Goal: Information Seeking & Learning: Learn about a topic

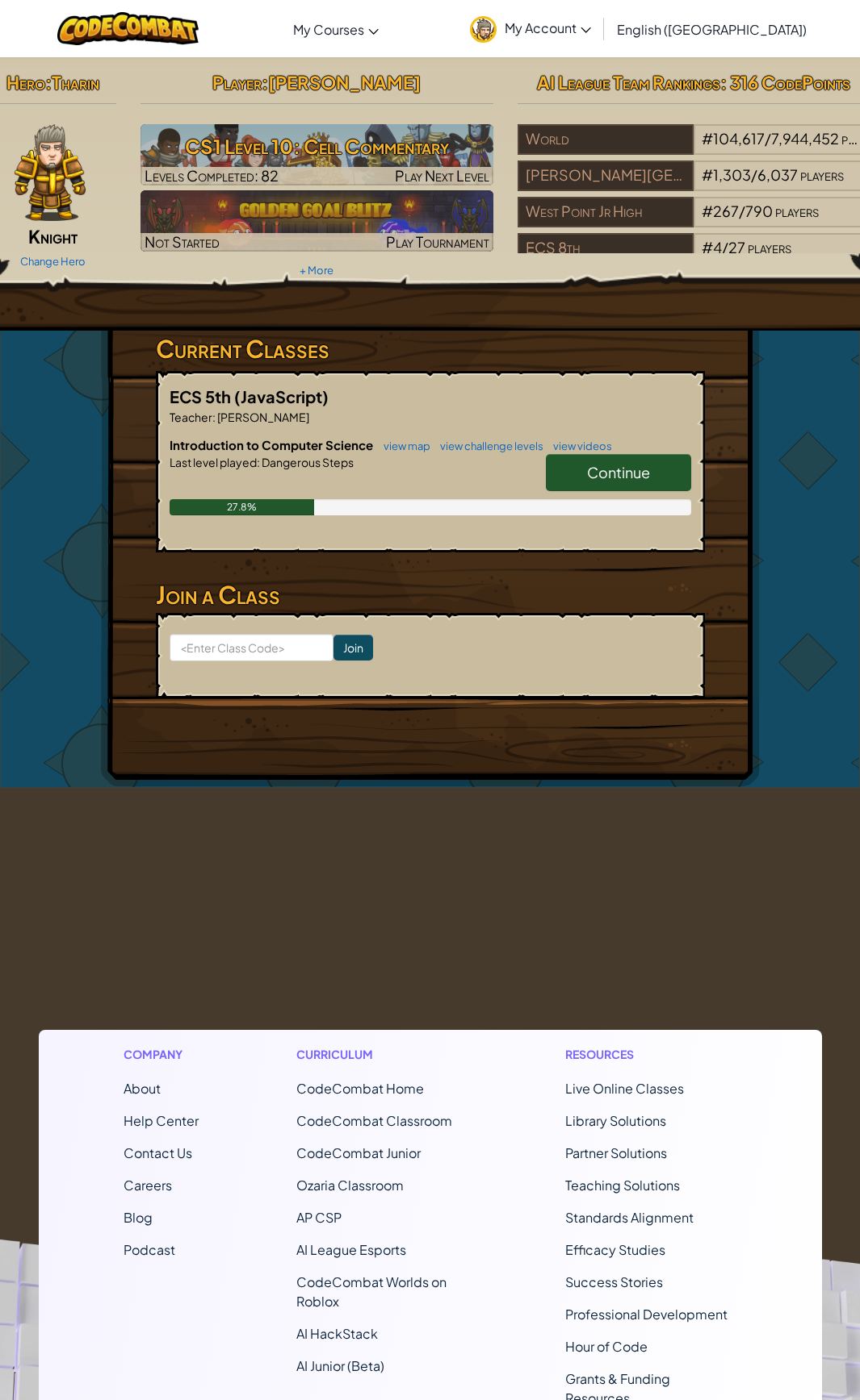
click at [603, 470] on span "Continue" at bounding box center [618, 473] width 63 height 19
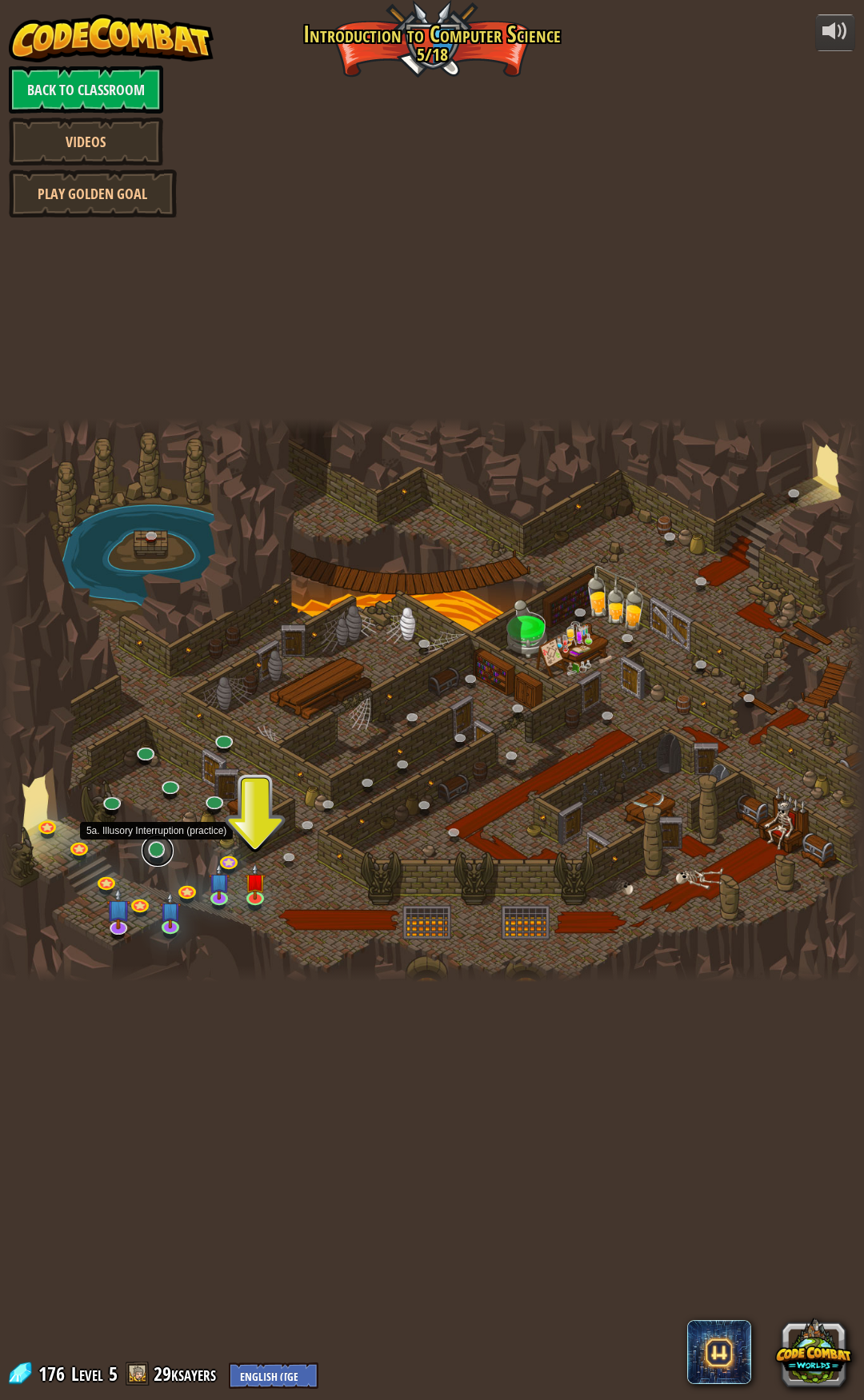
click at [157, 852] on link at bounding box center [157, 851] width 32 height 32
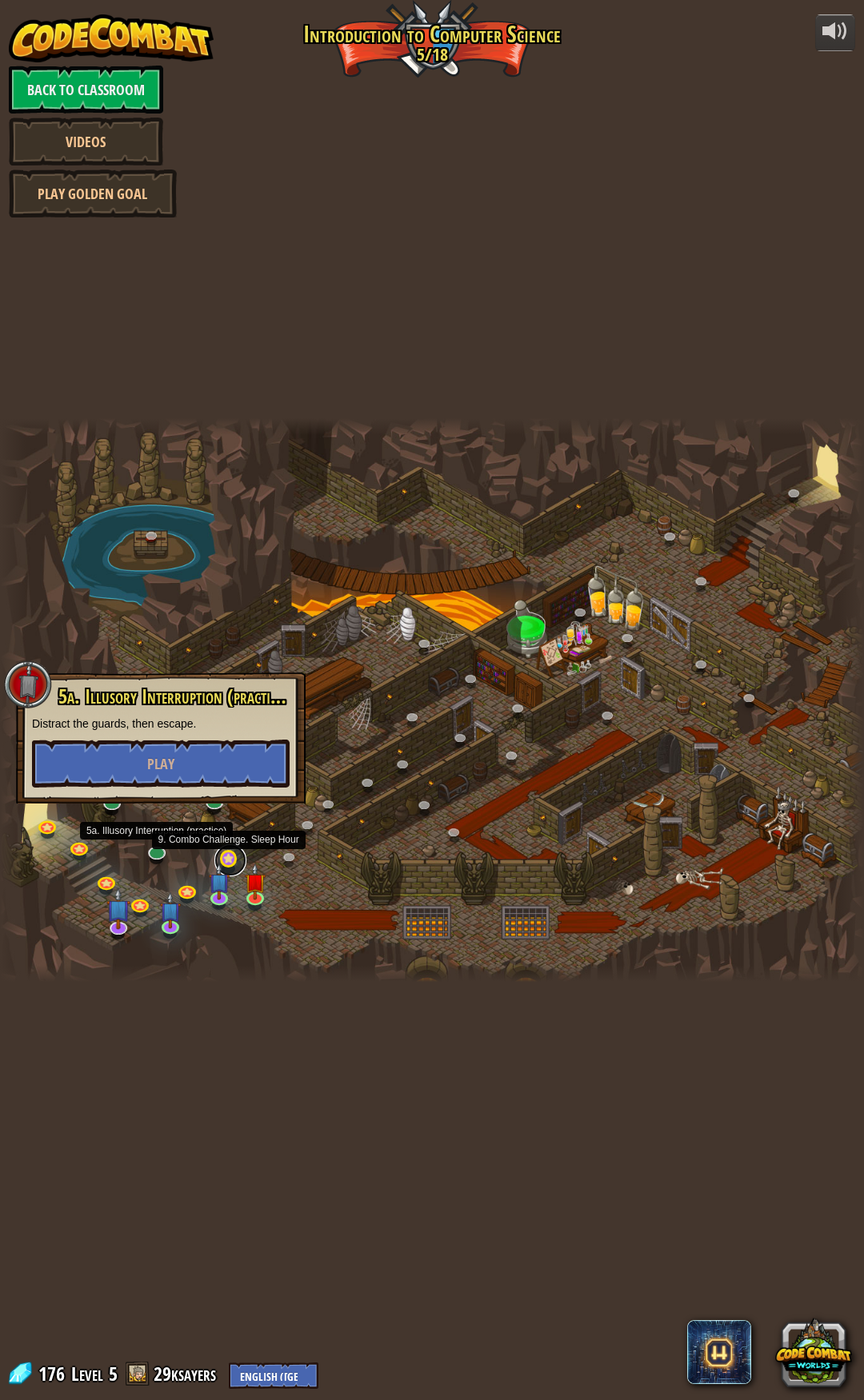
click at [224, 857] on link at bounding box center [231, 860] width 32 height 32
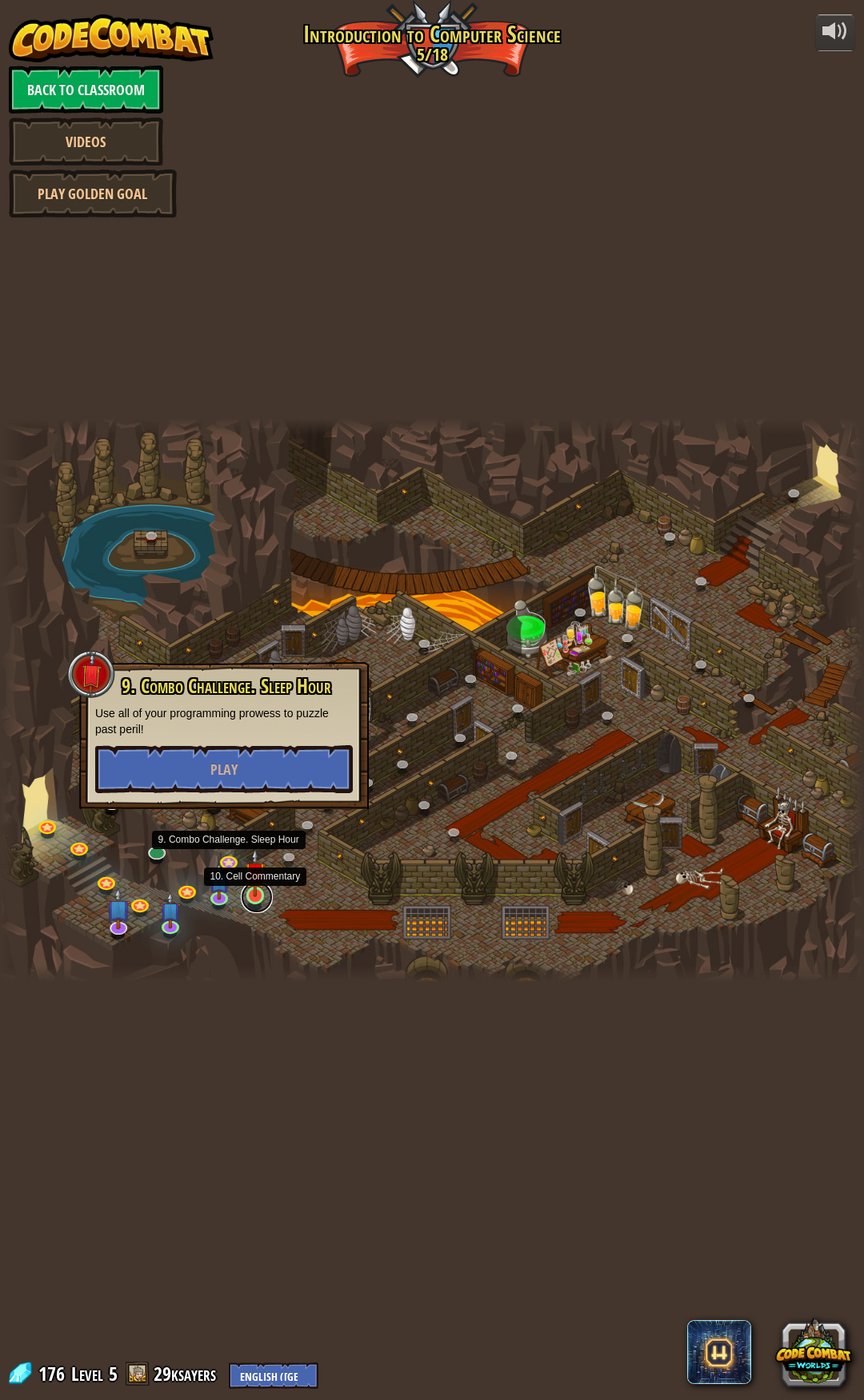
click at [254, 899] on link at bounding box center [257, 897] width 32 height 32
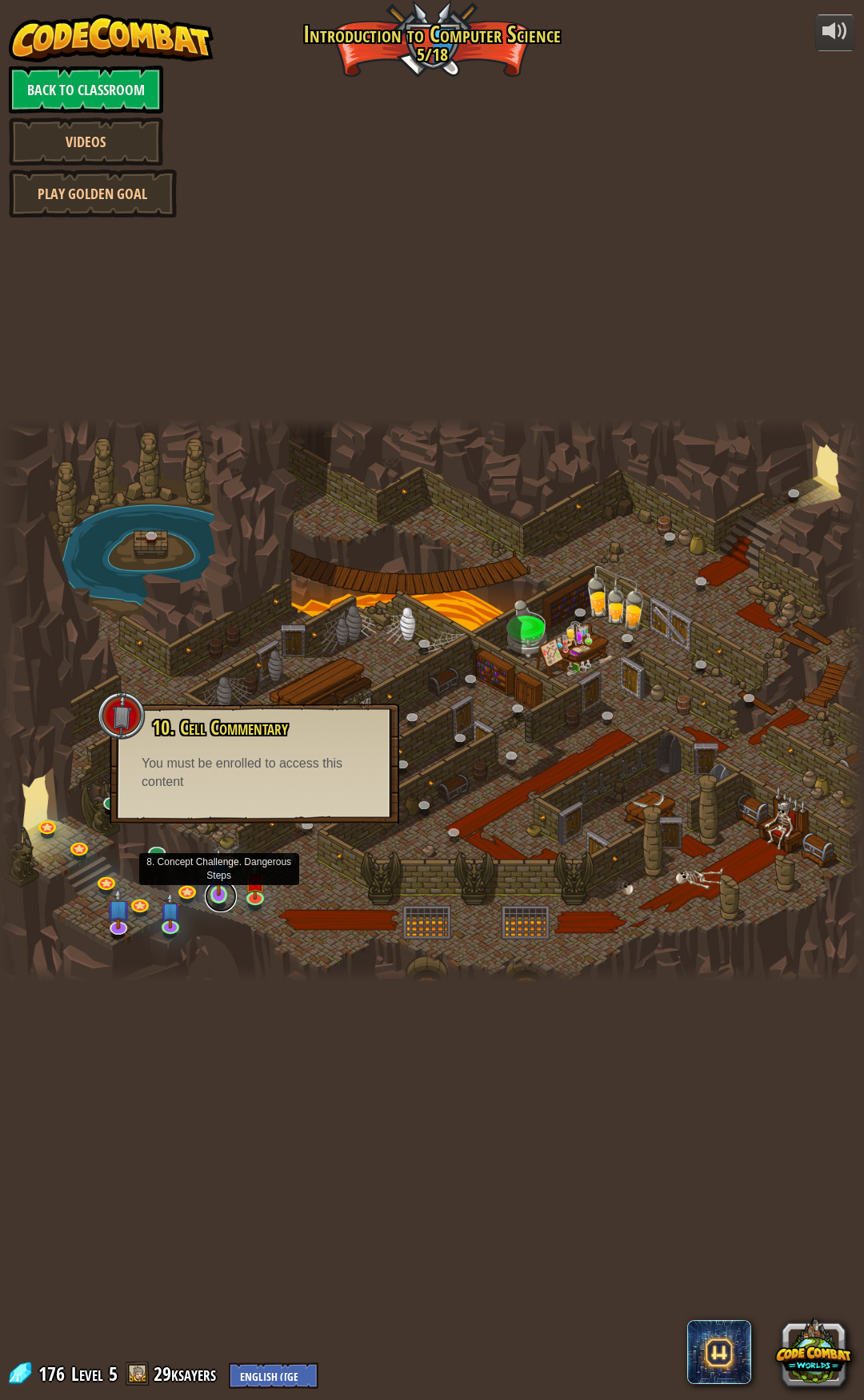
click at [220, 900] on link at bounding box center [220, 896] width 32 height 32
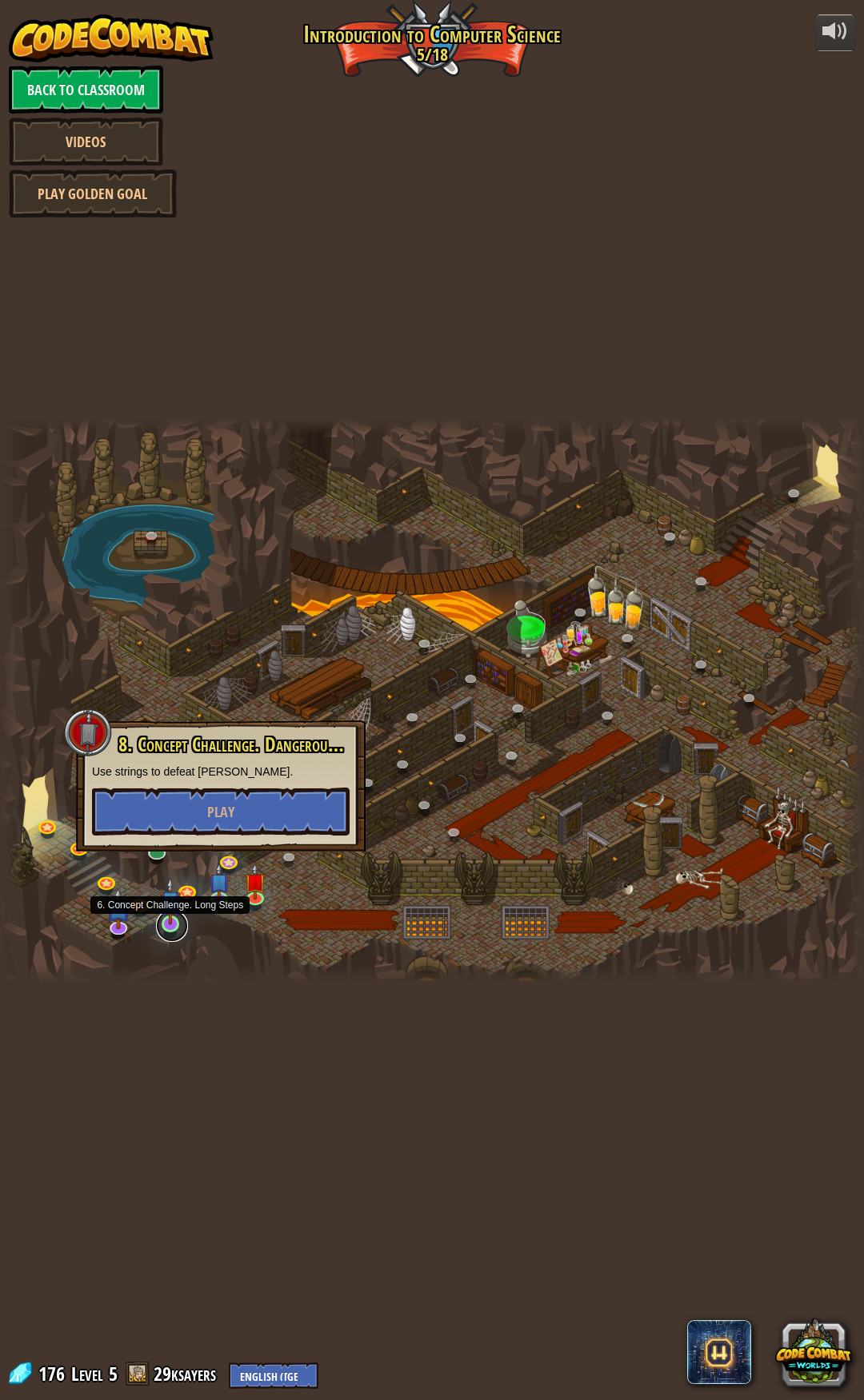
click at [160, 928] on link at bounding box center [172, 926] width 32 height 32
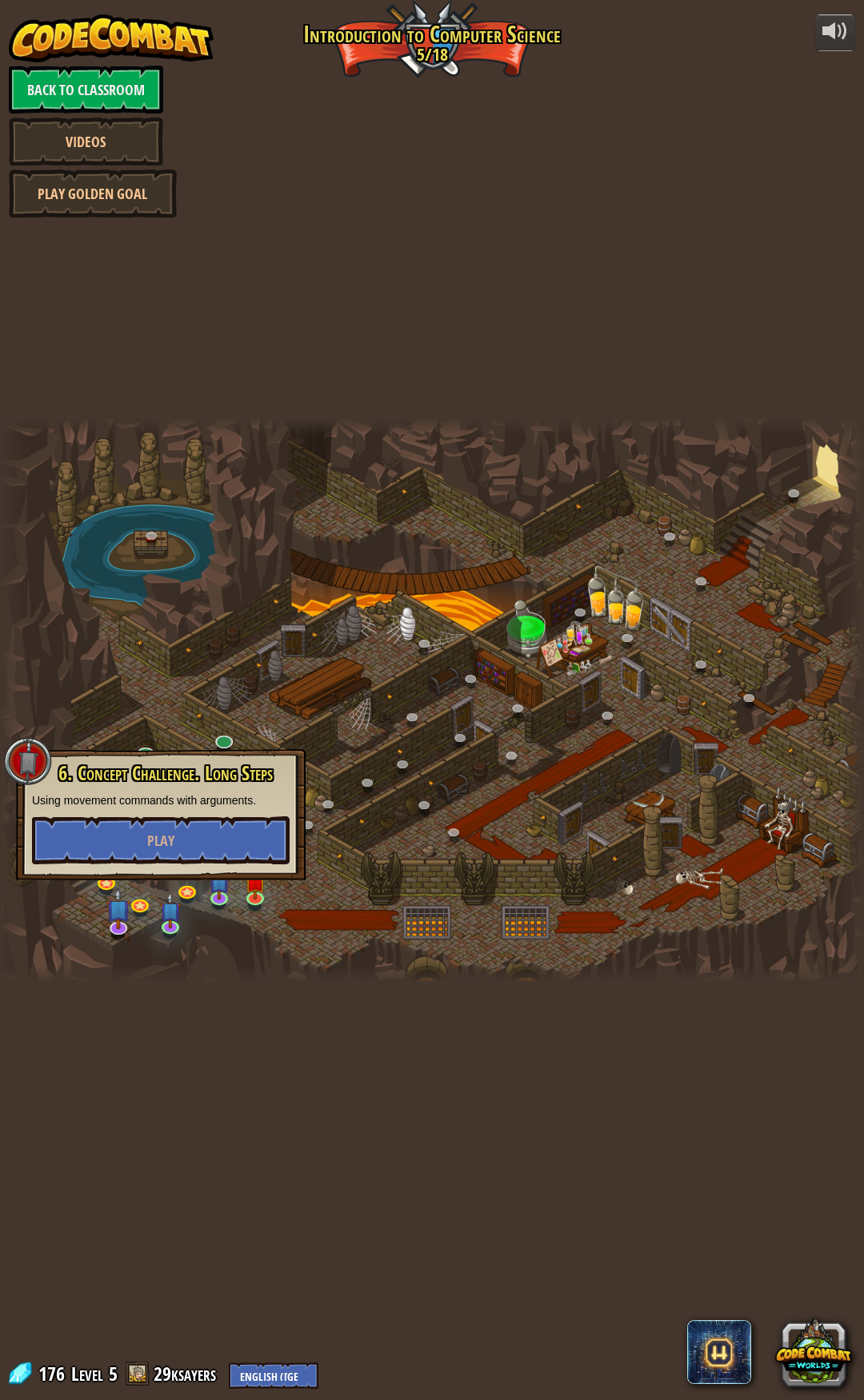
click at [109, 938] on div "25. Kithgard Gates (Locked) Escape the Kithgard dungeons, and don't let the gua…" at bounding box center [432, 700] width 864 height 564
click at [103, 884] on link at bounding box center [108, 882] width 32 height 32
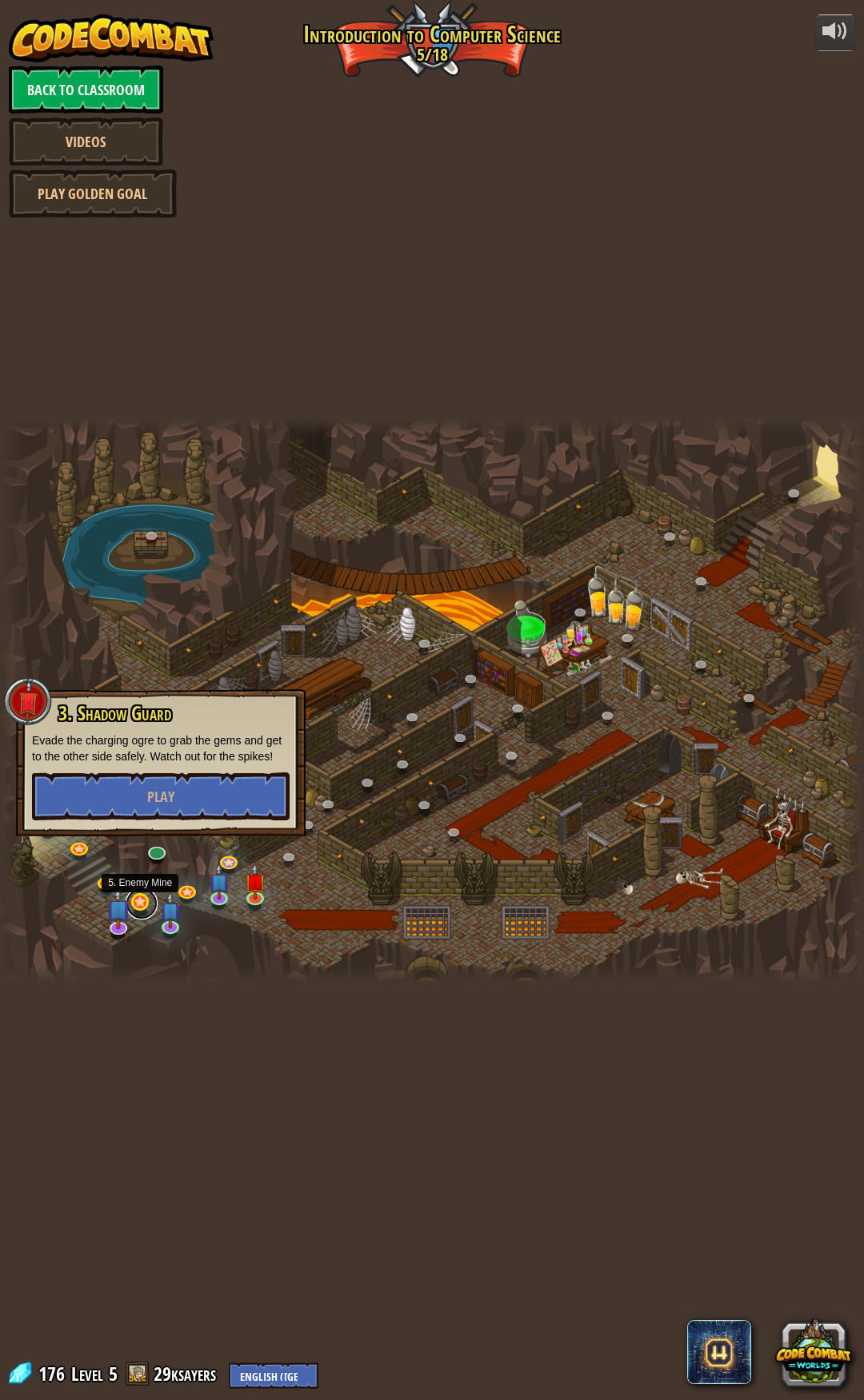
click at [140, 901] on link at bounding box center [141, 903] width 32 height 32
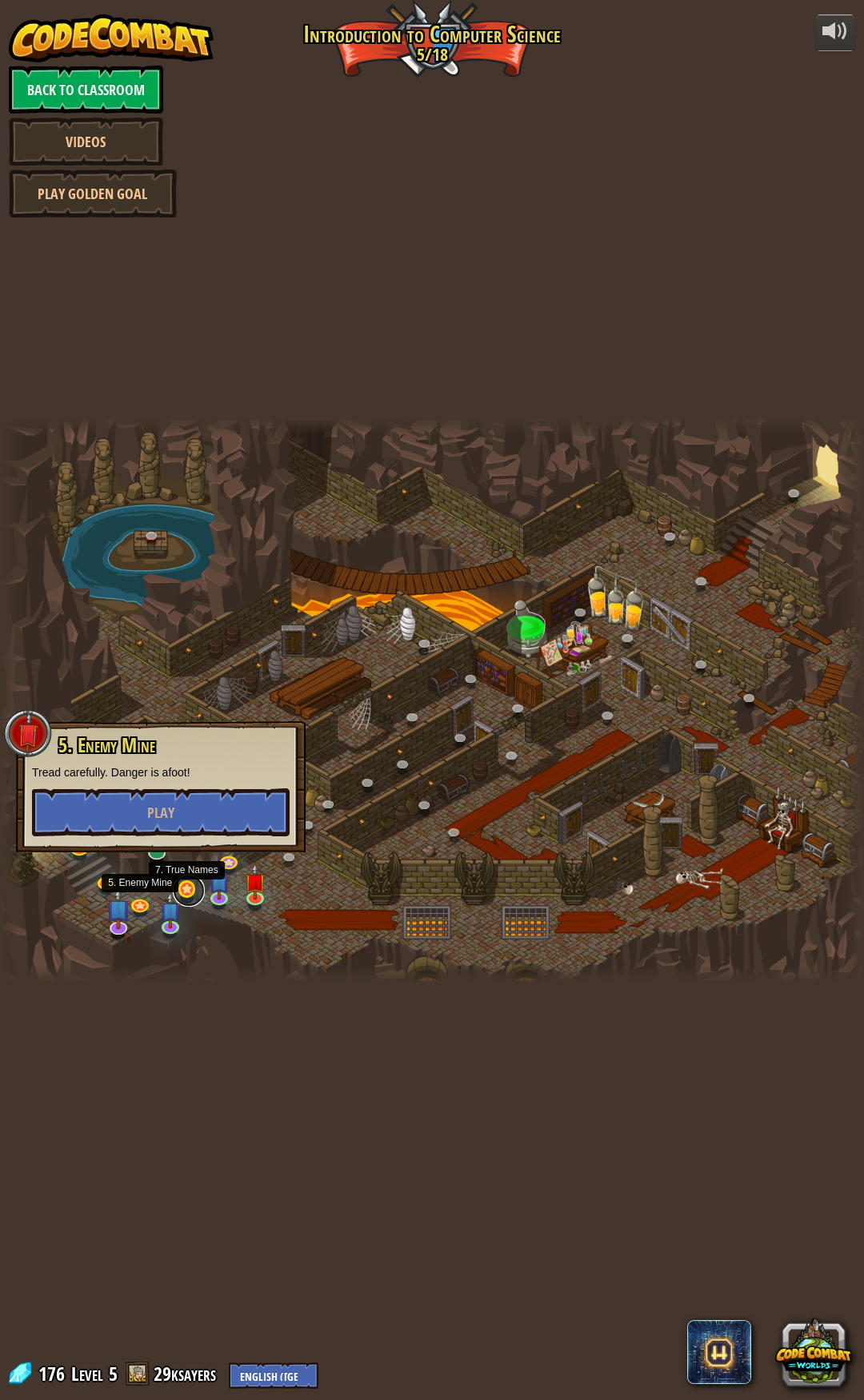
click at [189, 888] on link at bounding box center [188, 890] width 32 height 32
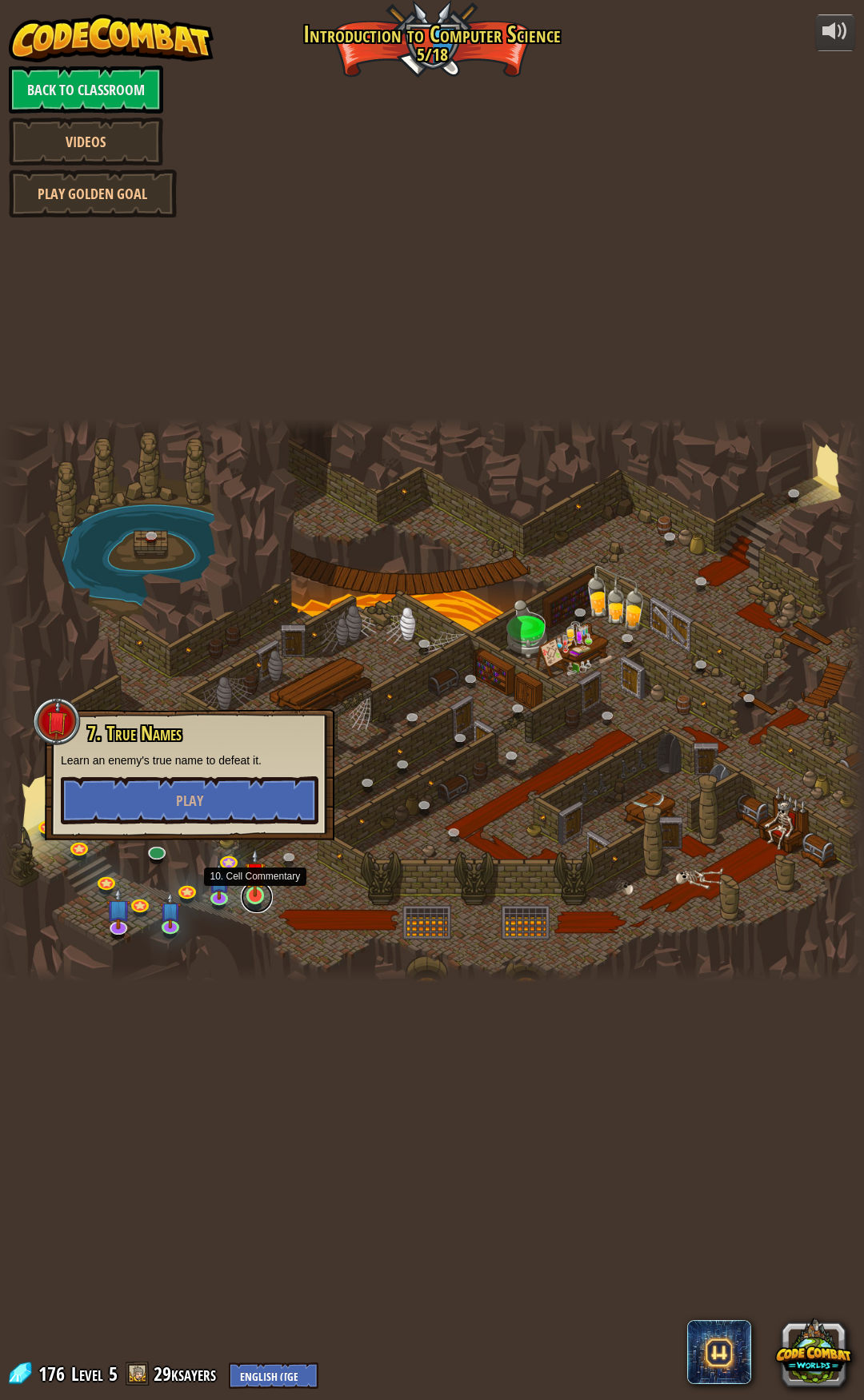
click at [249, 901] on link at bounding box center [257, 897] width 32 height 32
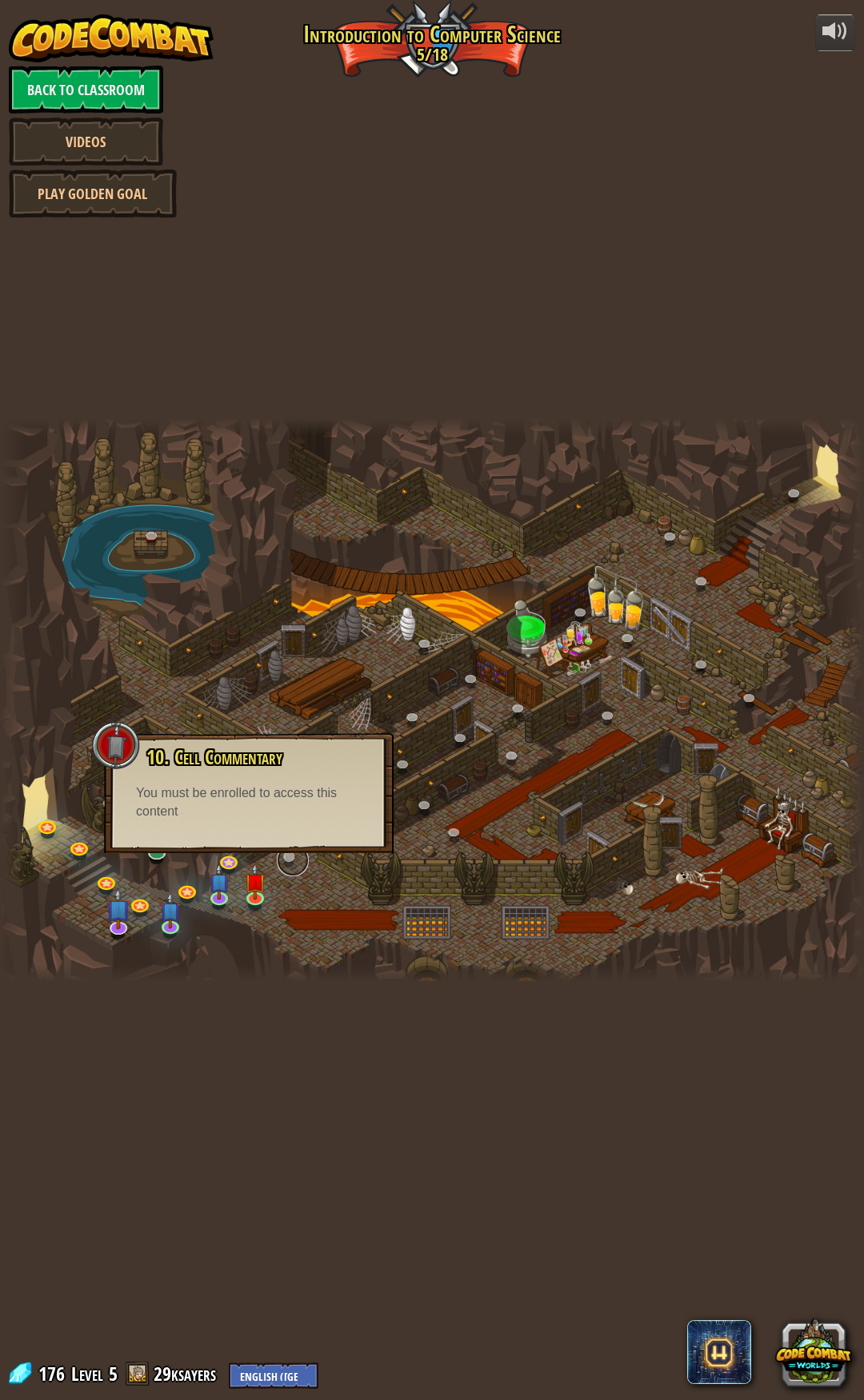
click at [289, 858] on link at bounding box center [293, 860] width 32 height 32
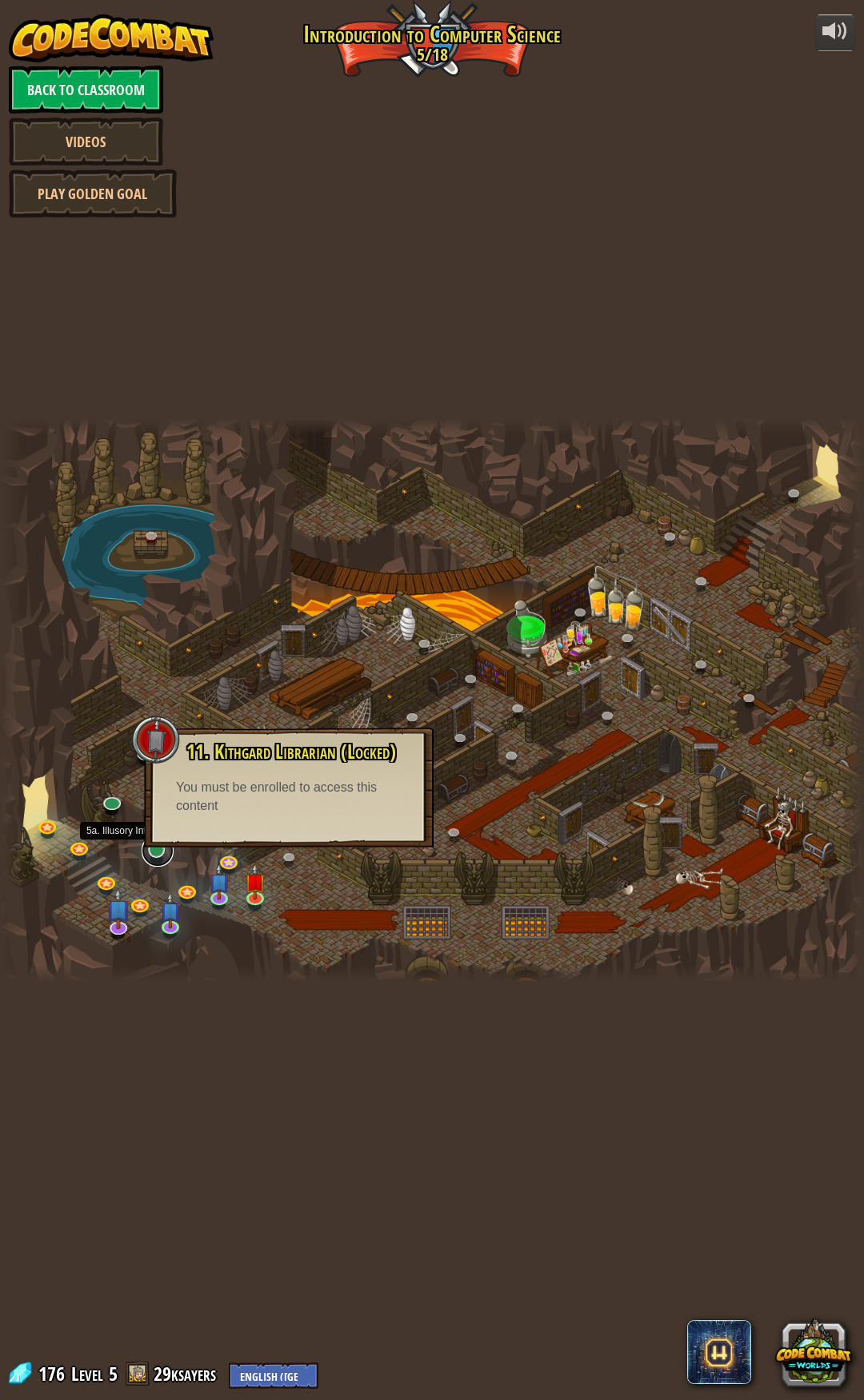
click at [154, 852] on link at bounding box center [157, 851] width 32 height 32
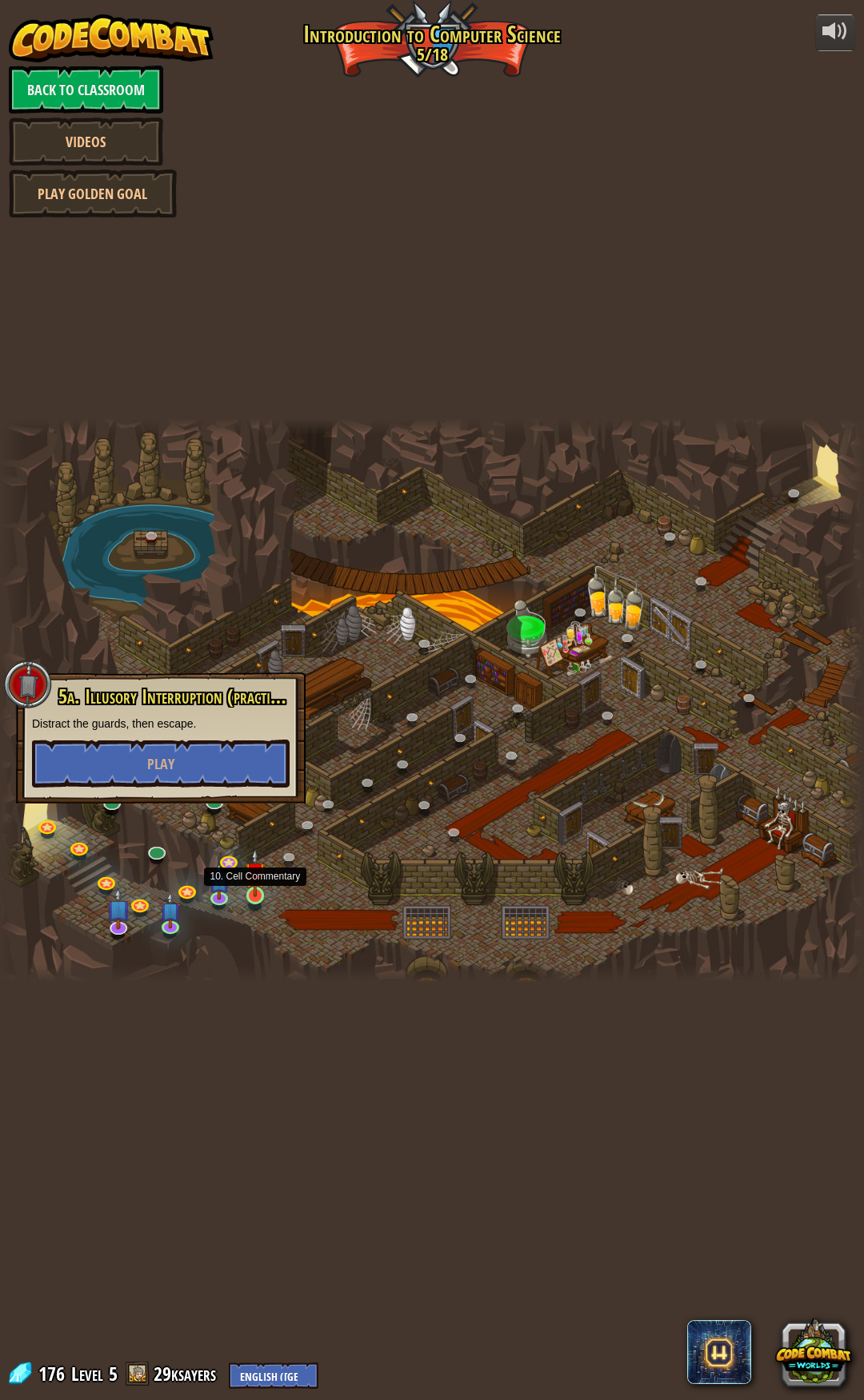
click at [260, 893] on img at bounding box center [256, 873] width 22 height 49
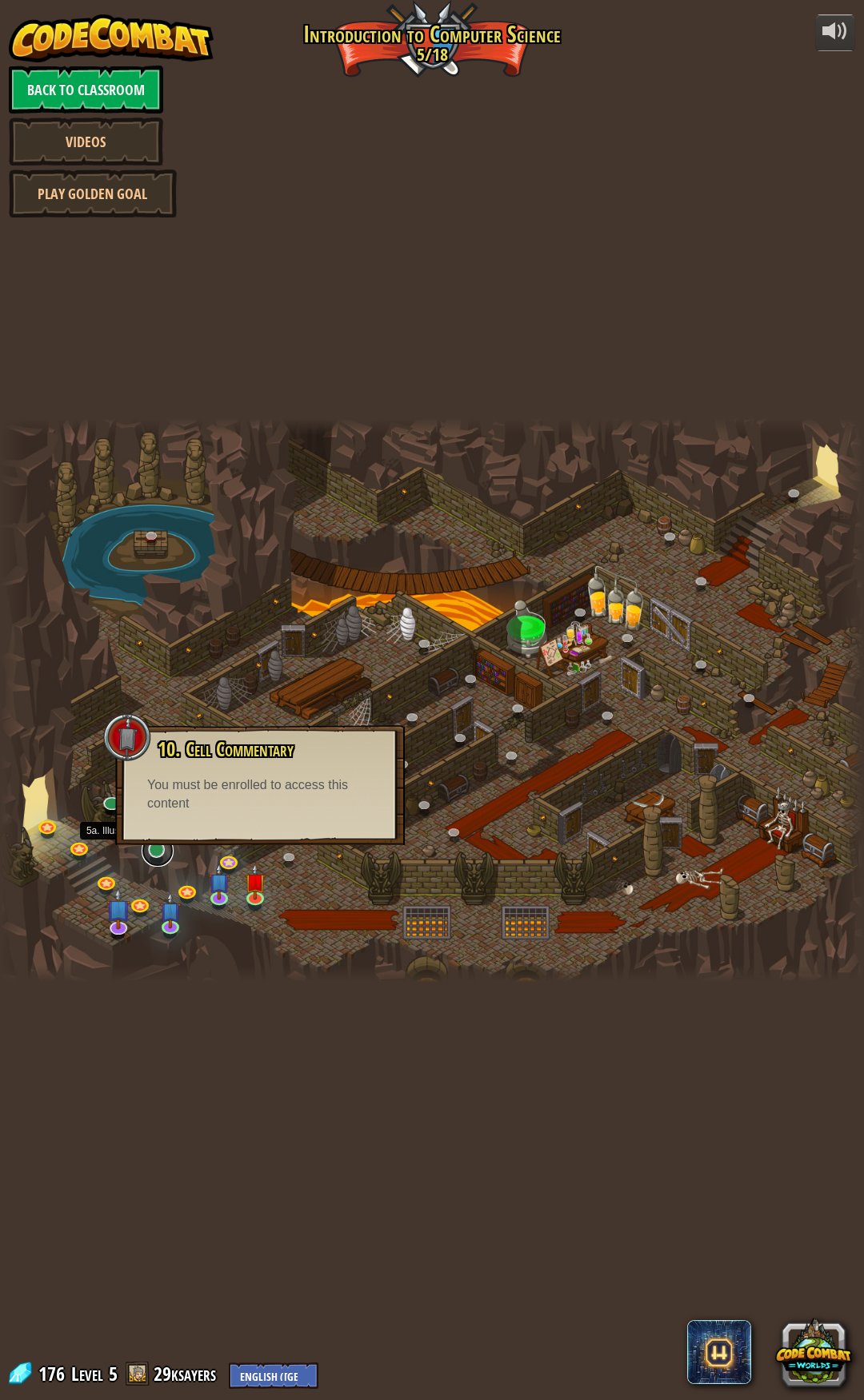
click at [151, 853] on link at bounding box center [157, 851] width 32 height 32
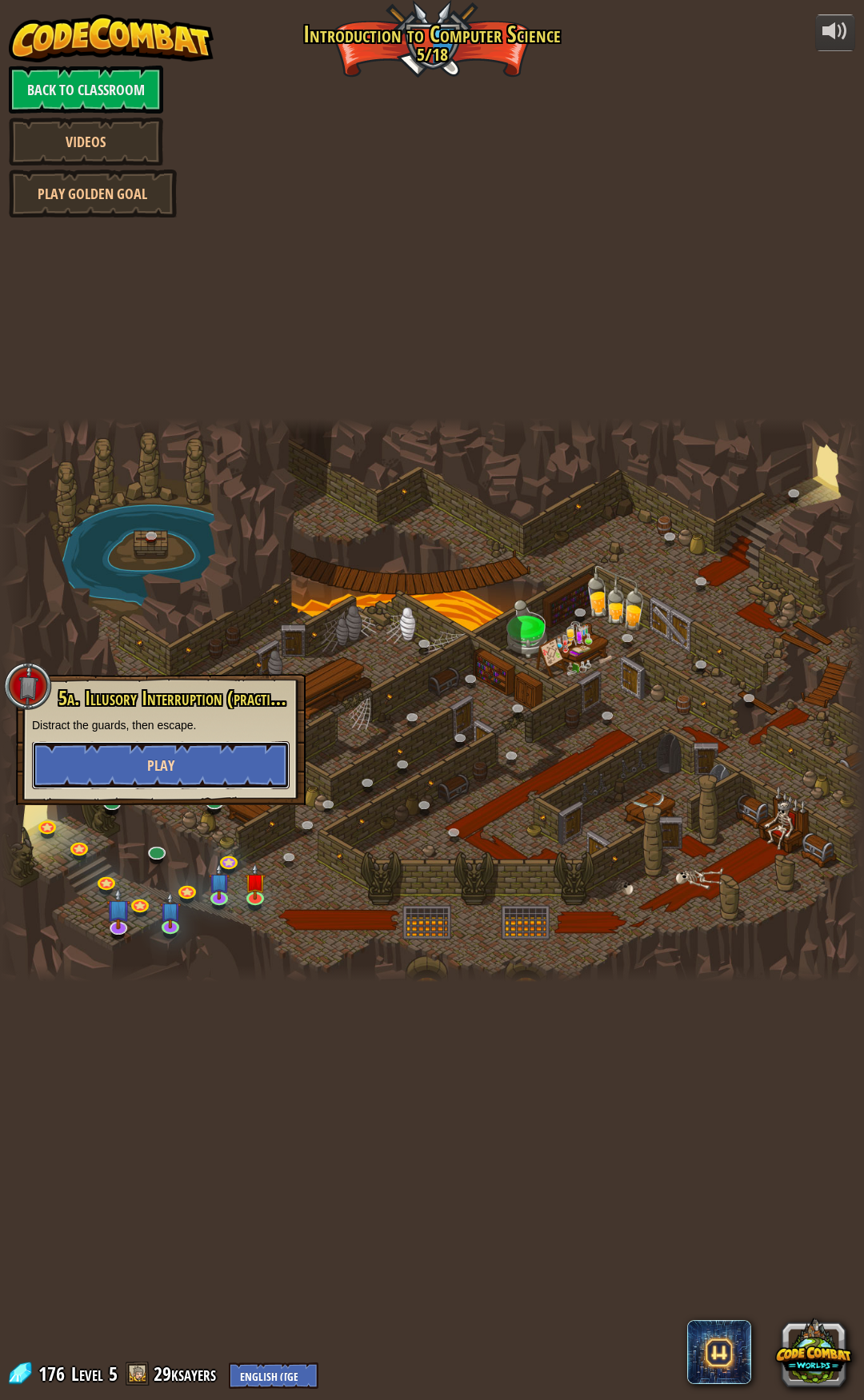
click at [162, 766] on span "Play" at bounding box center [161, 765] width 27 height 20
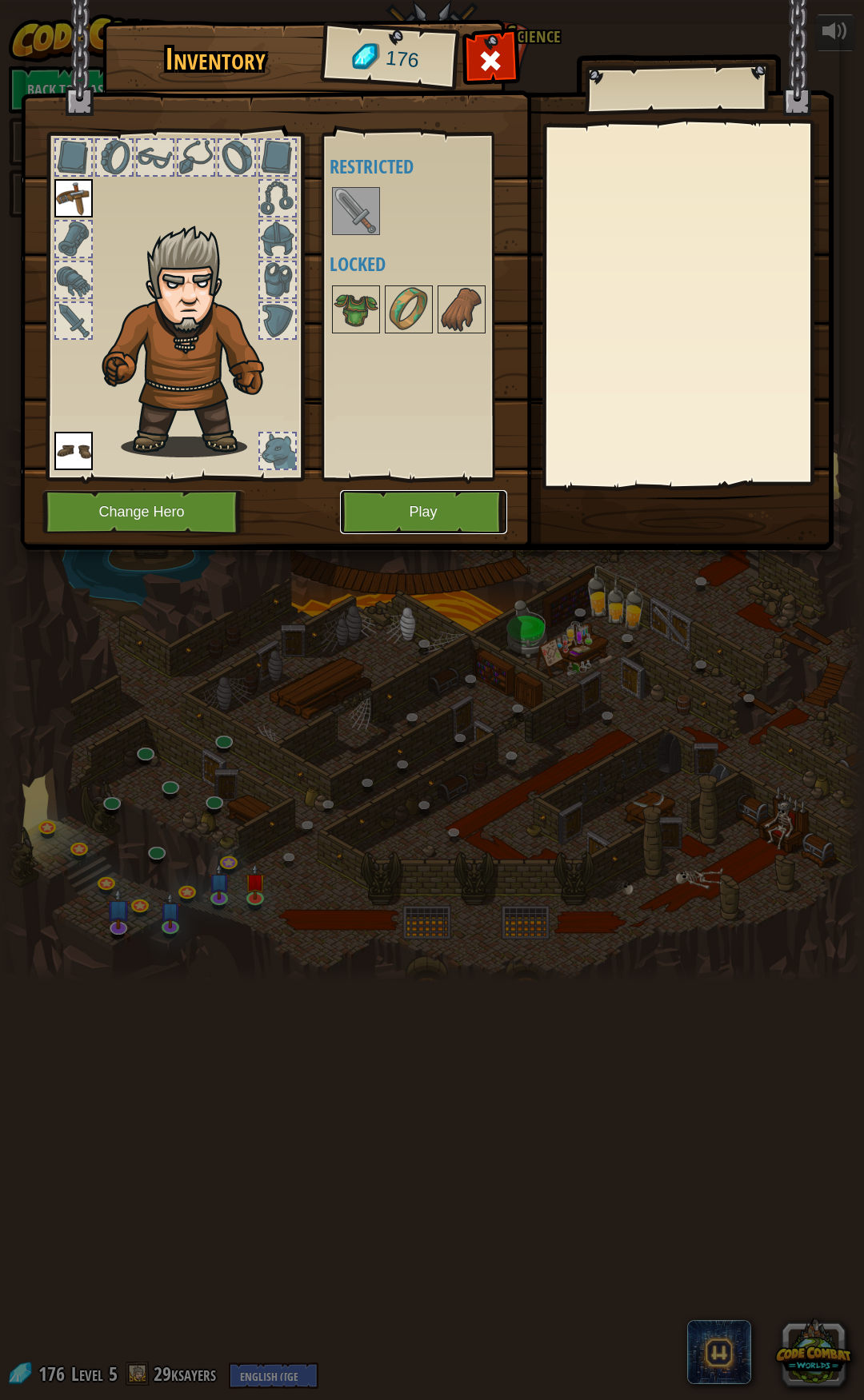
click at [406, 512] on button "Play" at bounding box center [423, 512] width 167 height 44
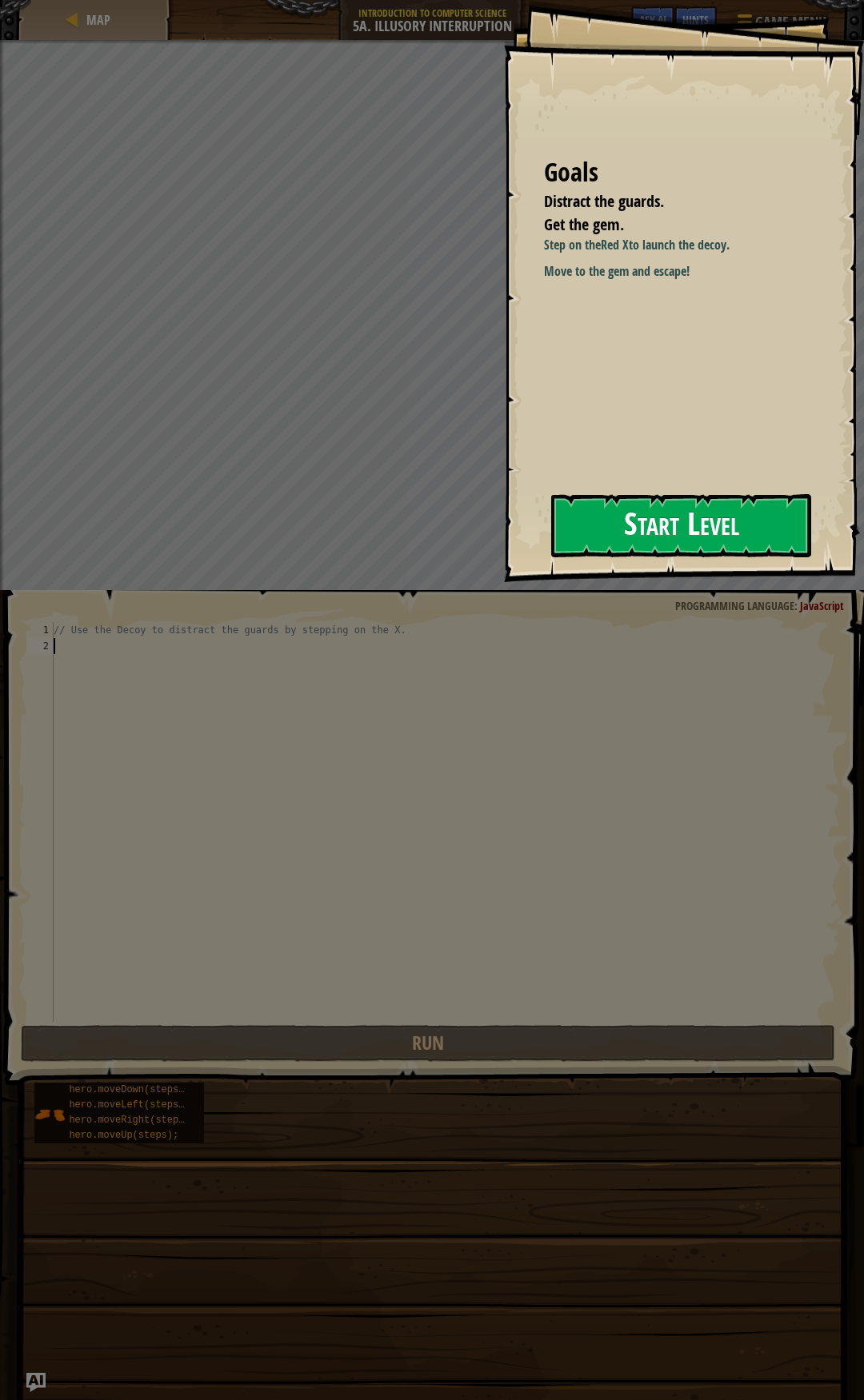
click at [643, 536] on button "Start Level" at bounding box center [681, 526] width 260 height 63
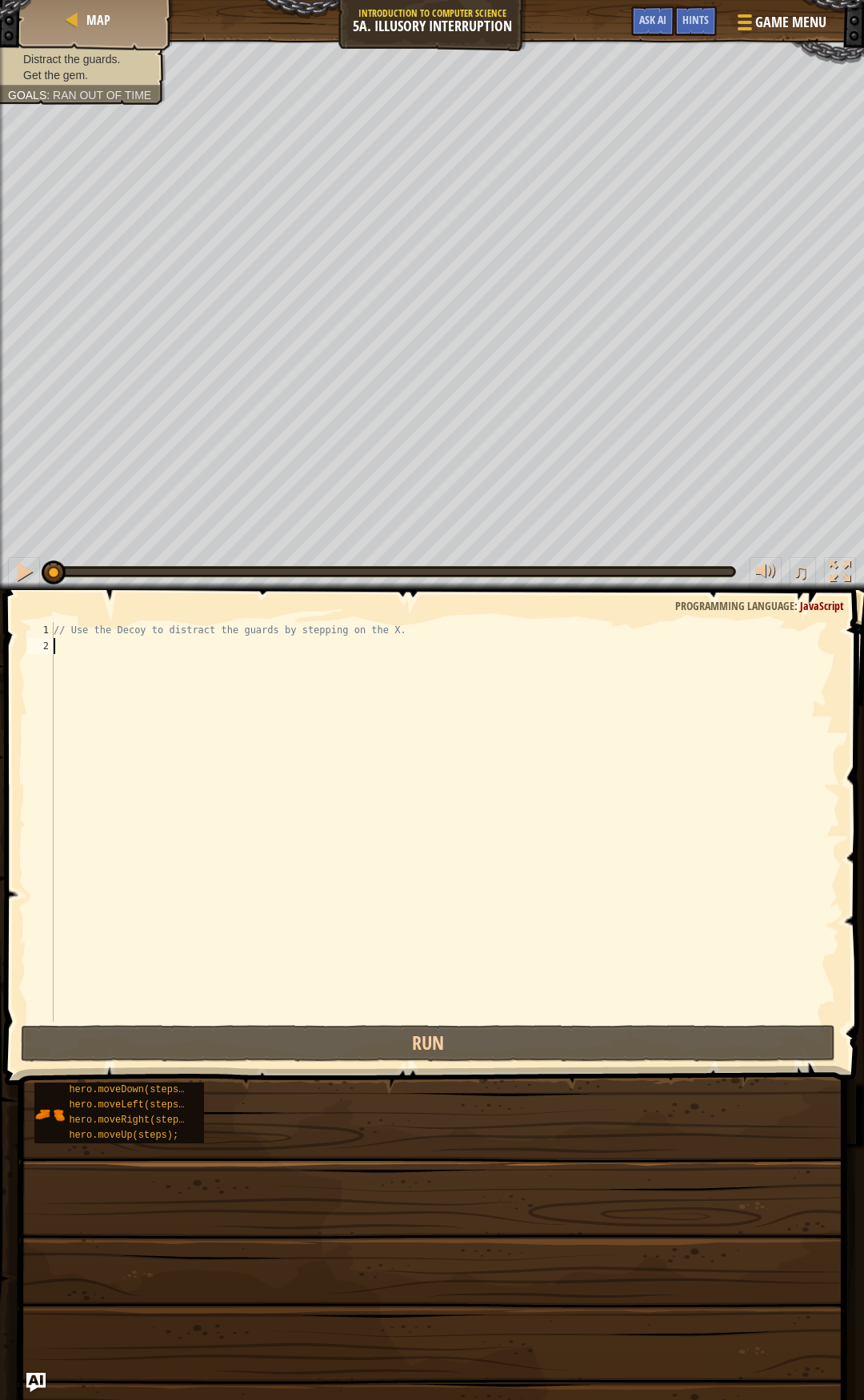
scroll to position [8, 0]
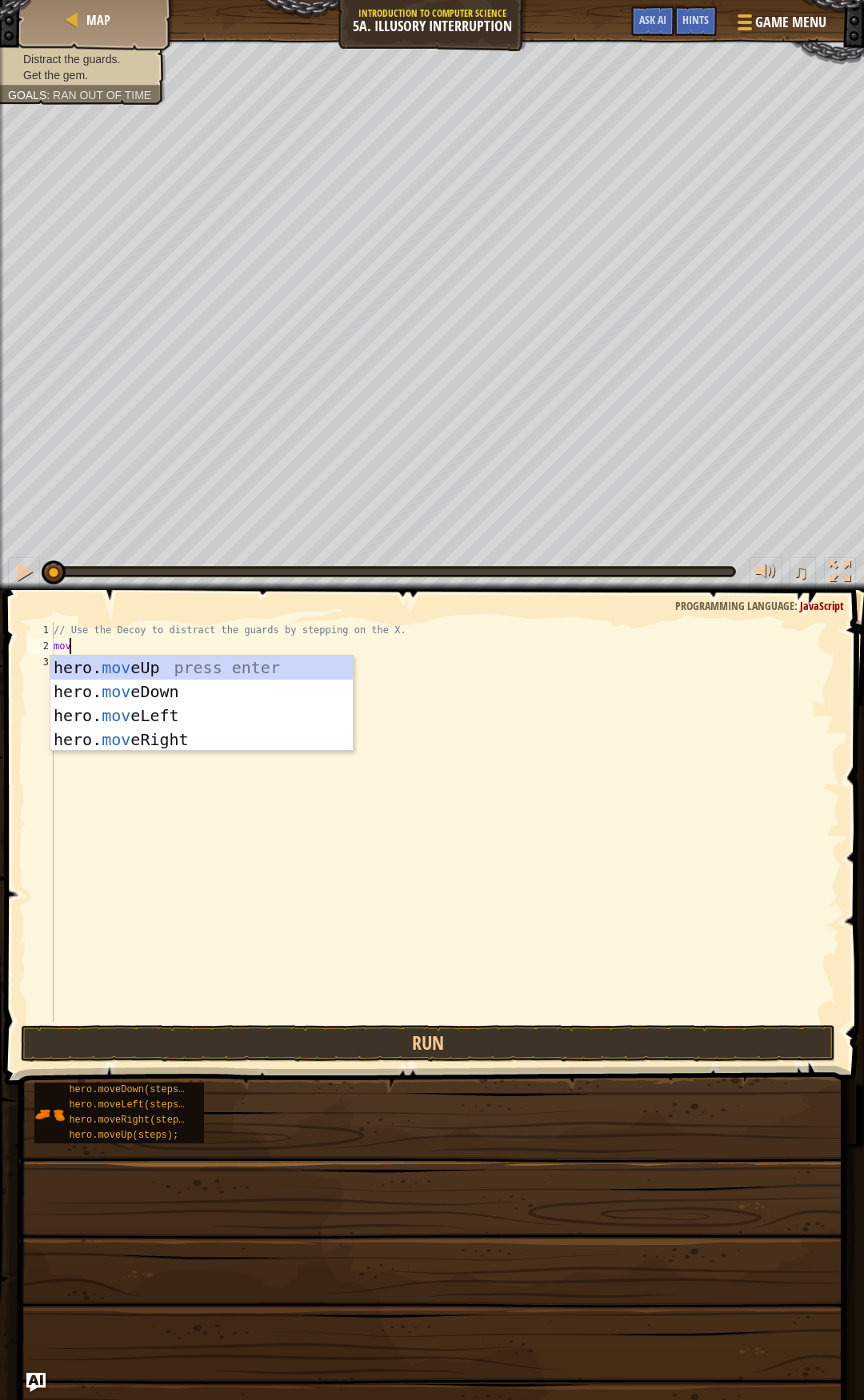
type textarea "move"
click at [212, 736] on div "hero. move Up press enter hero. move Down press enter hero. move Left press ent…" at bounding box center [201, 727] width 302 height 144
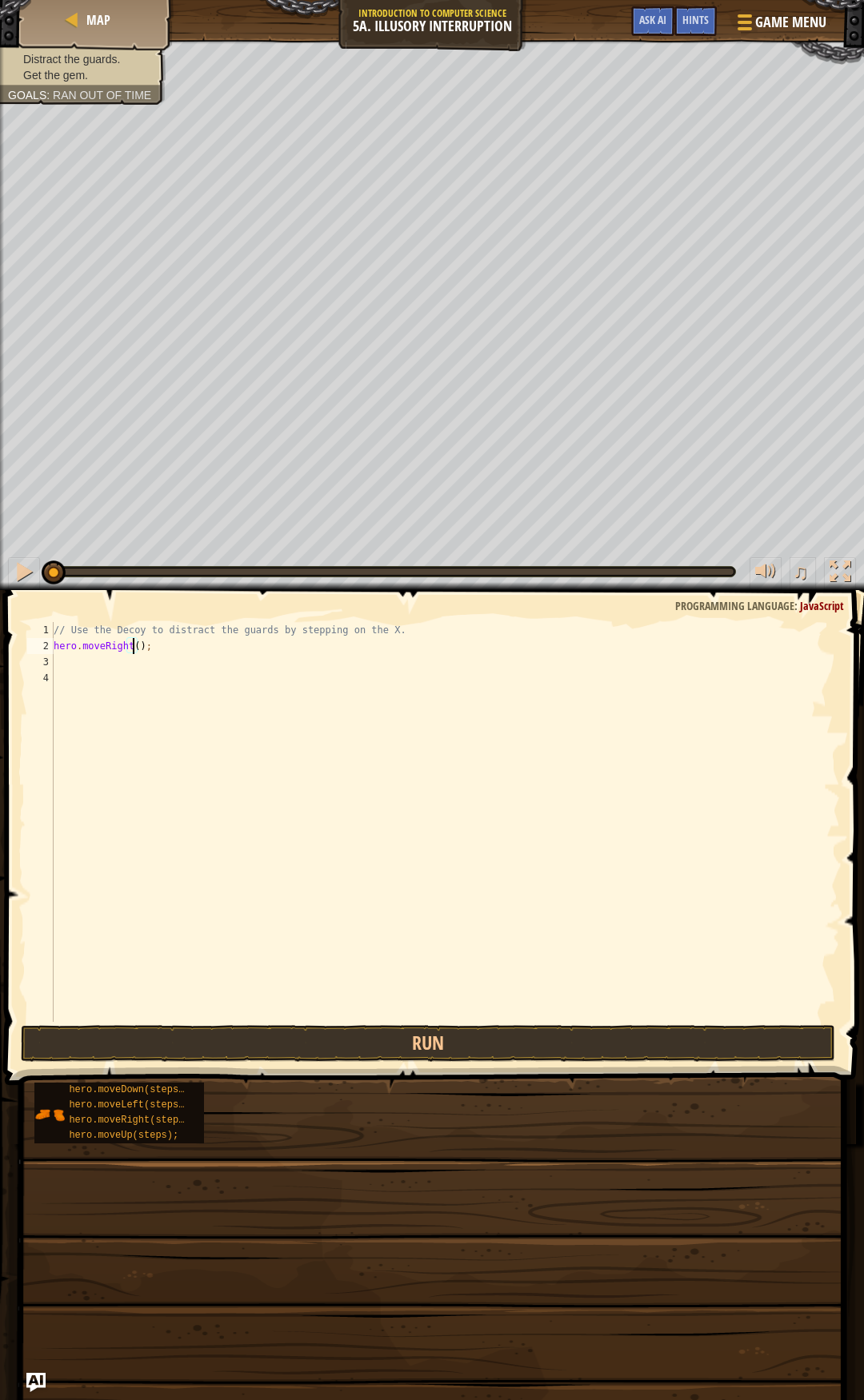
click at [135, 645] on div "// Use the Decoy to distract the guards by stepping on the X. hero . moveRight …" at bounding box center [445, 837] width 789 height 431
type textarea "hero.moveRight();"
type textarea ","
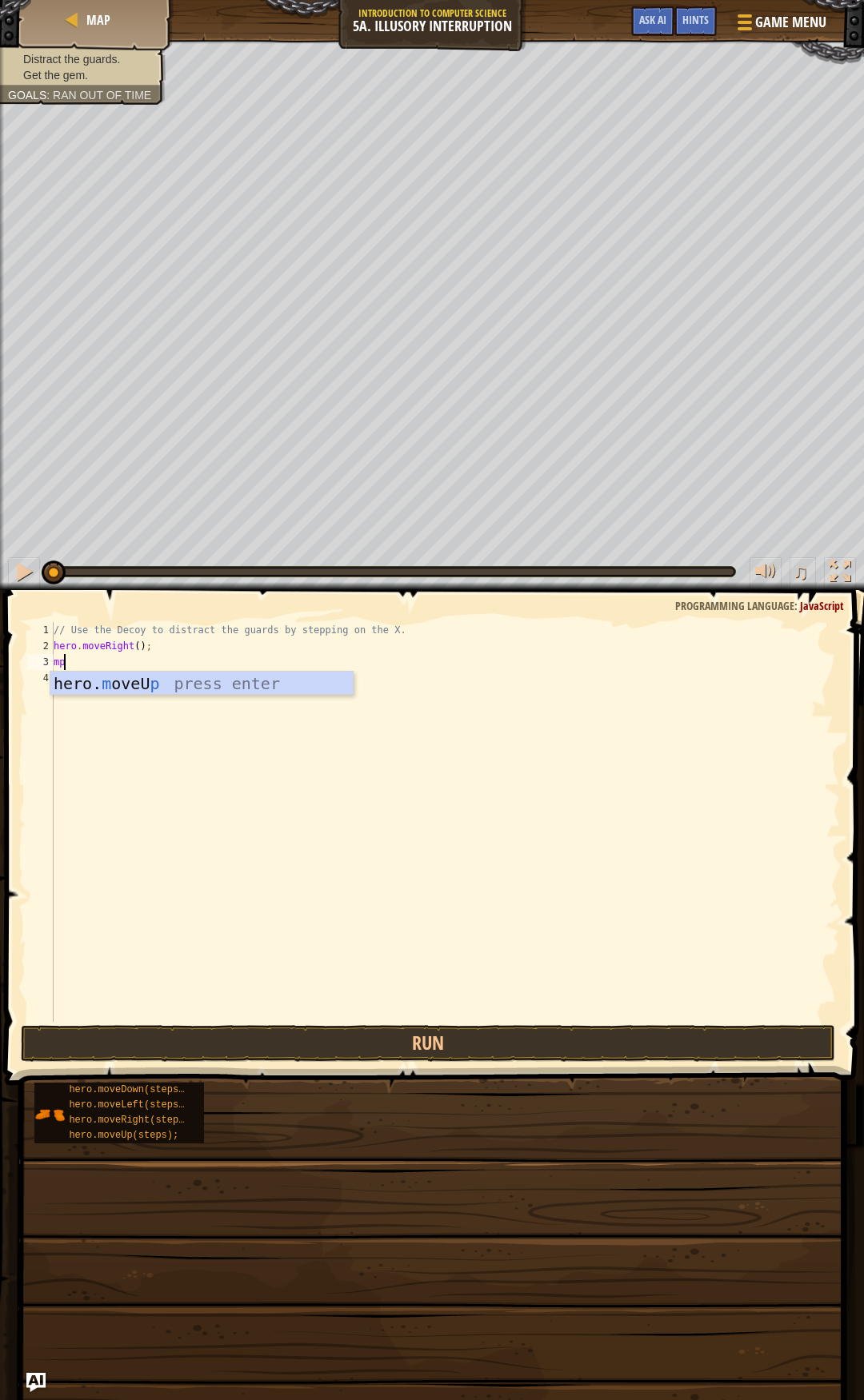
type textarea "m"
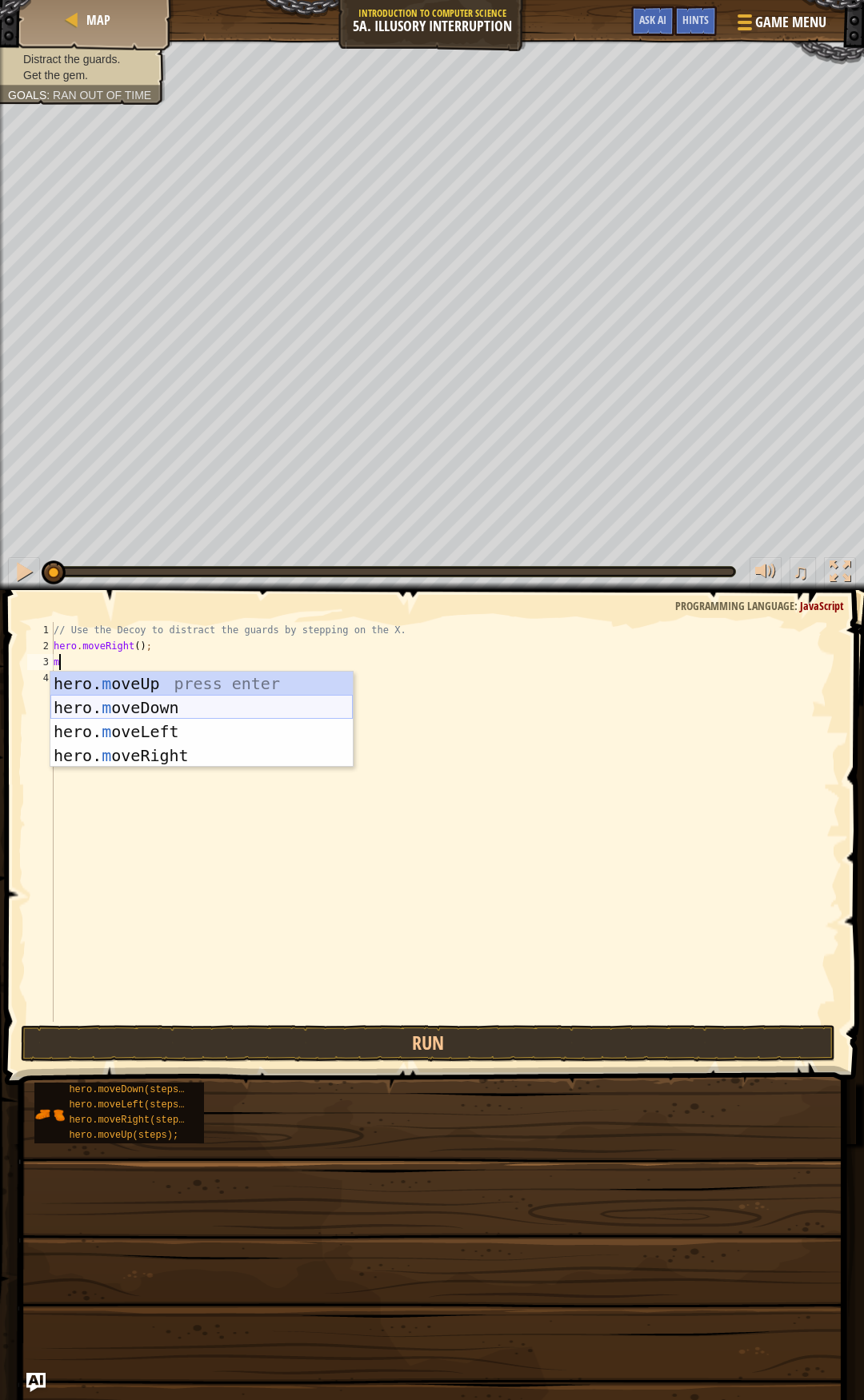
click at [119, 712] on div "hero. m oveUp press enter hero. m oveDown press enter hero. m oveLeft press ent…" at bounding box center [201, 743] width 302 height 144
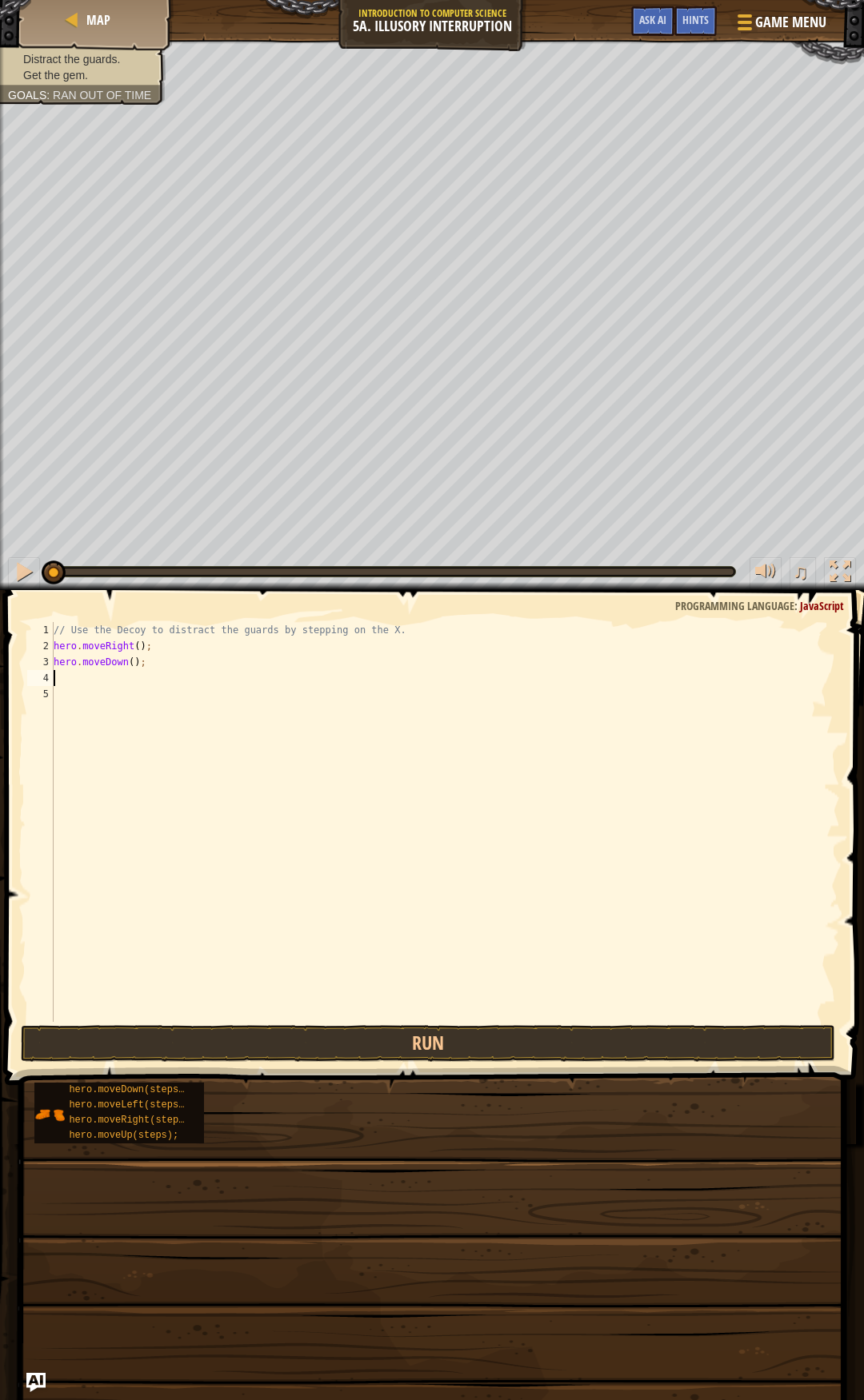
click at [124, 660] on div "// Use the Decoy to distract the guards by stepping on the X. hero . moveRight …" at bounding box center [445, 837] width 789 height 431
click at [128, 663] on div "// Use the Decoy to distract the guards by stepping on the X. hero . moveRight …" at bounding box center [445, 837] width 789 height 431
type textarea "hero.moveDown(2);"
click at [87, 694] on div "// Use the Decoy to distract the guards by stepping on the X. hero . moveRight …" at bounding box center [445, 837] width 789 height 431
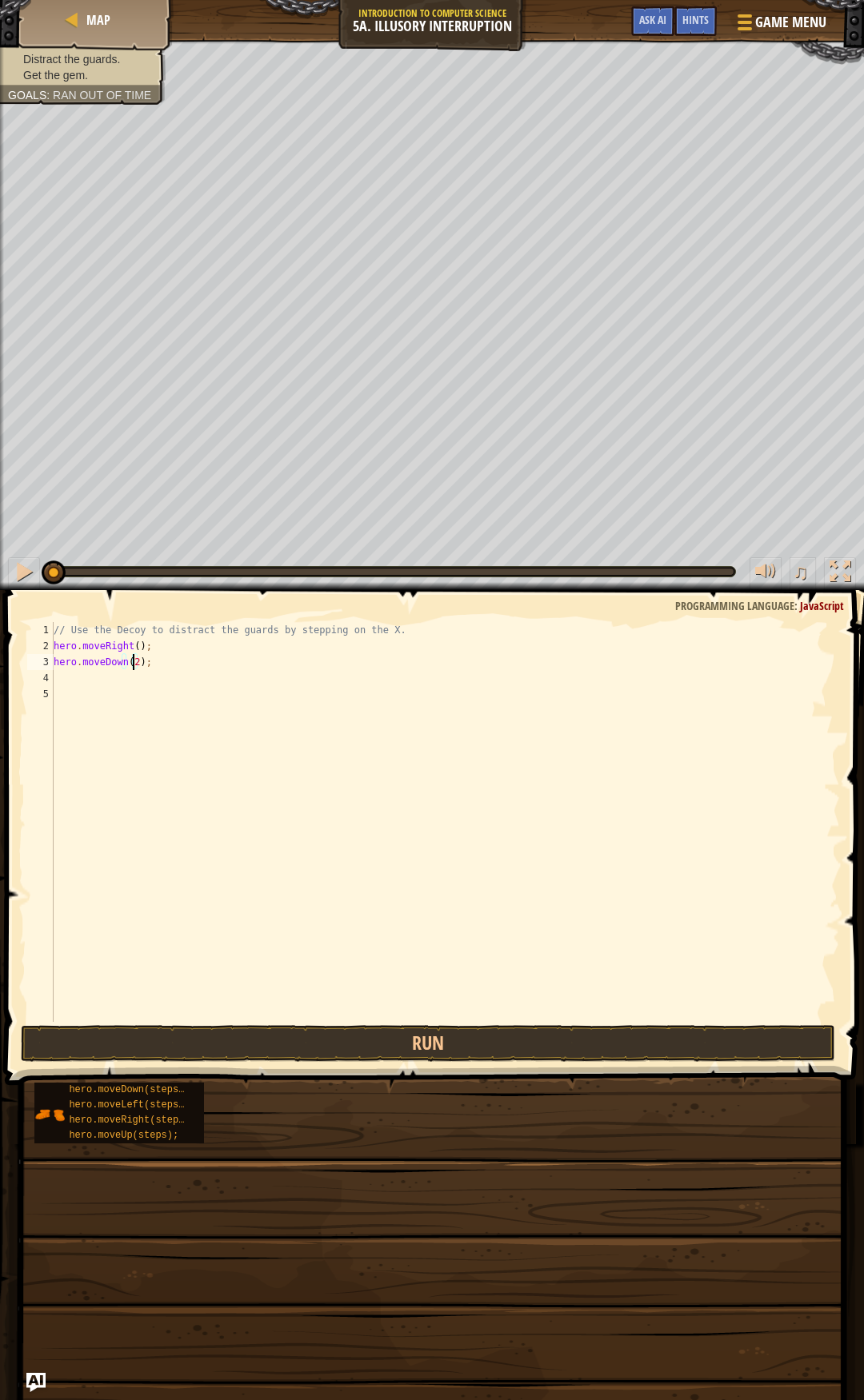
scroll to position [8, 0]
click at [73, 682] on div "// Use the Decoy to distract the guards by stepping on the X. hero . moveRight …" at bounding box center [445, 837] width 789 height 431
click at [486, 1046] on button "Run" at bounding box center [428, 1043] width 815 height 37
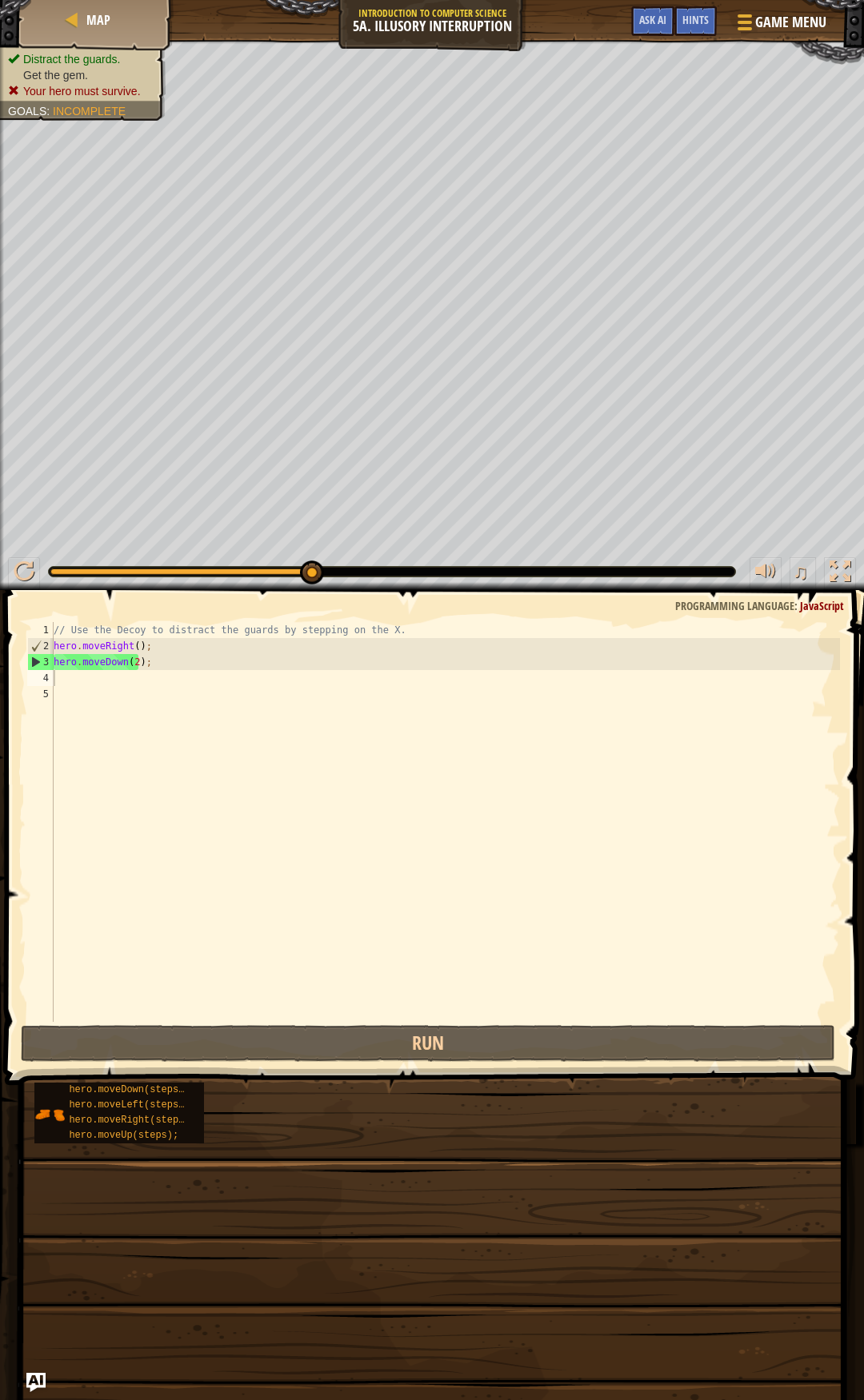
click at [437, 1022] on span at bounding box center [436, 814] width 872 height 542
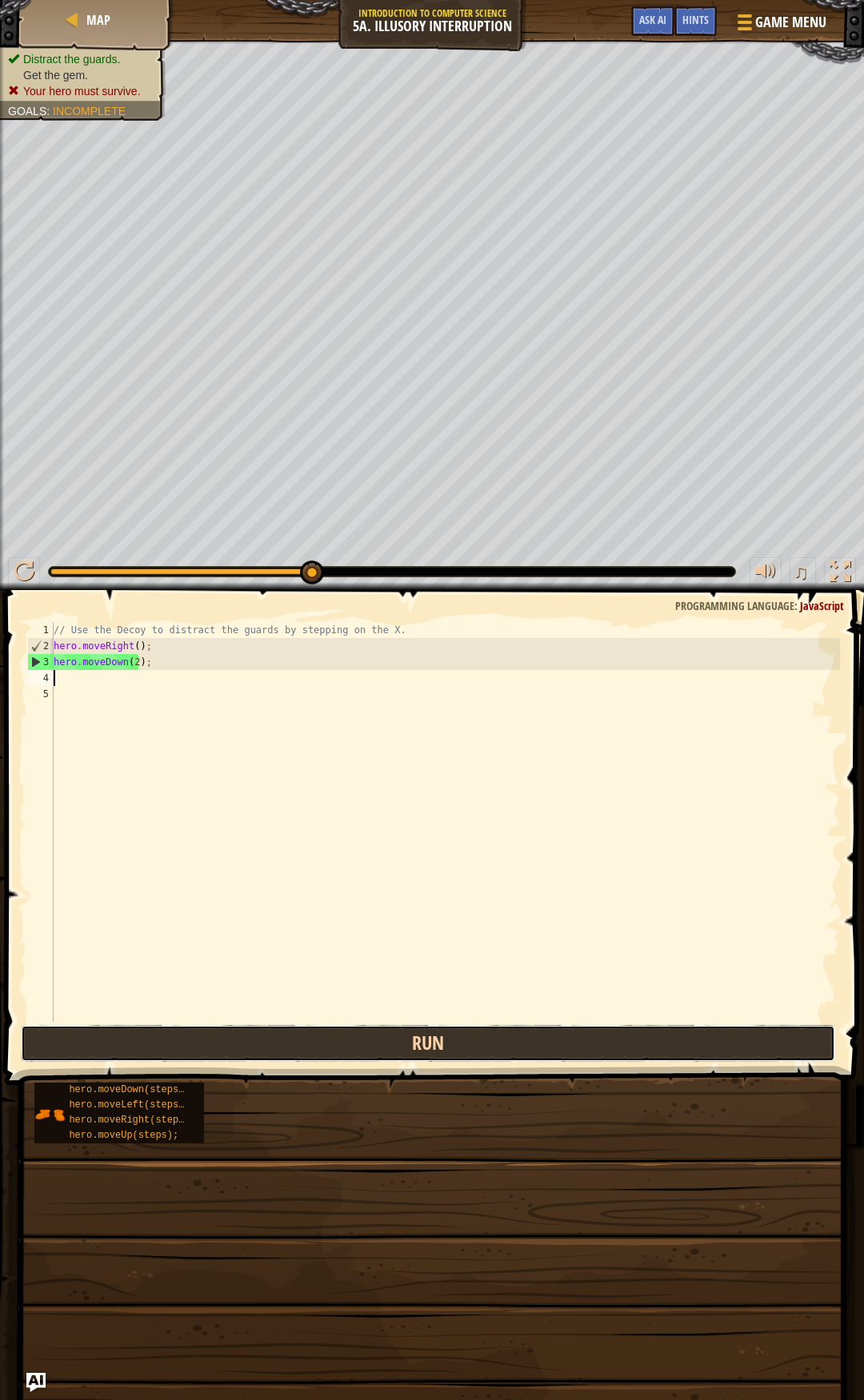
click at [449, 1030] on button "Run" at bounding box center [428, 1043] width 815 height 37
click at [390, 1044] on button "Run" at bounding box center [428, 1043] width 815 height 37
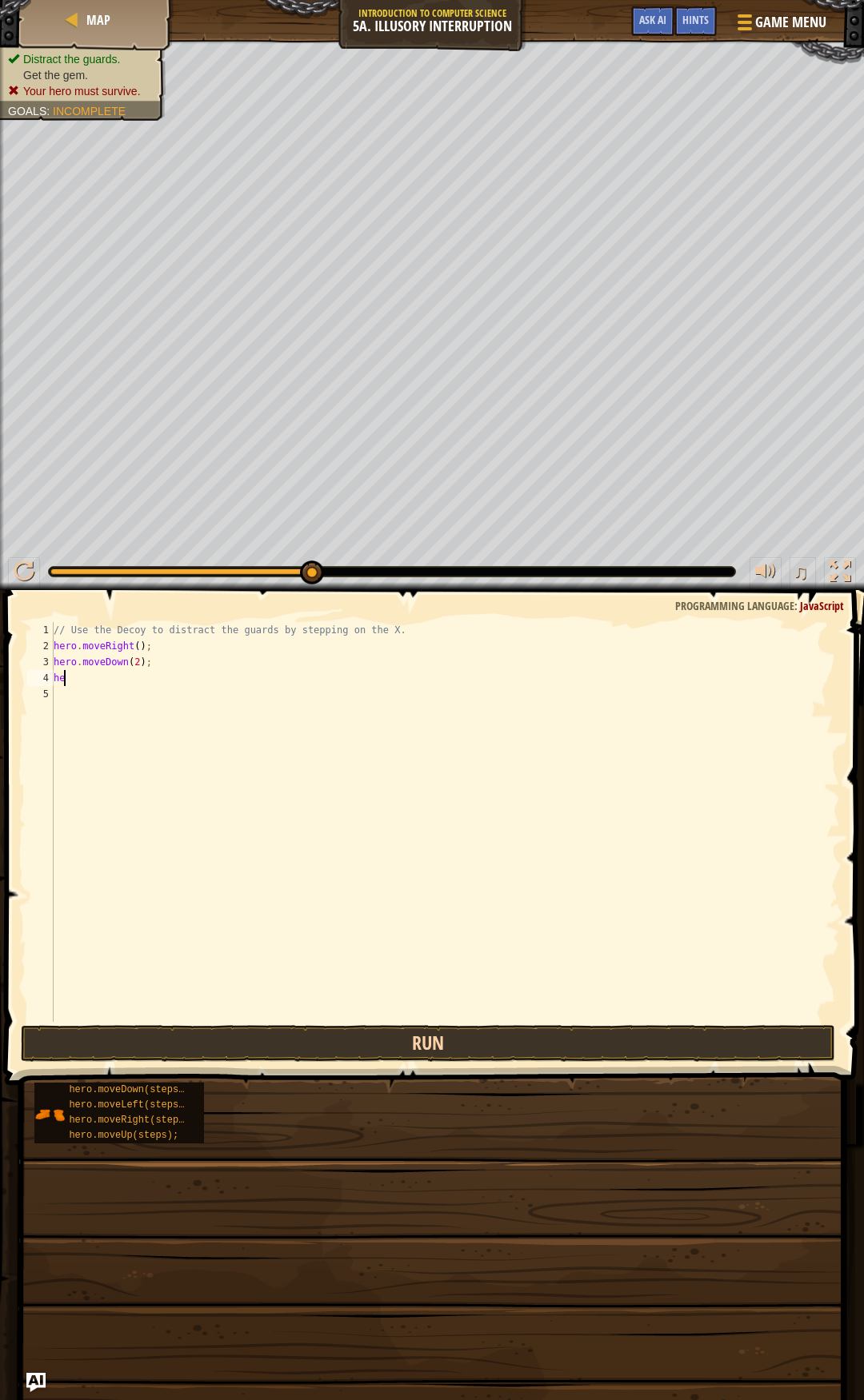
type textarea "her"
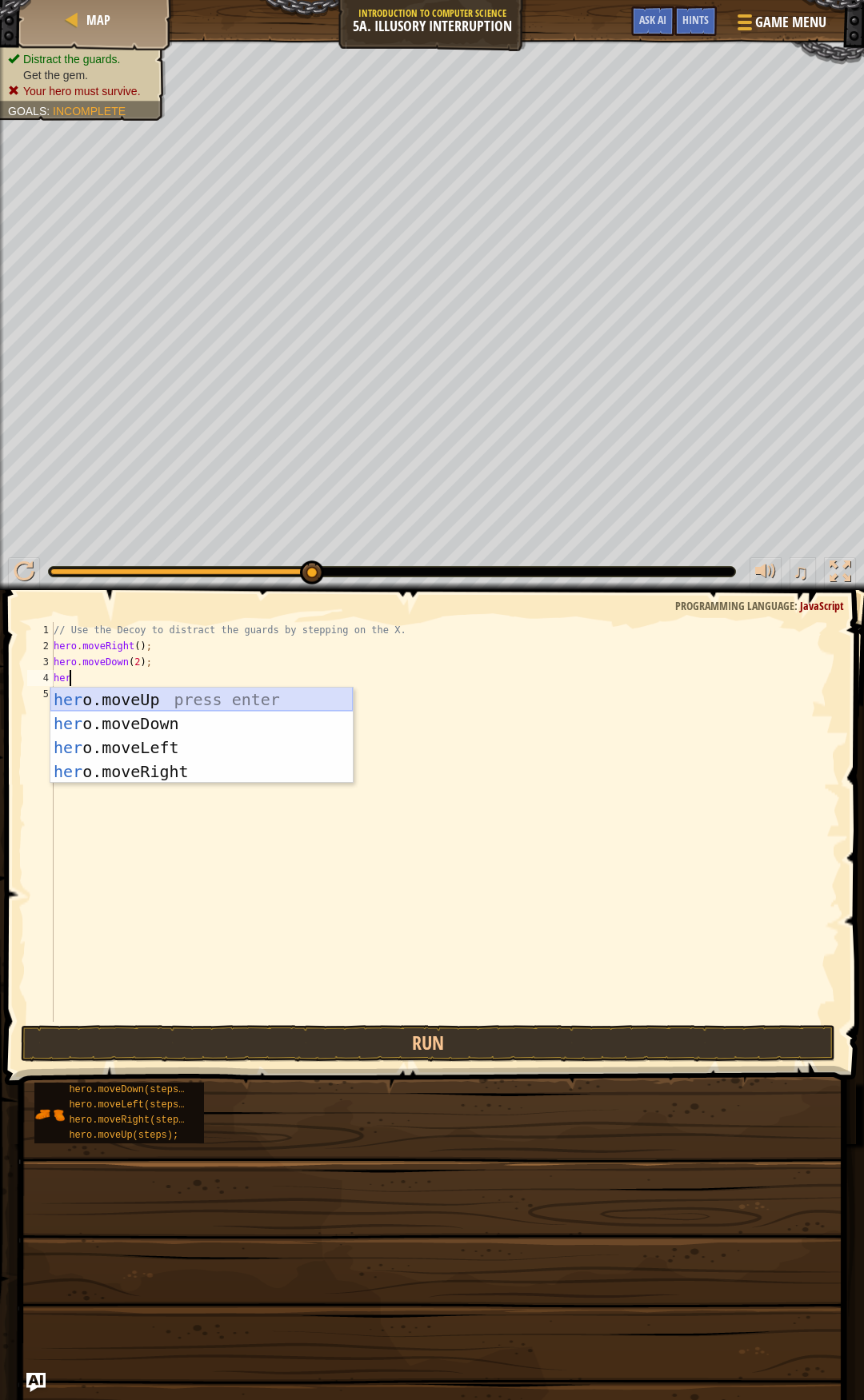
click at [146, 699] on div "her o.moveUp press enter her o.moveDown press enter her o.moveLeft press enter …" at bounding box center [201, 759] width 302 height 144
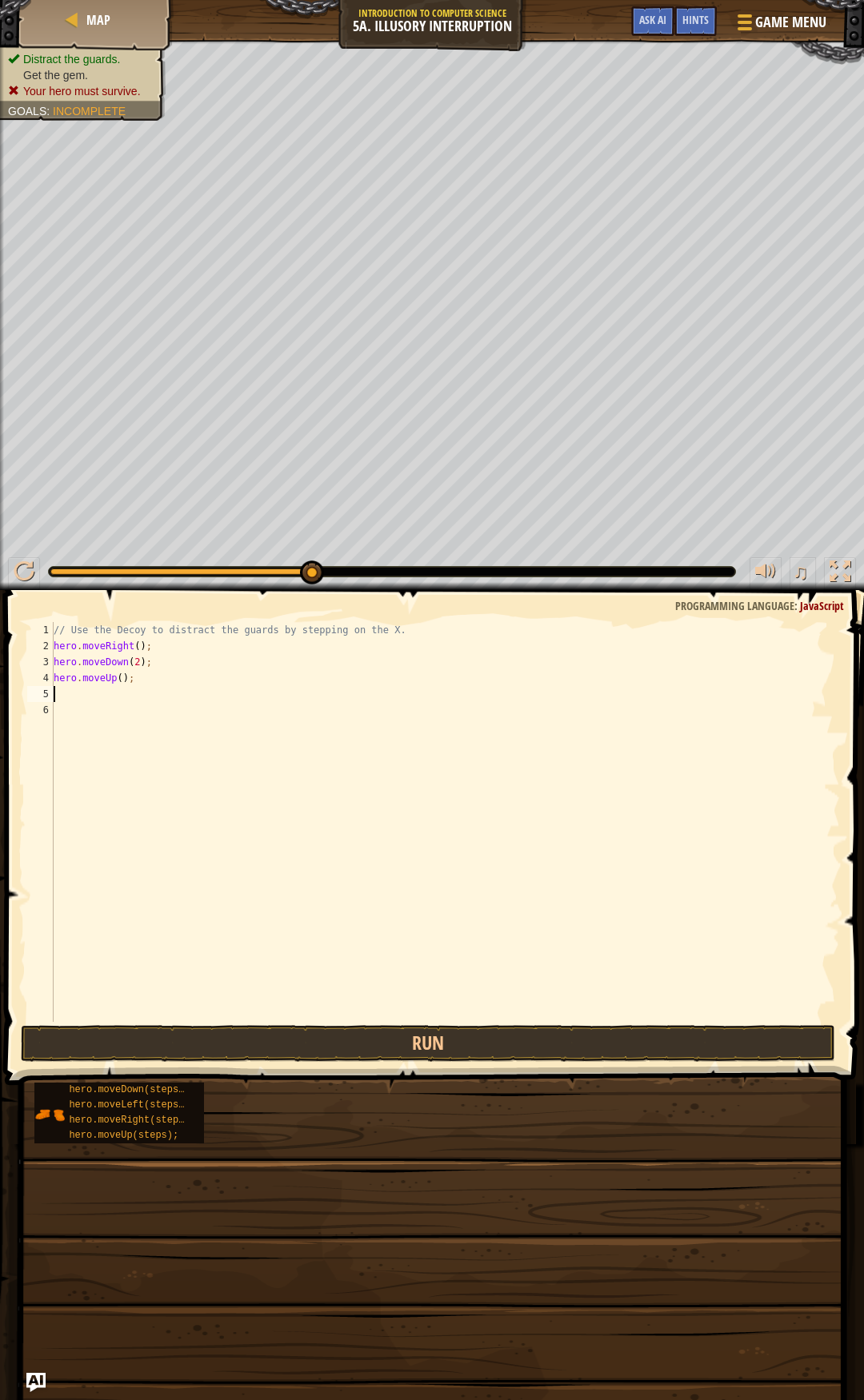
click at [119, 674] on div "// Use the Decoy to distract the guards by stepping on the X. hero . moveRight …" at bounding box center [445, 837] width 789 height 431
type textarea "hero.moveUp(2);"
click at [81, 695] on div "// Use the Decoy to distract the guards by stepping on the X. hero . moveRight …" at bounding box center [445, 837] width 789 height 431
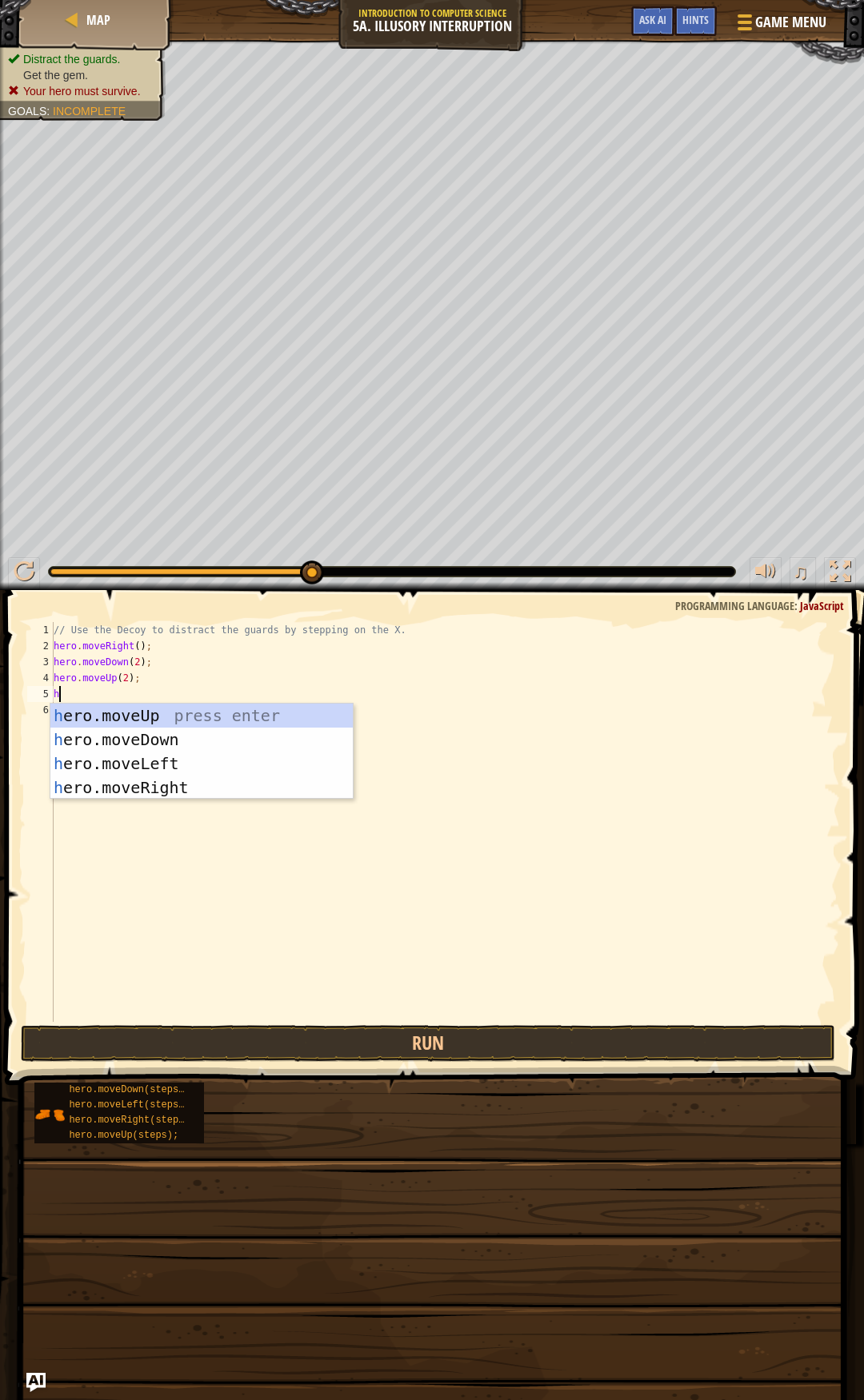
type textarea "he"
click at [129, 782] on div "he ro.moveUp press enter he ro.moveDown press enter he ro.moveLeft press enter …" at bounding box center [201, 775] width 302 height 144
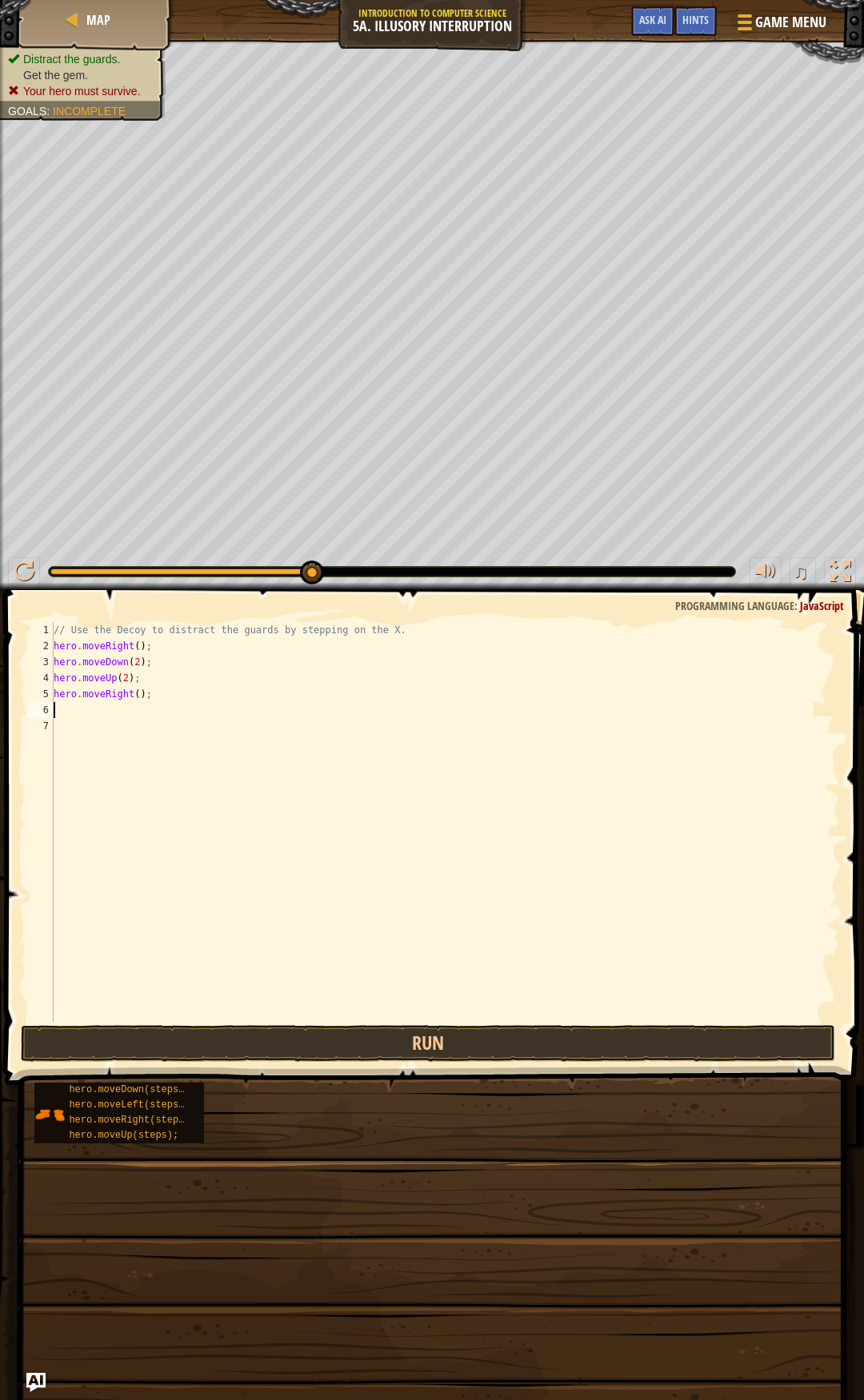
click at [134, 693] on div "// Use the Decoy to distract the guards by stepping on the X. hero . moveRight …" at bounding box center [445, 837] width 789 height 431
type textarea "hero.moveRight(3);"
click at [373, 1043] on button "Run" at bounding box center [428, 1043] width 815 height 37
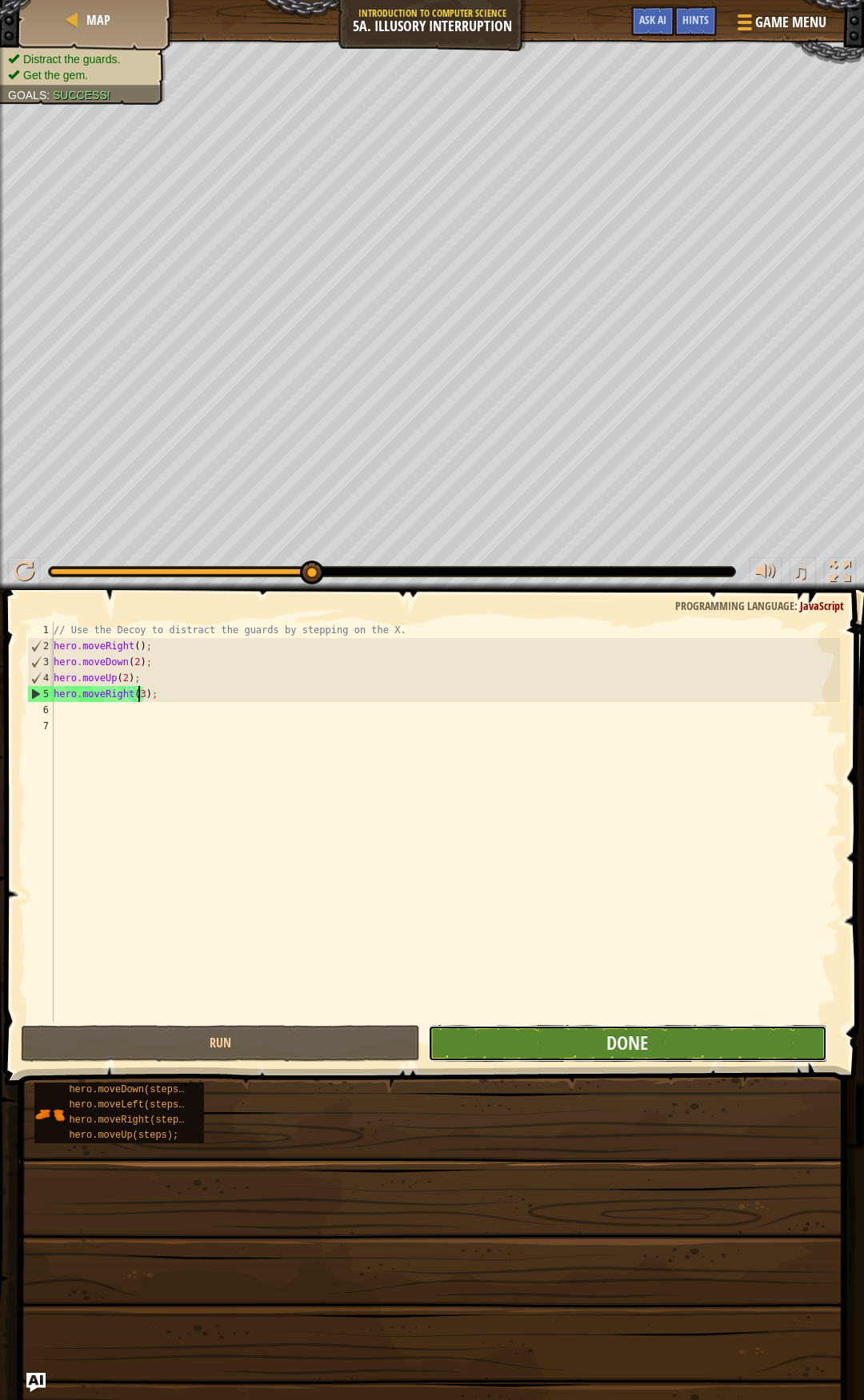
click at [589, 1040] on button "Done" at bounding box center [628, 1043] width 399 height 37
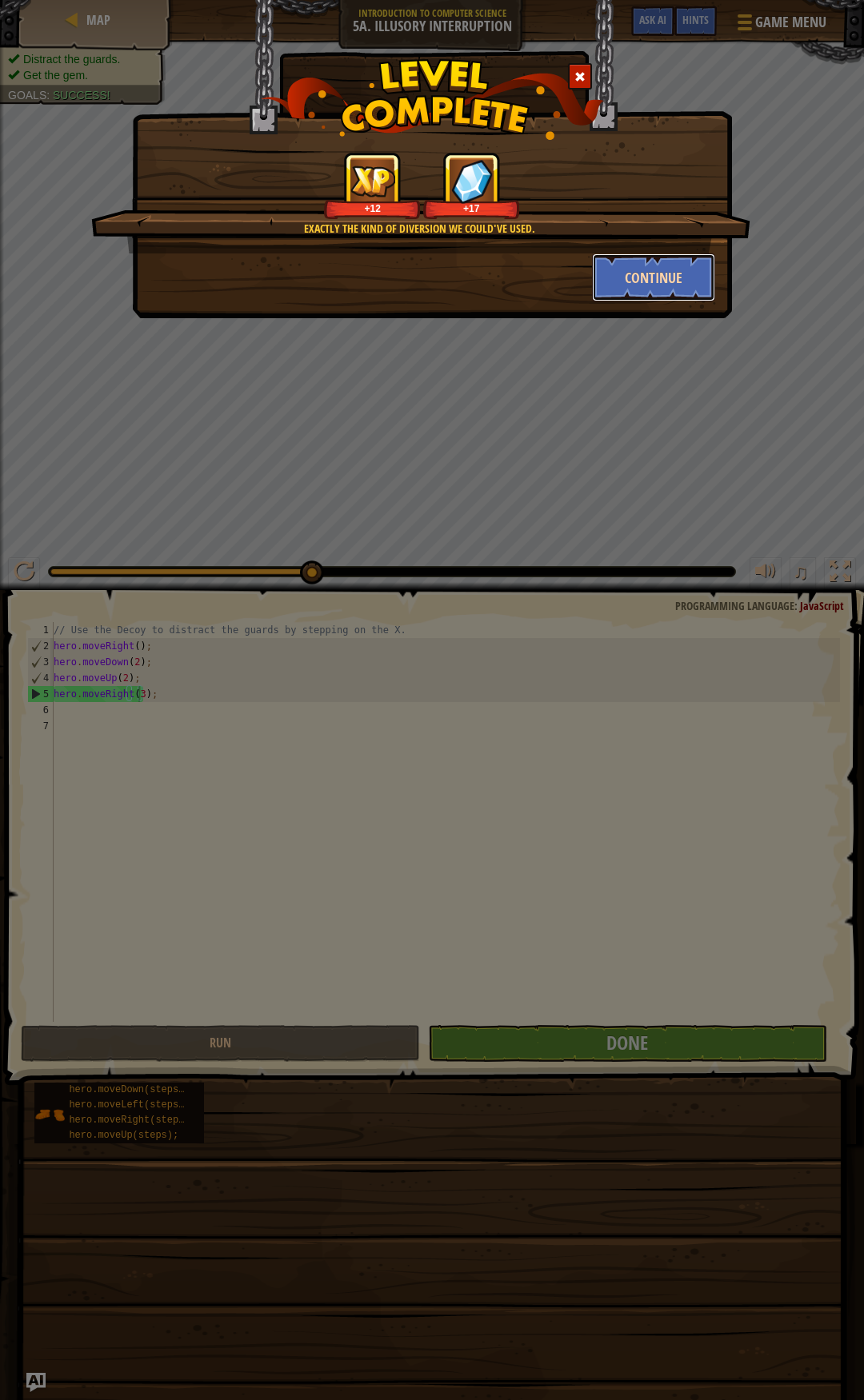
click at [639, 265] on button "Continue" at bounding box center [654, 277] width 124 height 48
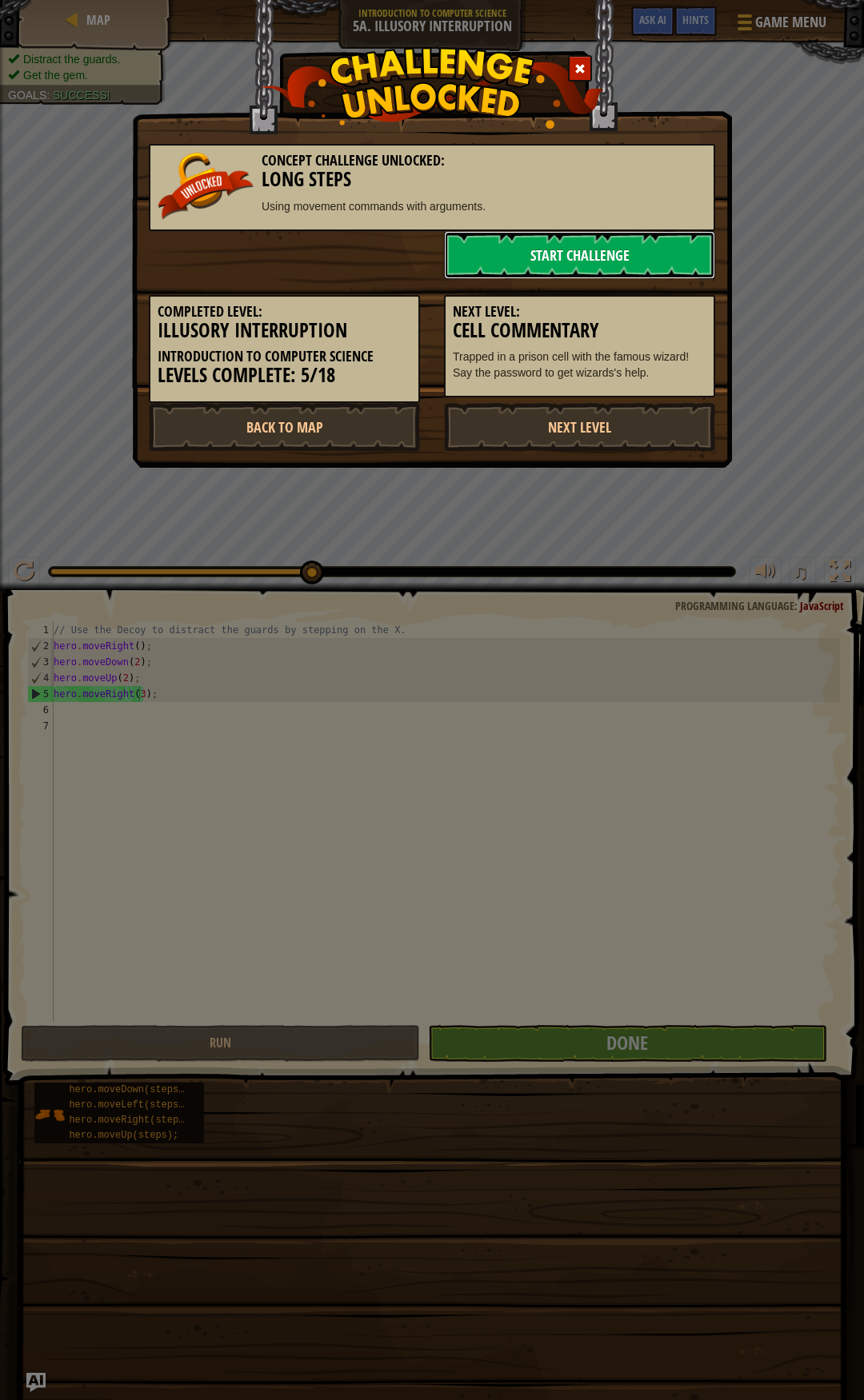
click at [509, 254] on link "Start Challenge" at bounding box center [580, 255] width 271 height 48
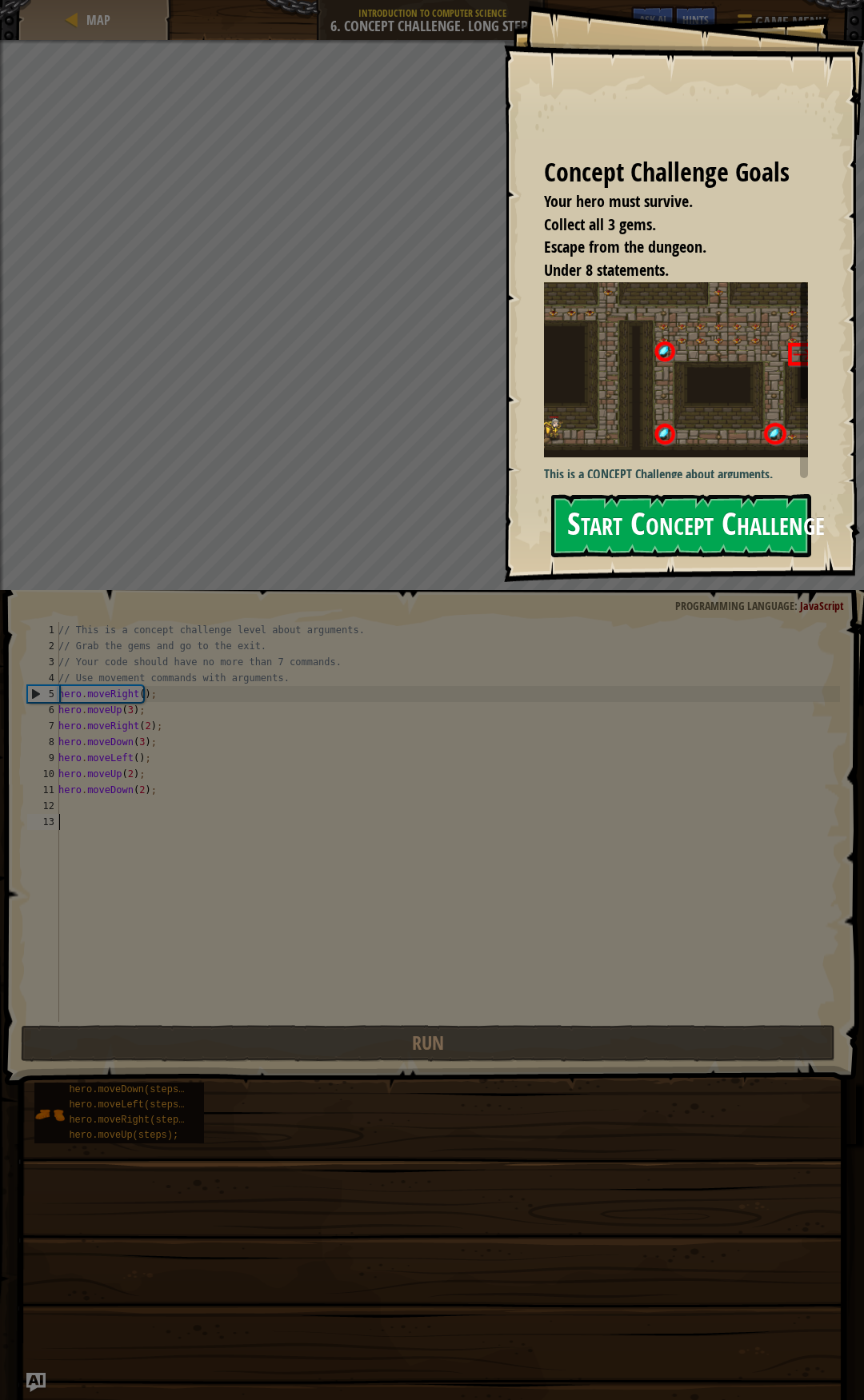
click at [633, 527] on button "Start Concept Challenge" at bounding box center [681, 526] width 260 height 63
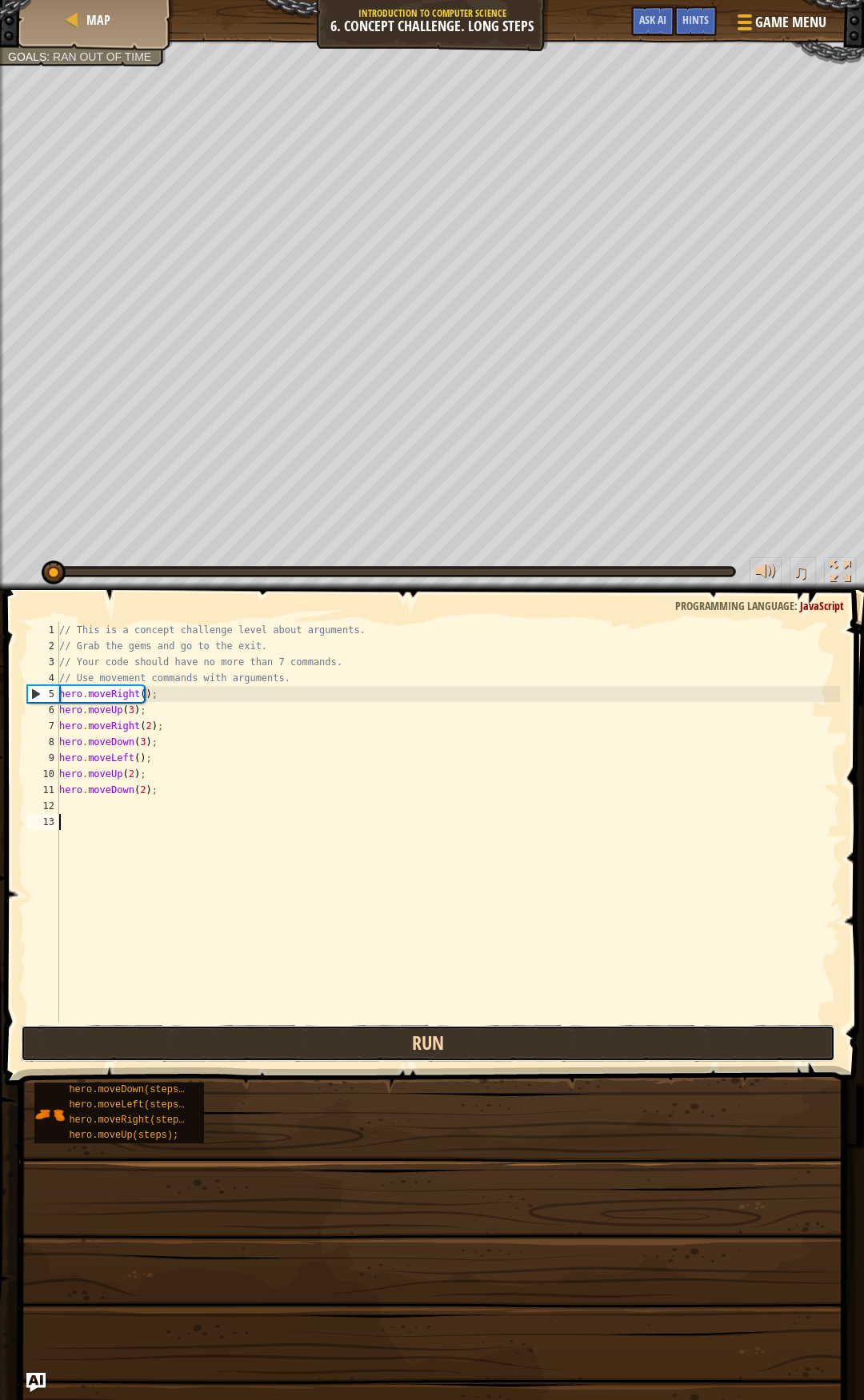
click at [381, 1044] on button "Run" at bounding box center [428, 1043] width 815 height 37
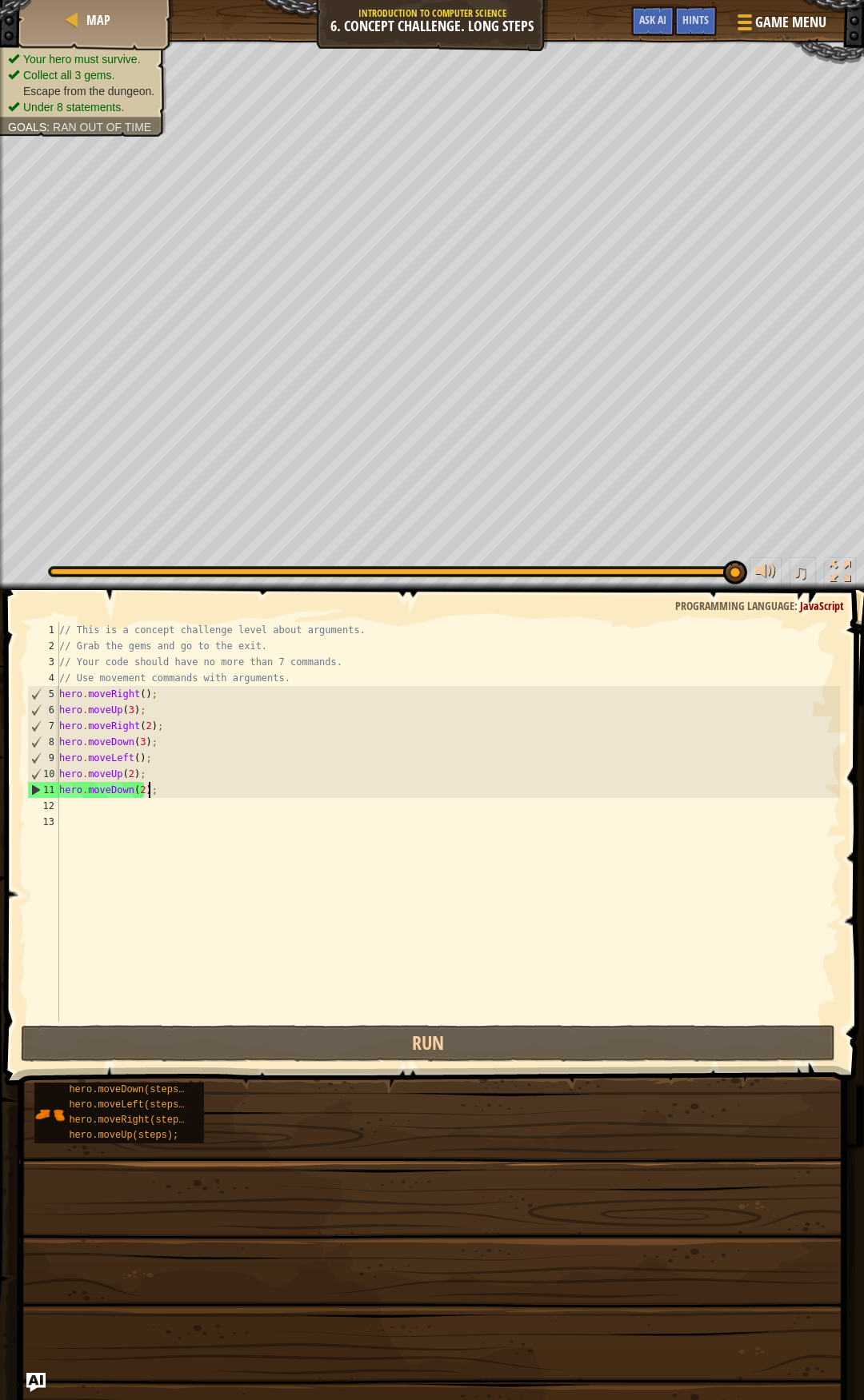
click at [183, 789] on div "// This is a concept challenge level about arguments. // Grab the gems and go t…" at bounding box center [448, 837] width 784 height 431
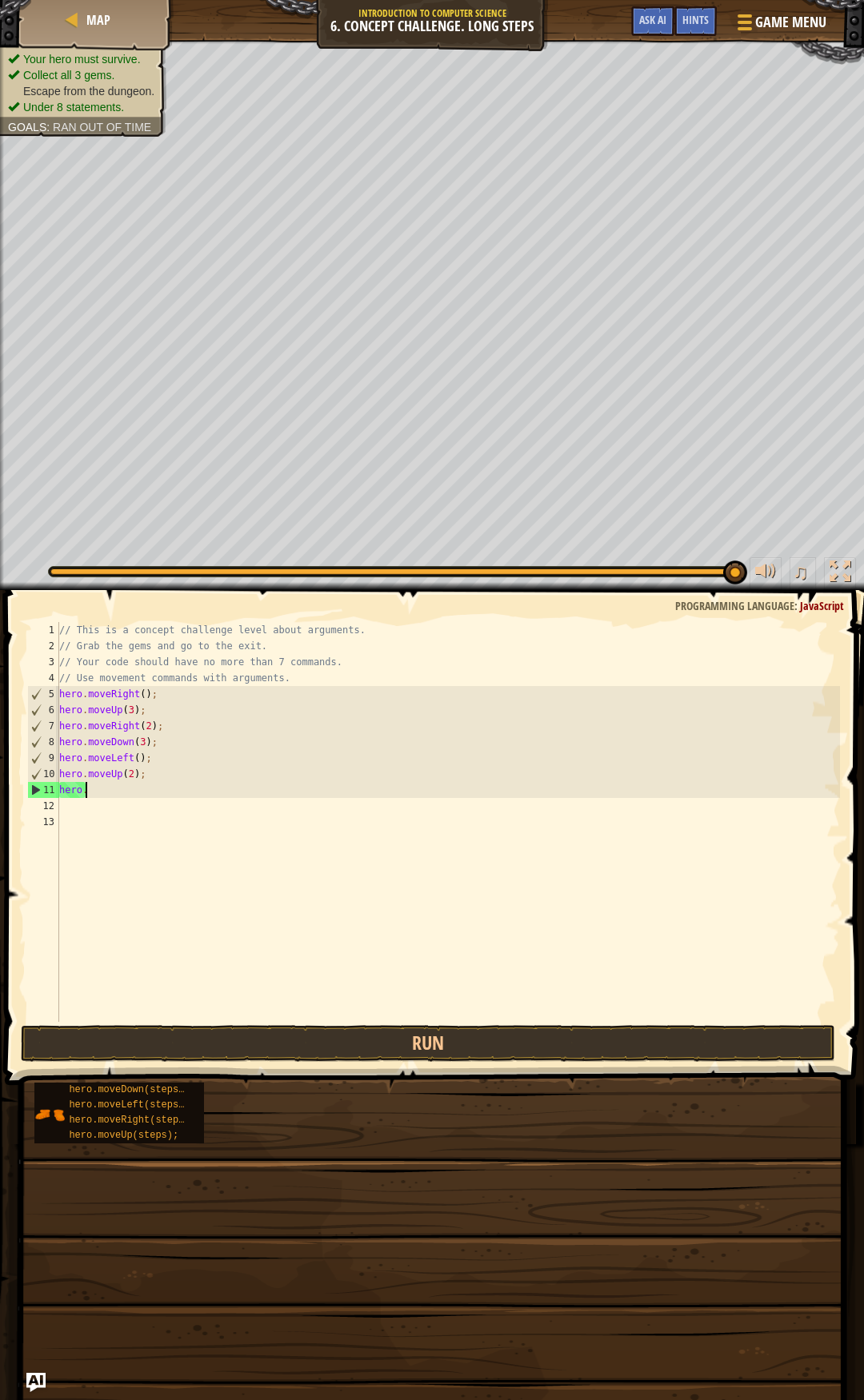
type textarea "h"
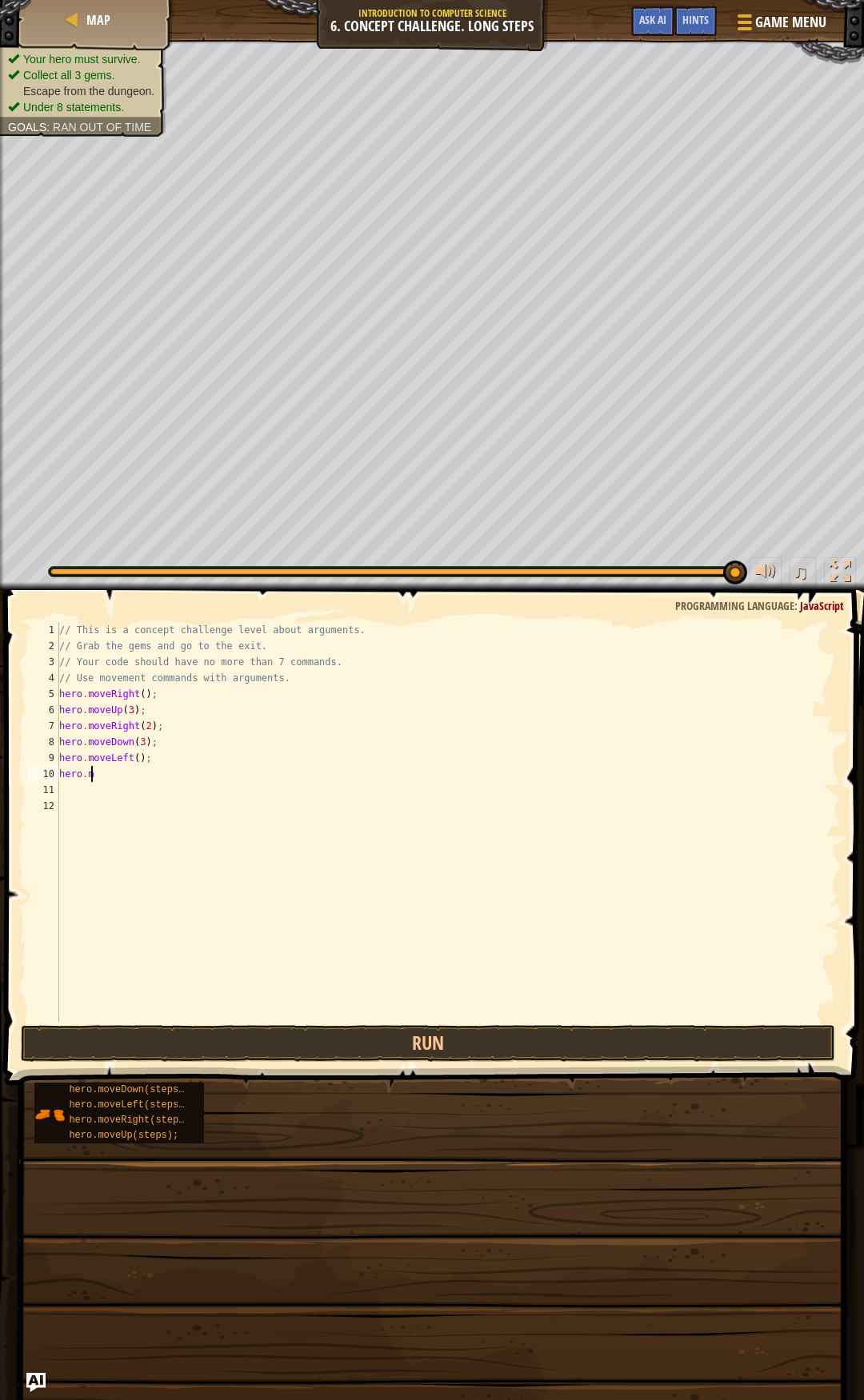
type textarea "h"
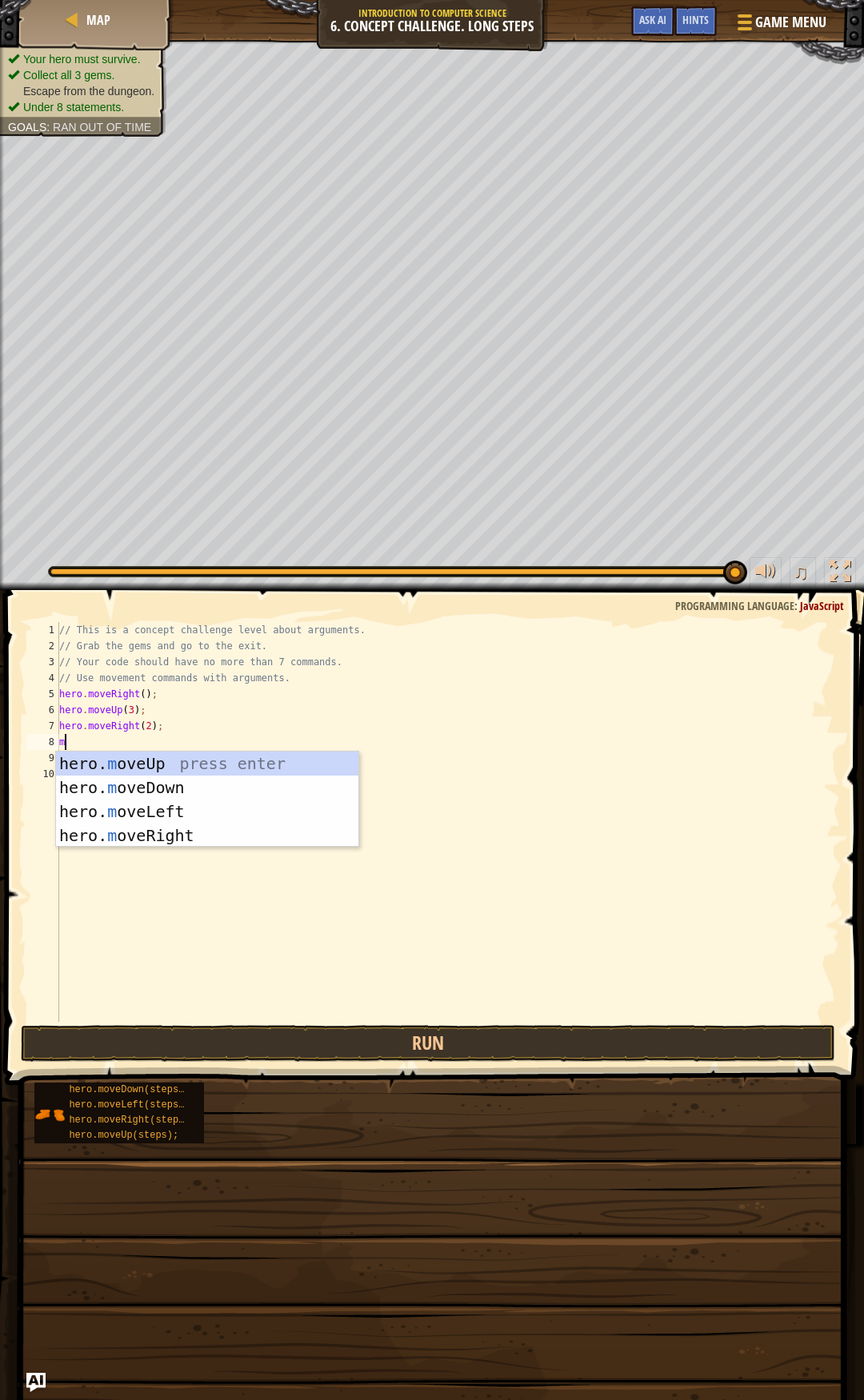
scroll to position [8, 0]
type textarea "md"
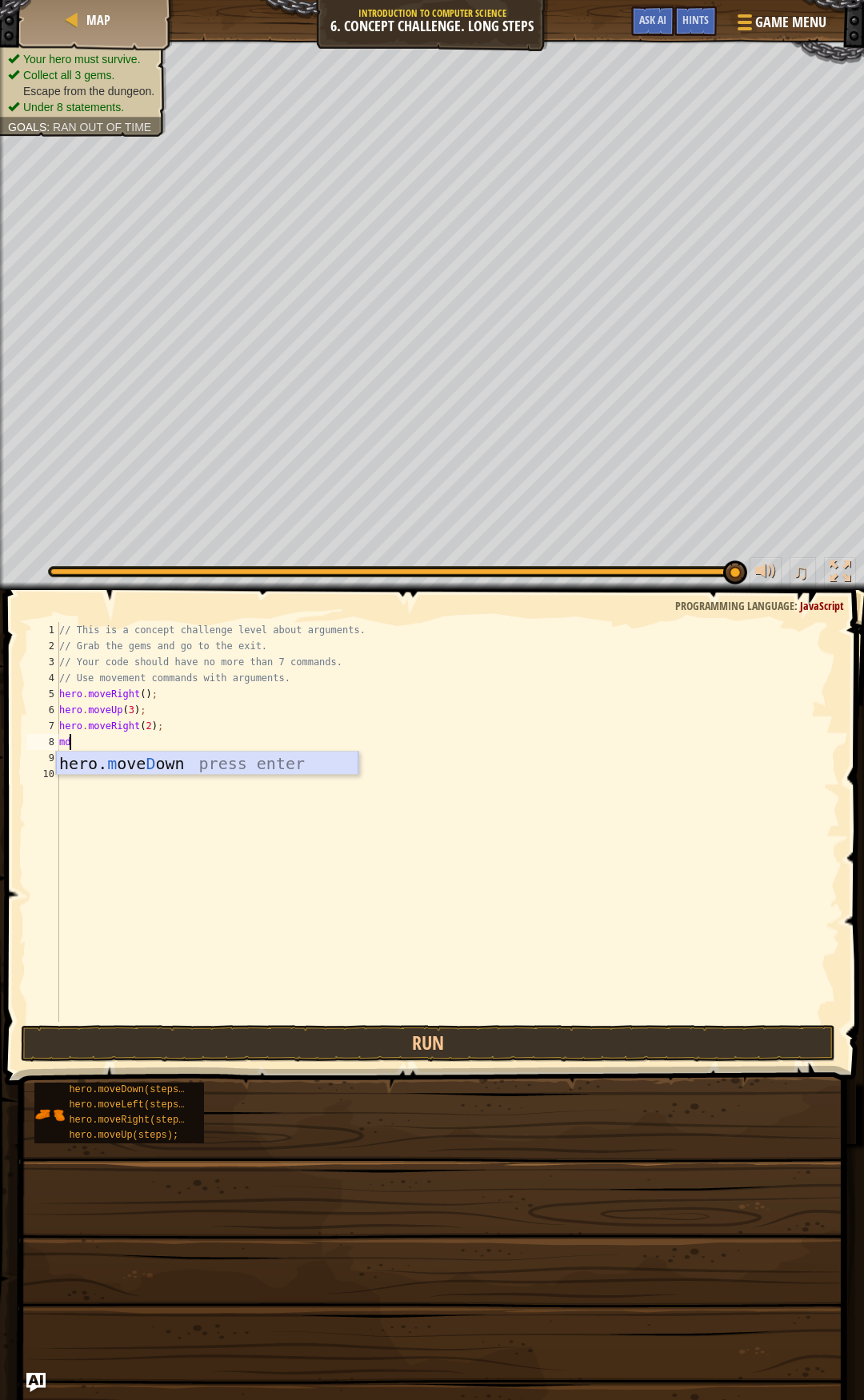
click at [183, 762] on div "hero. m ove D own press enter" at bounding box center [207, 788] width 302 height 72
type textarea "he"
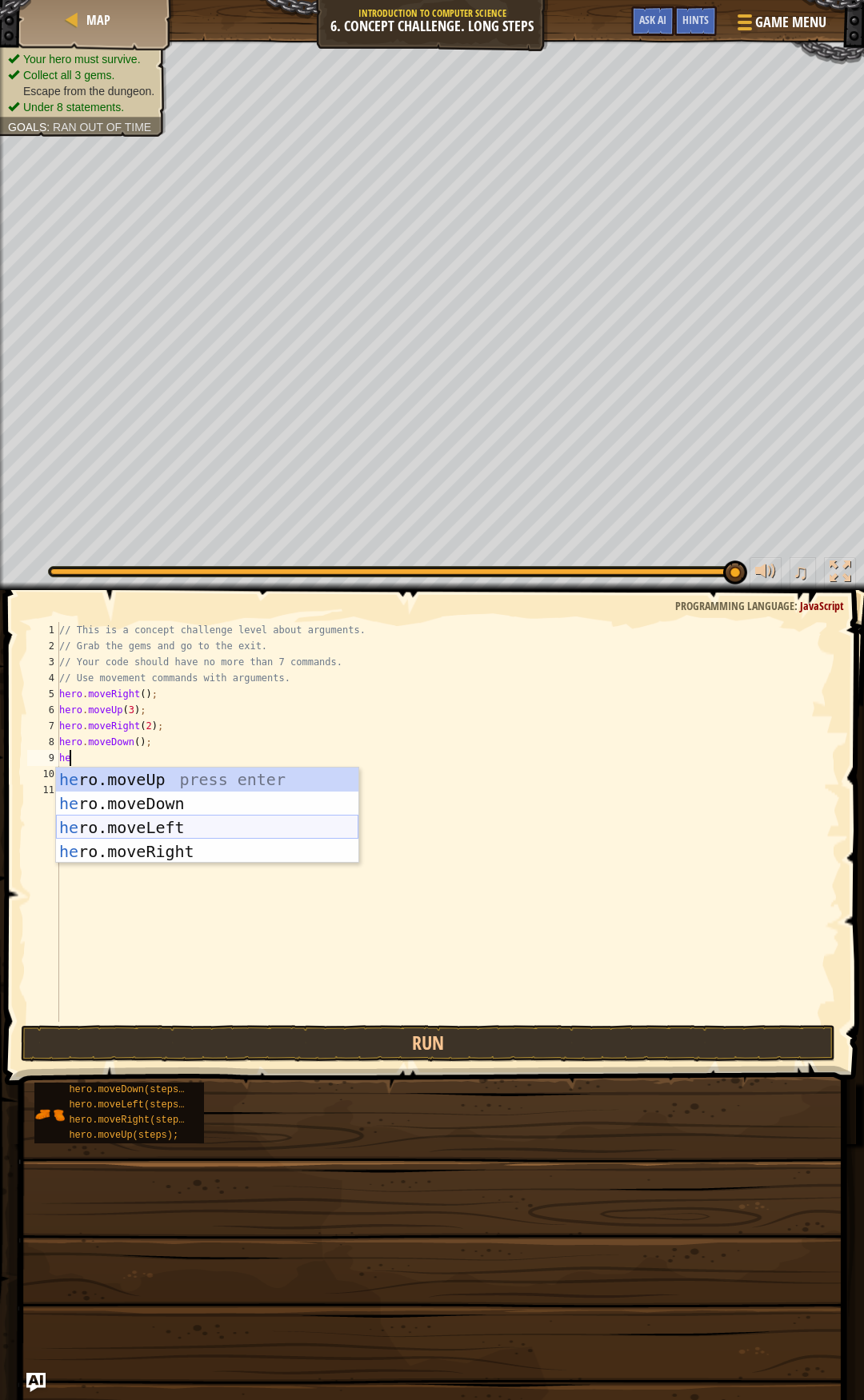
click at [211, 832] on div "he ro.moveUp press enter he ro.moveDown press enter he ro.moveLeft press enter …" at bounding box center [207, 839] width 302 height 144
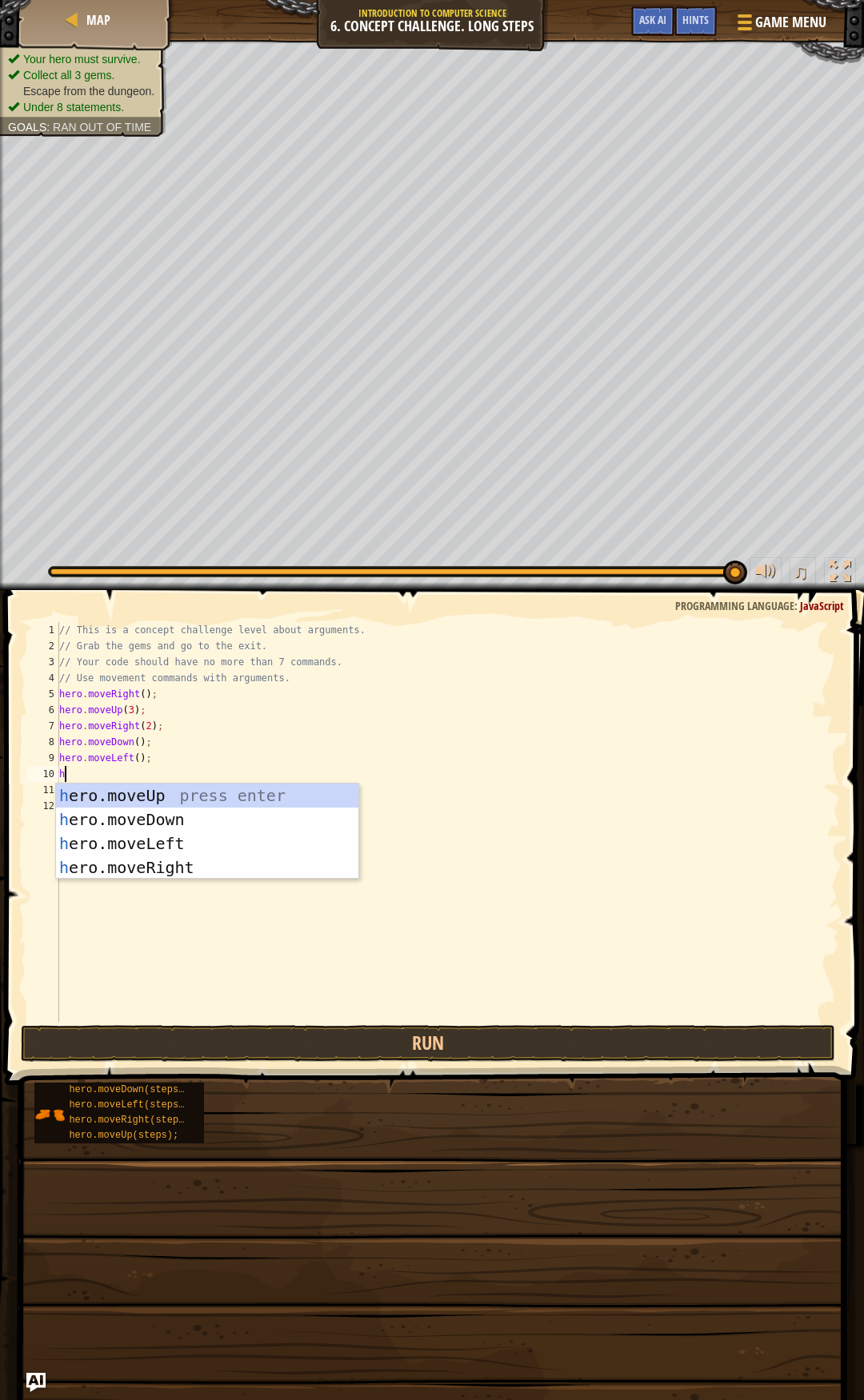
type textarea "he"
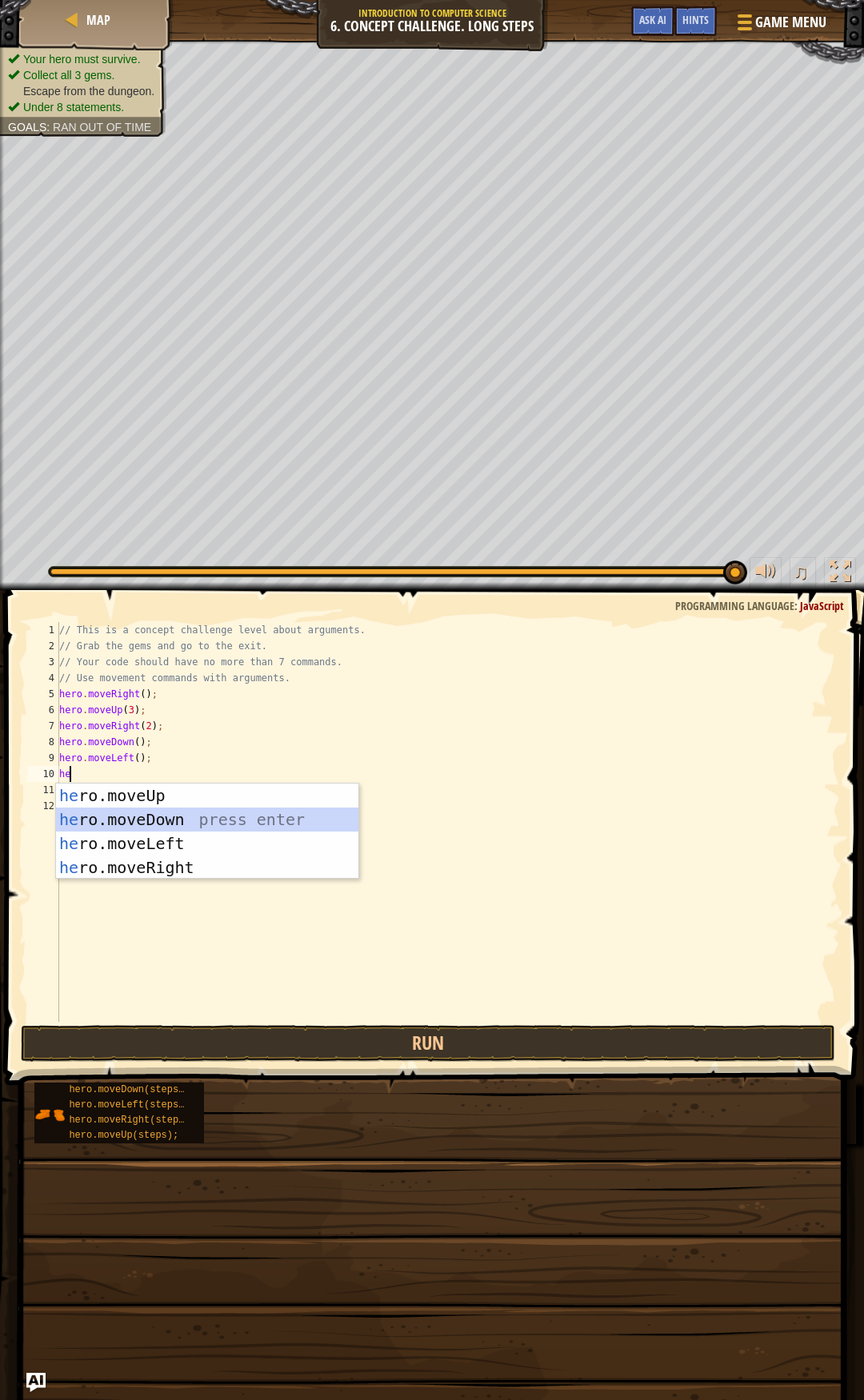
click at [168, 815] on div "he ro.moveUp press enter he ro.moveDown press enter he ro.moveLeft press enter …" at bounding box center [207, 855] width 302 height 144
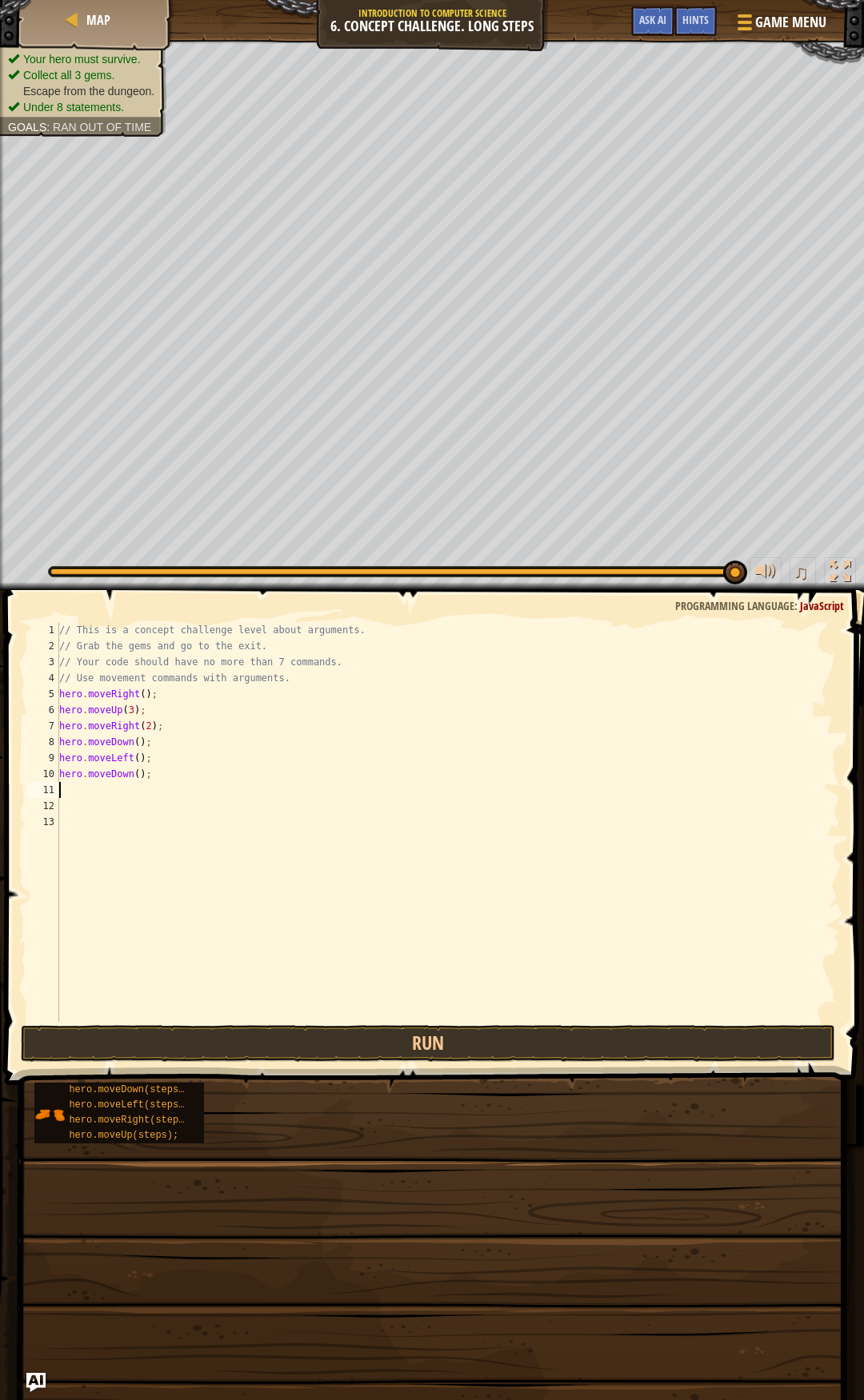
click at [133, 777] on div "// This is a concept challenge level about arguments. // Grab the gems and go t…" at bounding box center [448, 837] width 784 height 431
type textarea "hero.moveDown(2);"
click at [125, 791] on div "// This is a concept challenge level about arguments. // Grab the gems and go t…" at bounding box center [448, 837] width 784 height 431
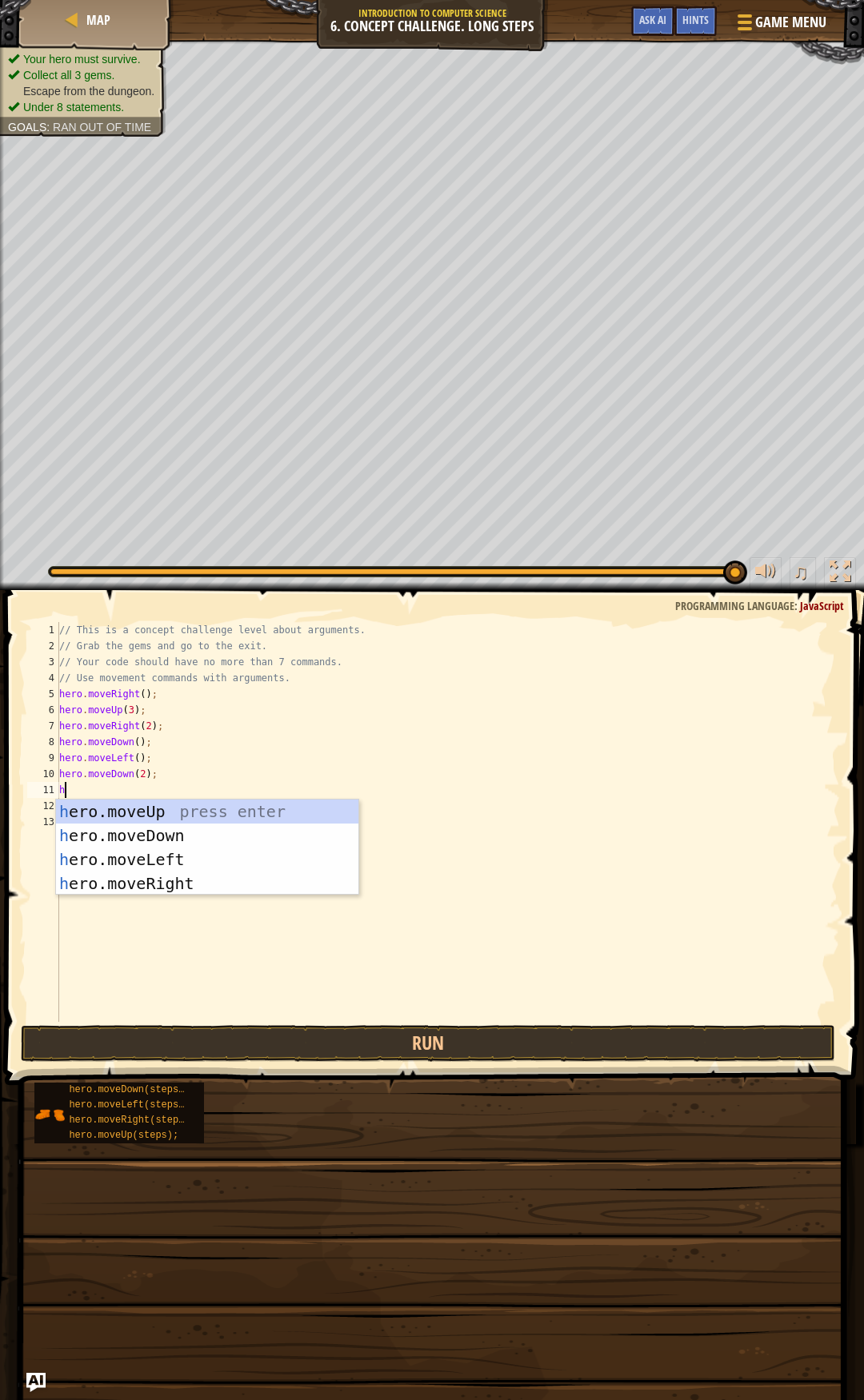
type textarea "he"
click at [151, 878] on div "he ro.moveUp press enter he ro.moveDown press enter he ro.moveLeft press enter …" at bounding box center [207, 871] width 302 height 144
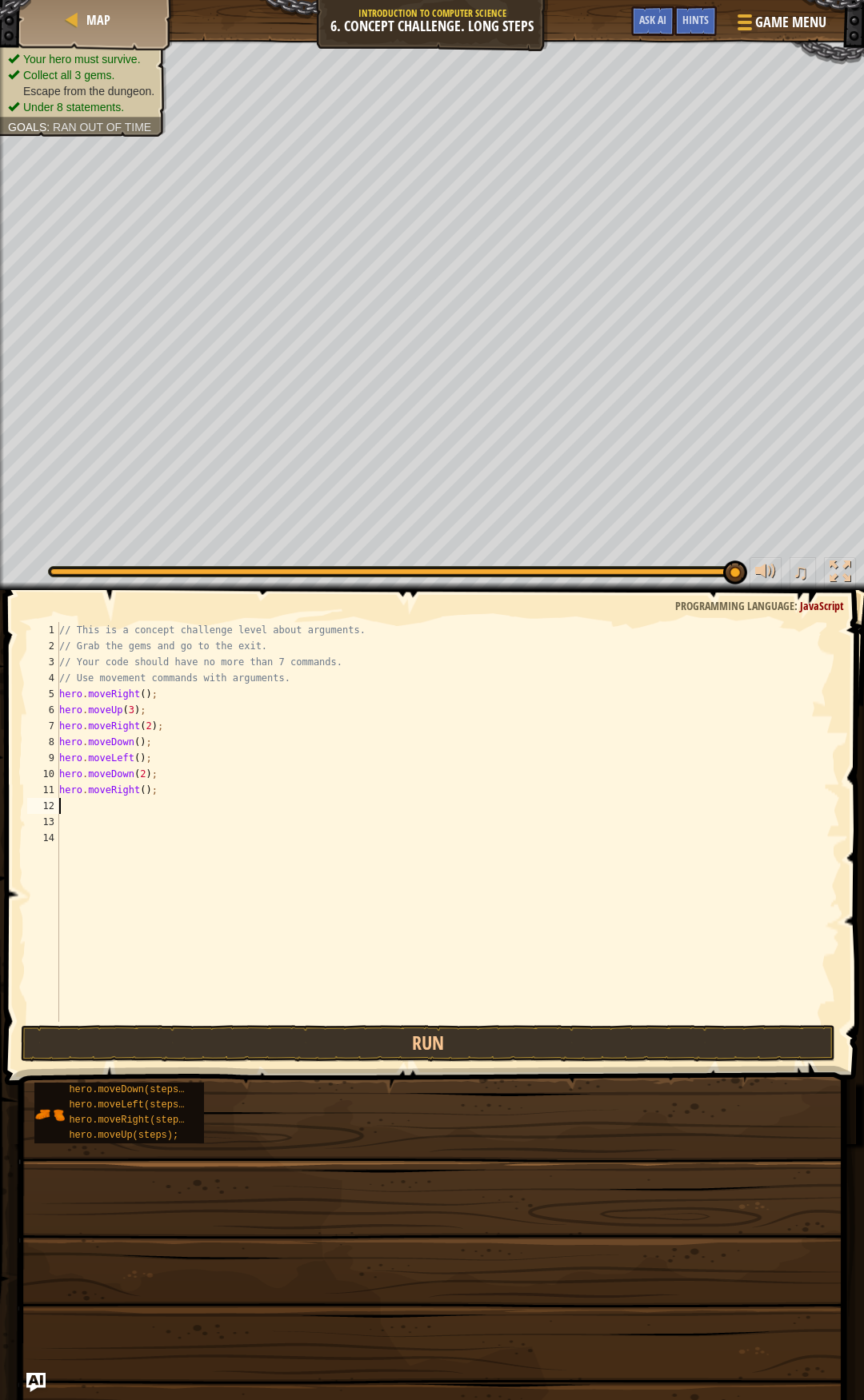
click at [139, 790] on div "// This is a concept challenge level about arguments. // Grab the gems and go t…" at bounding box center [448, 837] width 784 height 431
type textarea "hero.moveRight(2);"
click at [92, 808] on div "// This is a concept challenge level about arguments. // Grab the gems and go t…" at bounding box center [448, 837] width 784 height 431
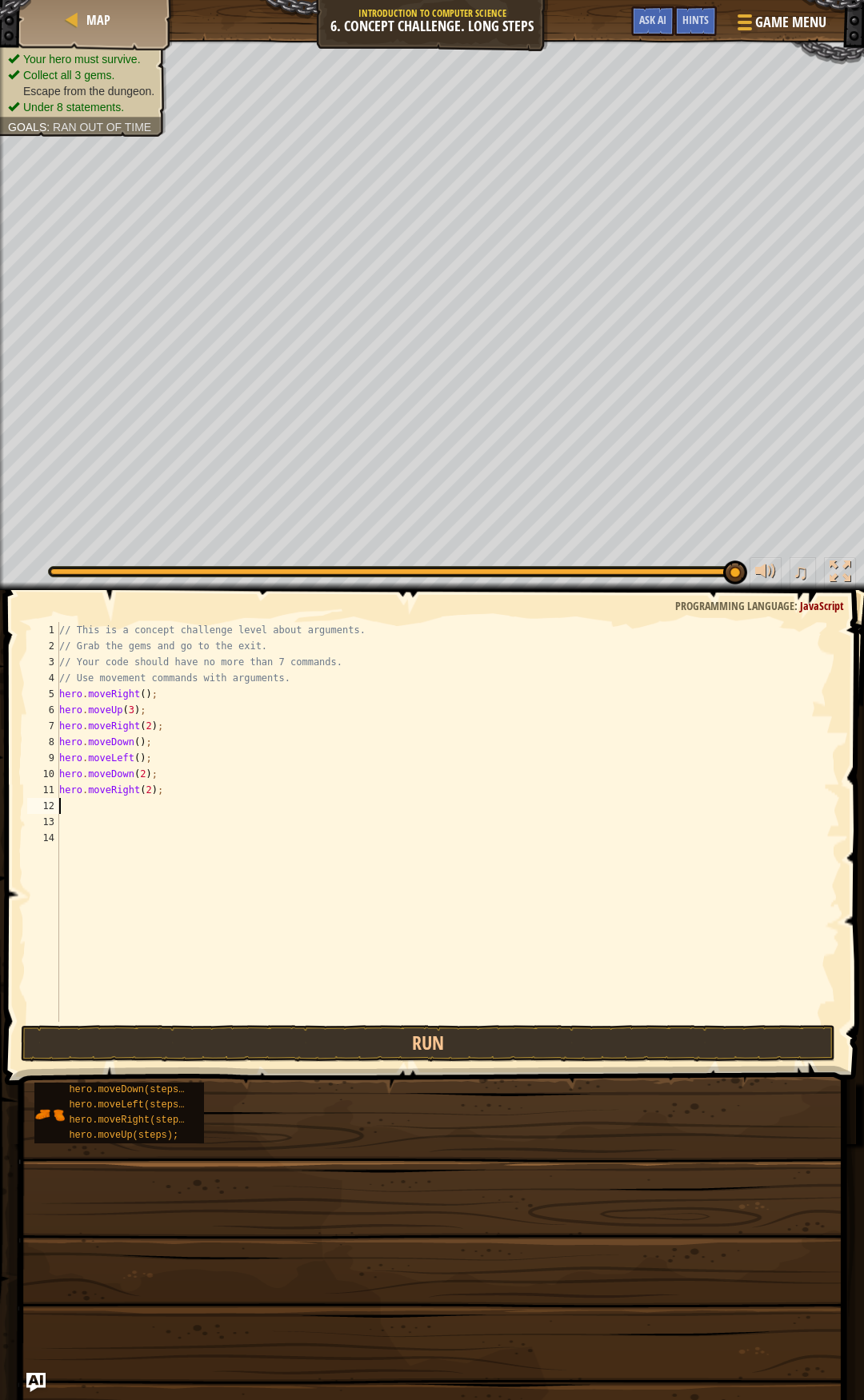
type textarea "he"
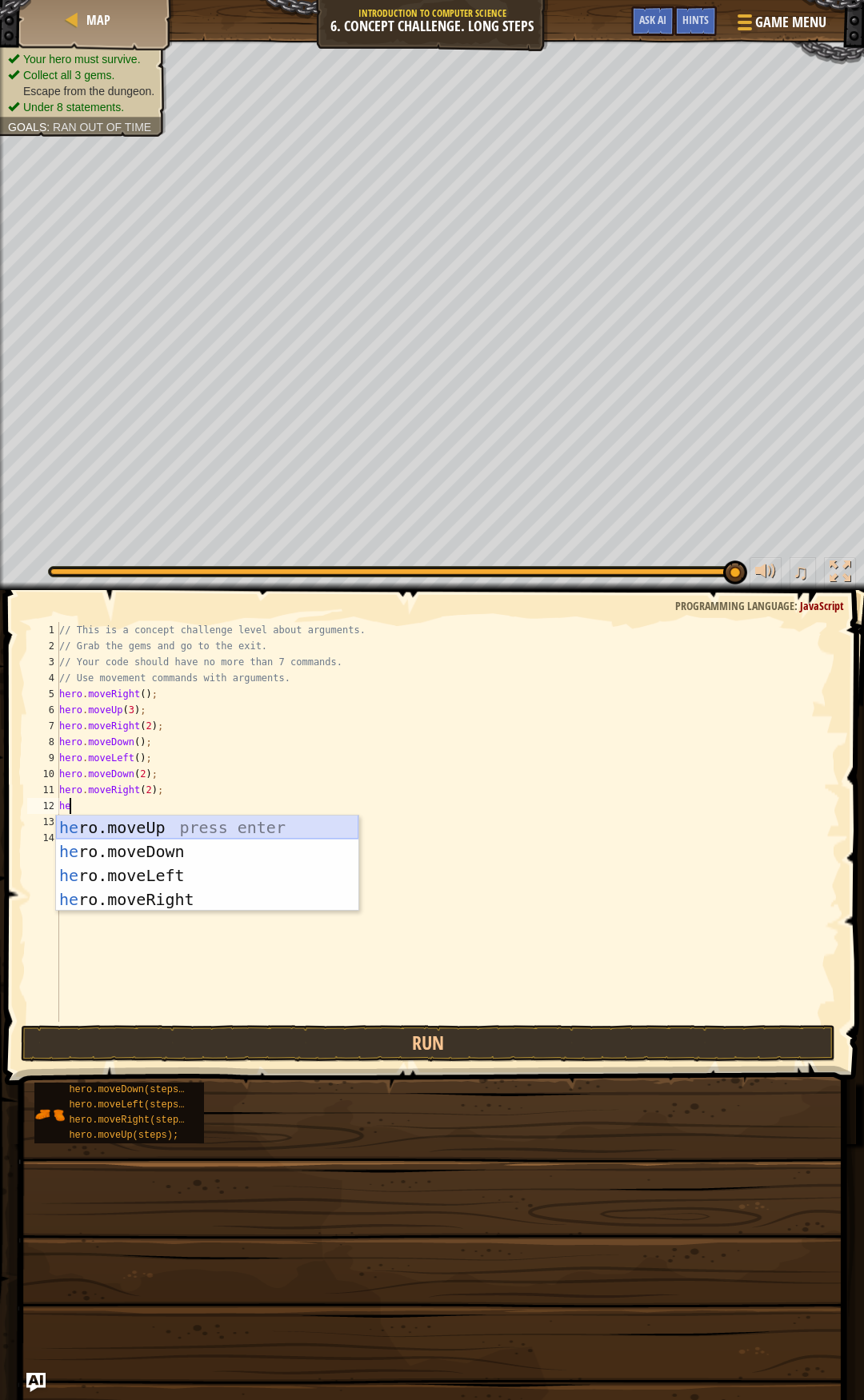
click at [124, 825] on div "he ro.moveUp press enter he ro.moveDown press enter he ro.moveLeft press enter …" at bounding box center [207, 887] width 302 height 144
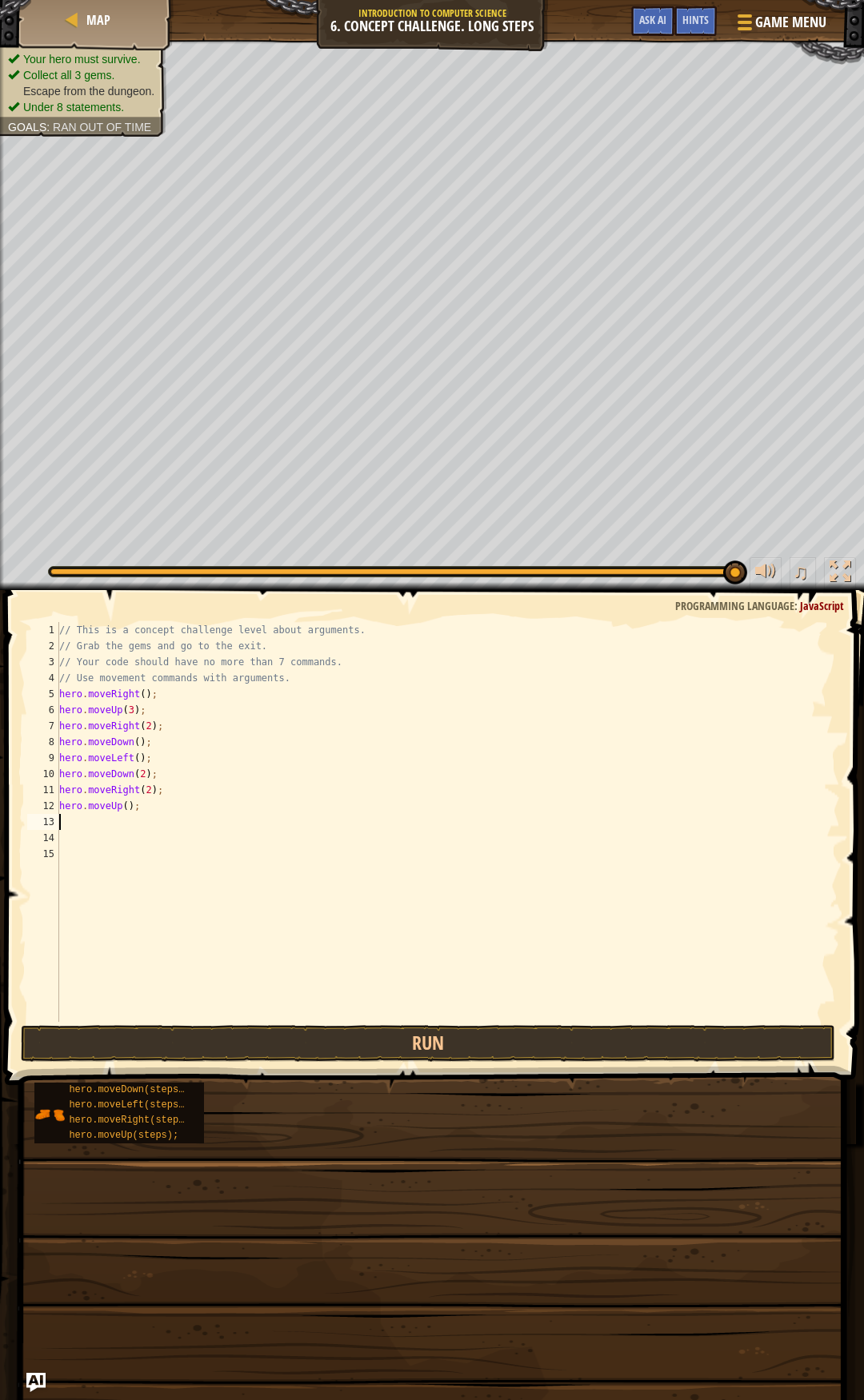
click at [125, 803] on div "// This is a concept challenge level about arguments. // Grab the gems and go t…" at bounding box center [448, 837] width 784 height 431
click at [352, 1038] on button "Run" at bounding box center [428, 1043] width 815 height 37
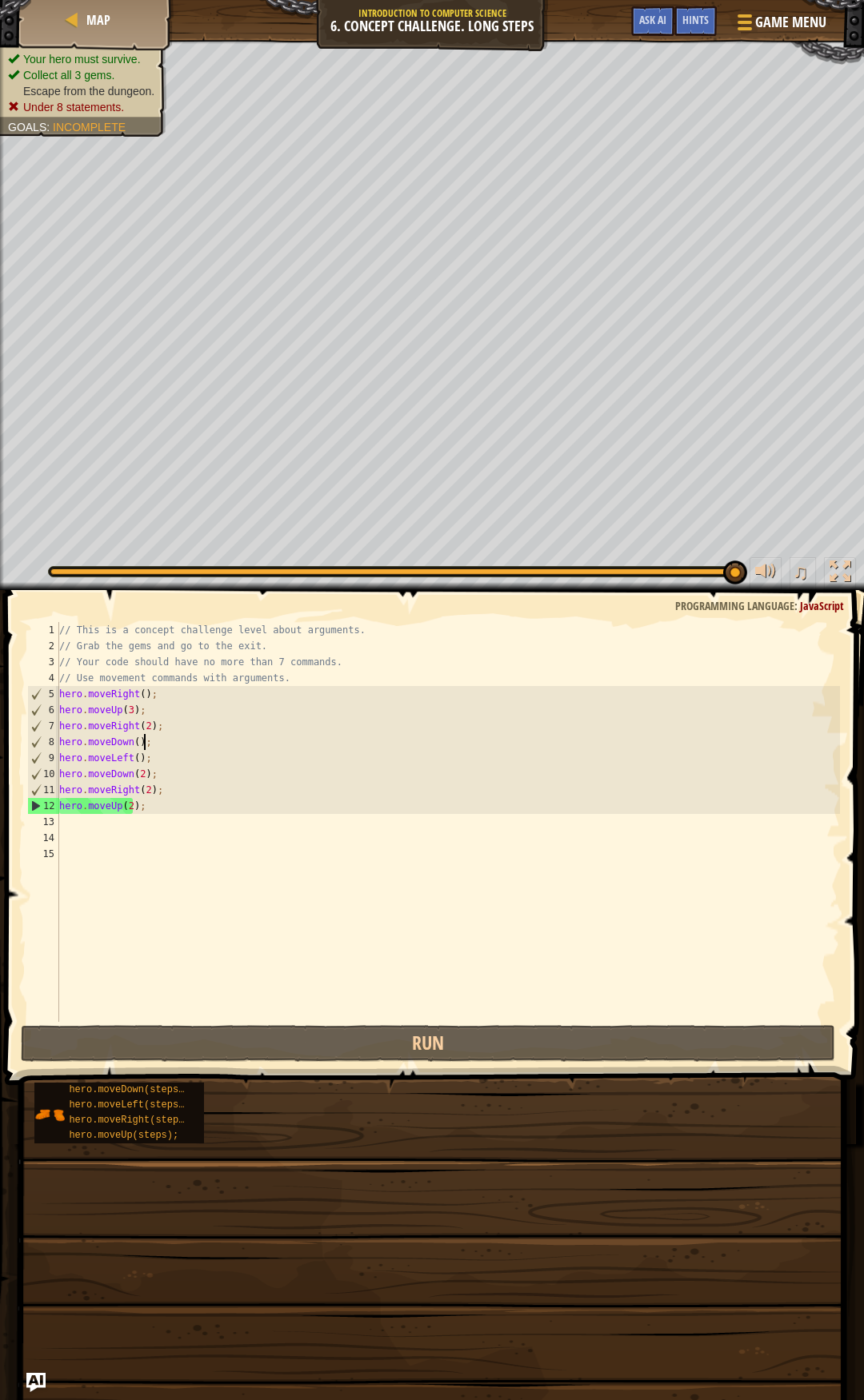
click at [163, 741] on div "// This is a concept challenge level about arguments. // Grab the gems and go t…" at bounding box center [448, 837] width 784 height 431
click at [161, 810] on div "// This is a concept challenge level about arguments. // Grab the gems and go t…" at bounding box center [448, 837] width 784 height 431
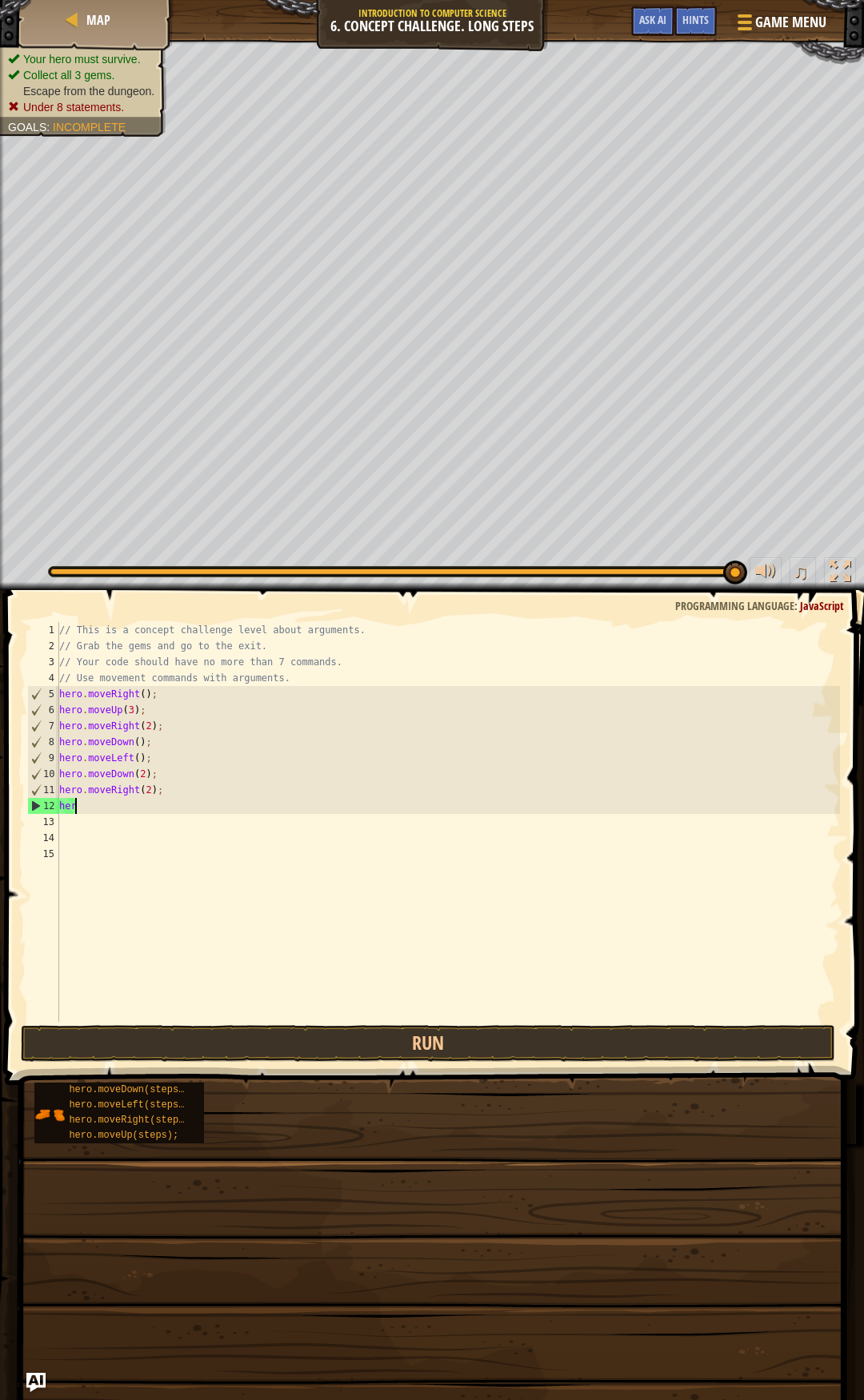
scroll to position [8, 0]
type textarea "h"
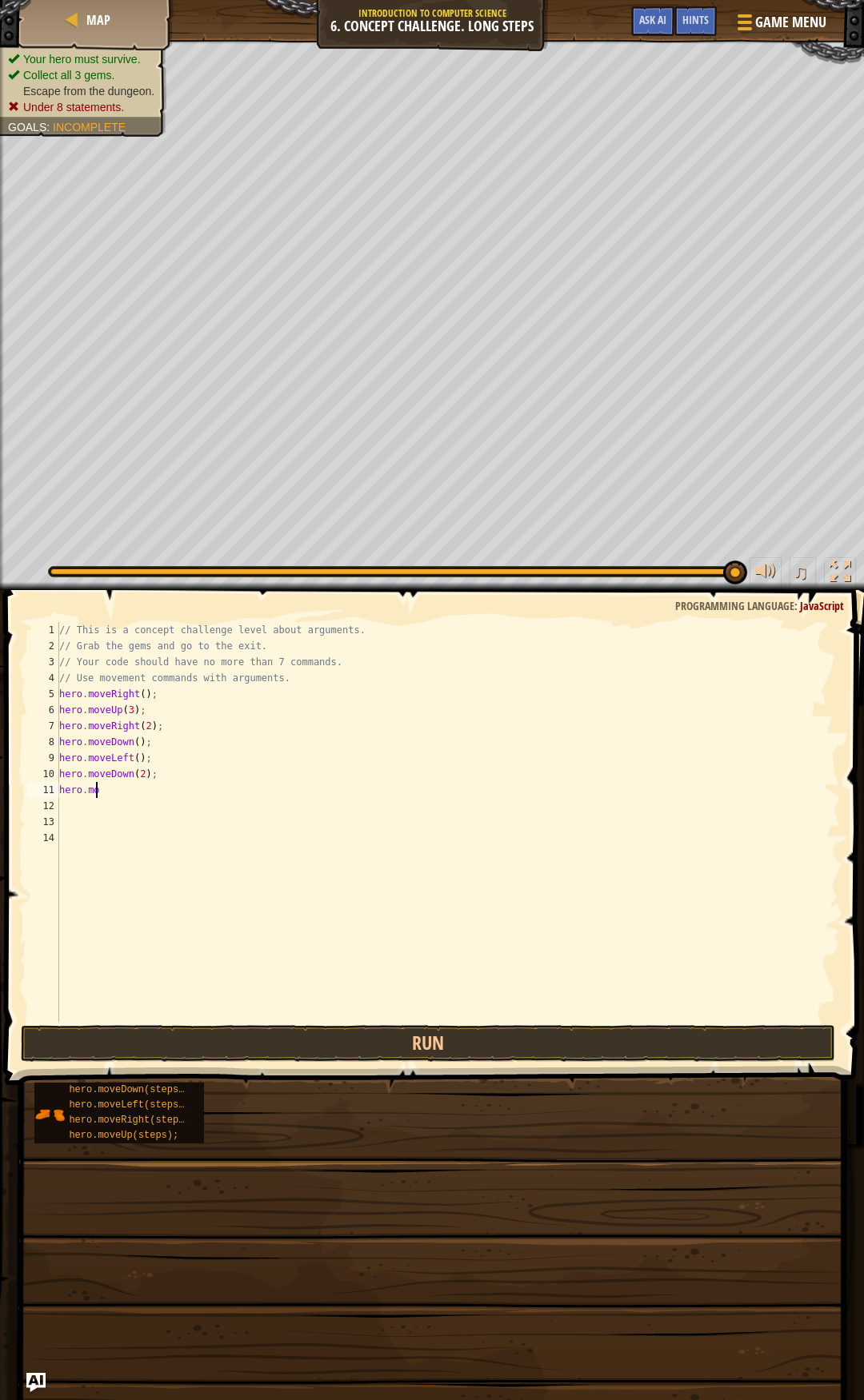
type textarea "h"
type textarea "hero.moveDown(3);"
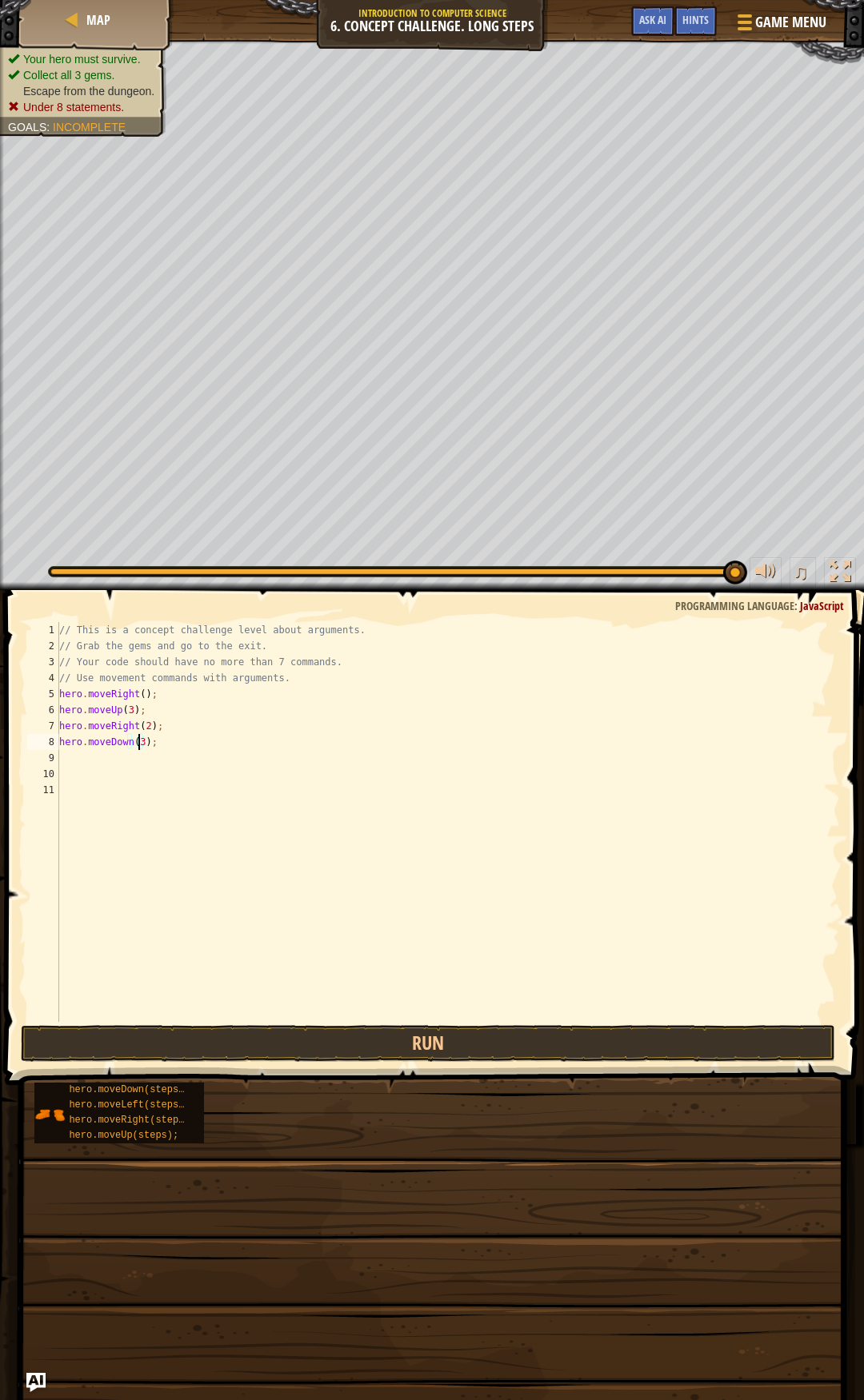
click at [99, 765] on div "// This is a concept challenge level about arguments. // Grab the gems and go t…" at bounding box center [448, 837] width 784 height 431
type textarea "he"
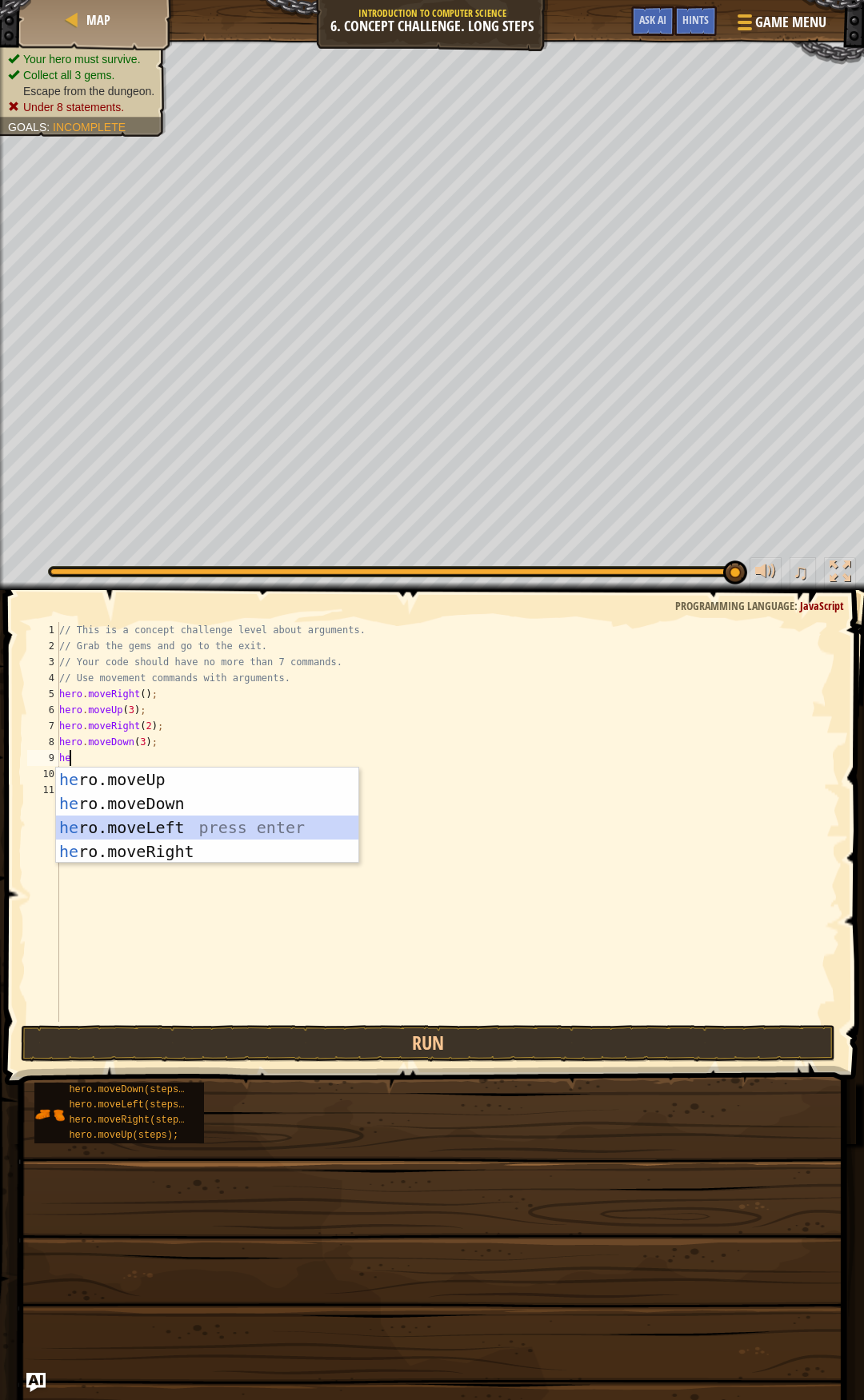
click at [159, 819] on div "he ro.moveUp press enter he ro.moveDown press enter he ro.moveLeft press enter …" at bounding box center [207, 839] width 302 height 144
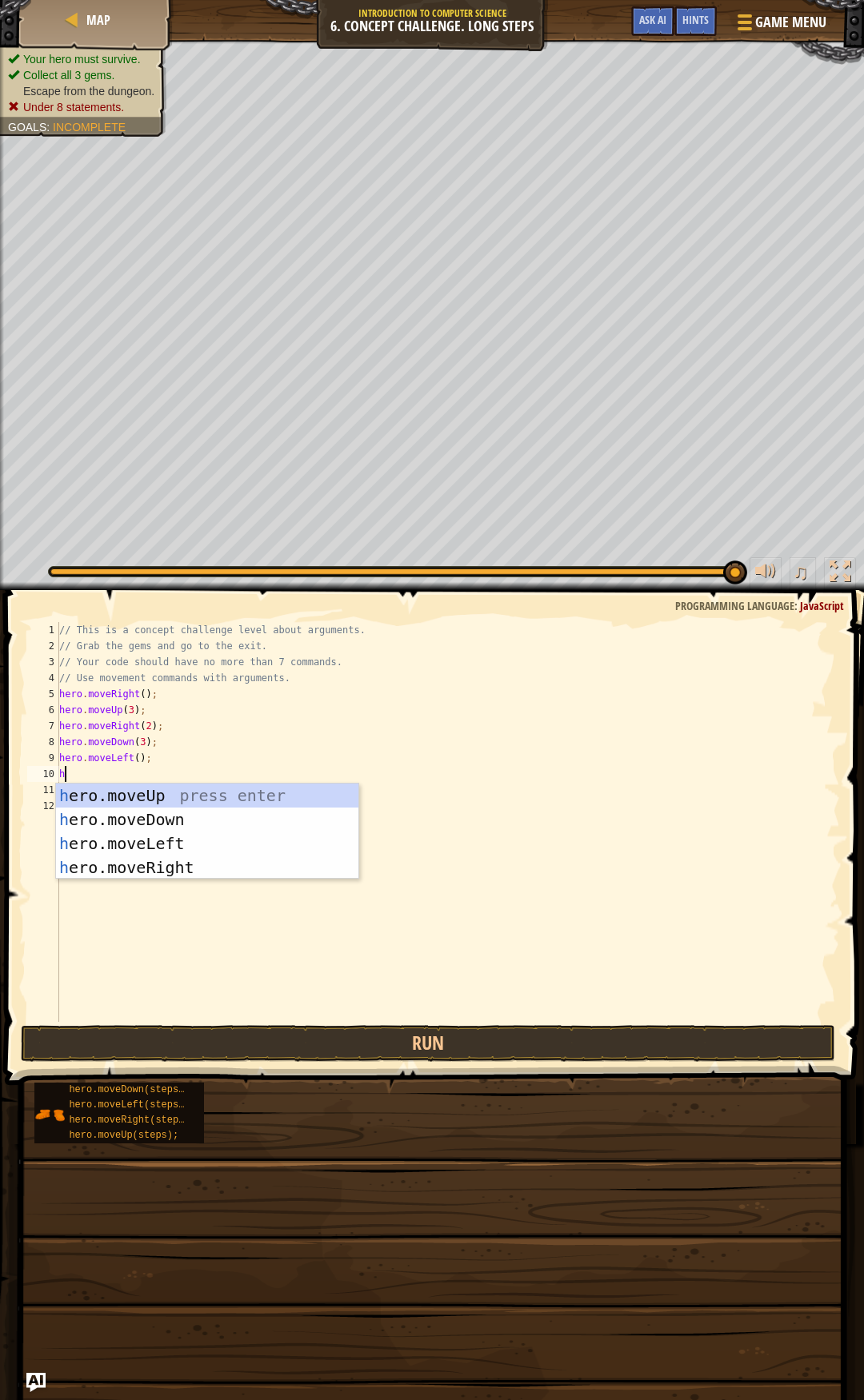
type textarea "he"
click at [130, 794] on div "he ro.moveUp press enter he ro.moveDown press enter he ro.moveLeft press enter …" at bounding box center [207, 855] width 302 height 144
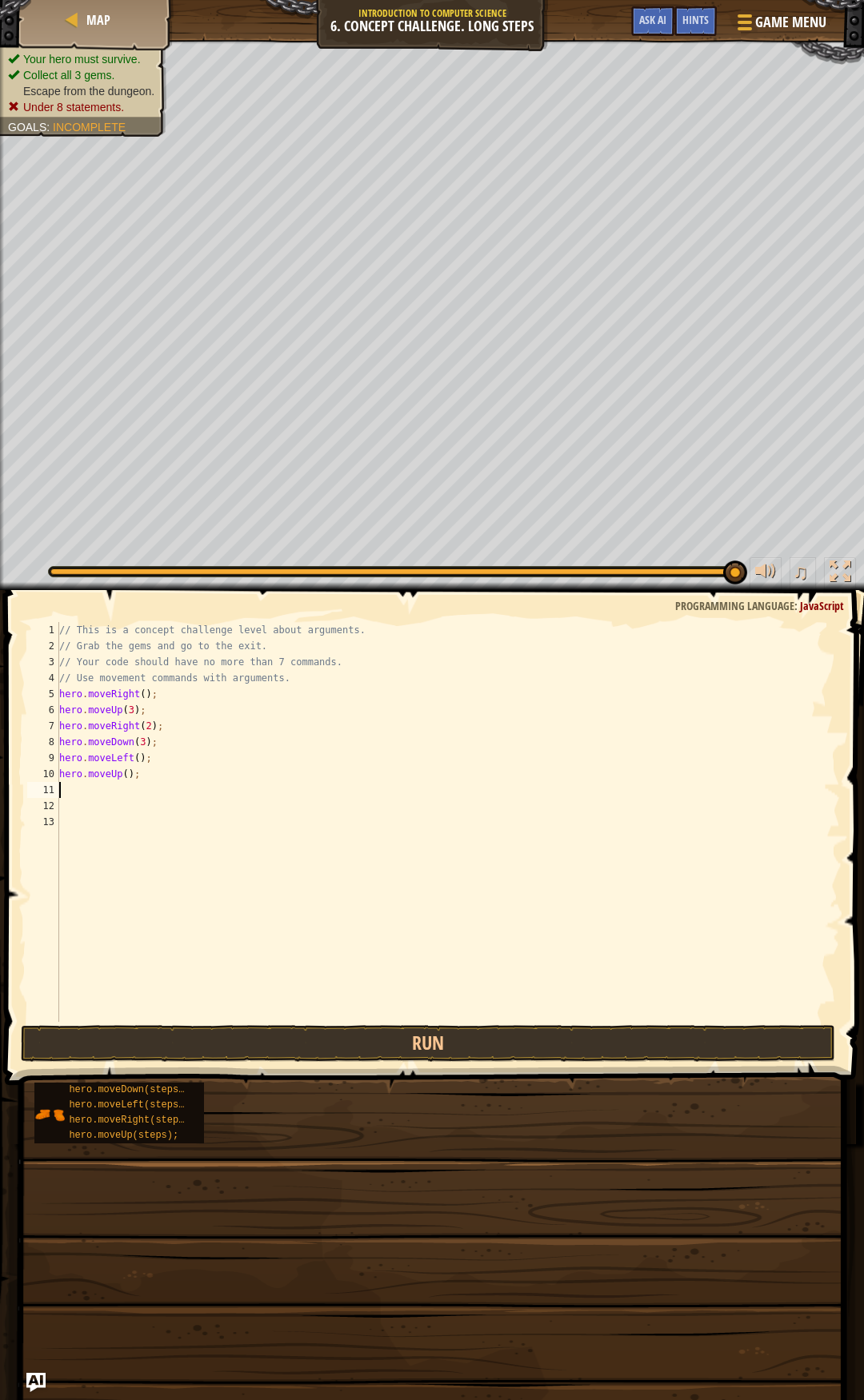
type textarea "j"
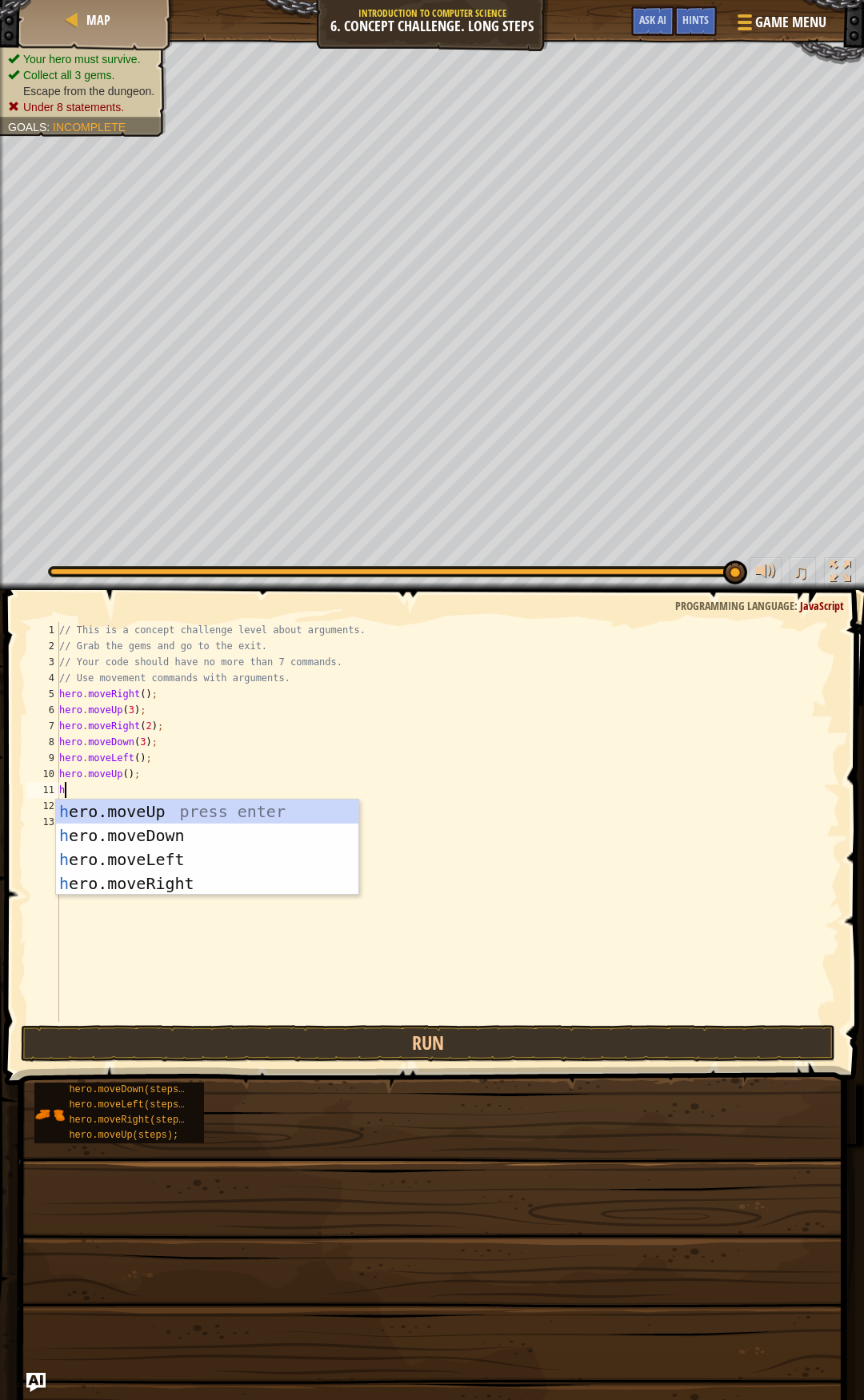
type textarea "he"
click at [144, 877] on div "he ro.moveUp press enter he ro.moveDown press enter he ro.moveLeft press enter …" at bounding box center [207, 871] width 302 height 144
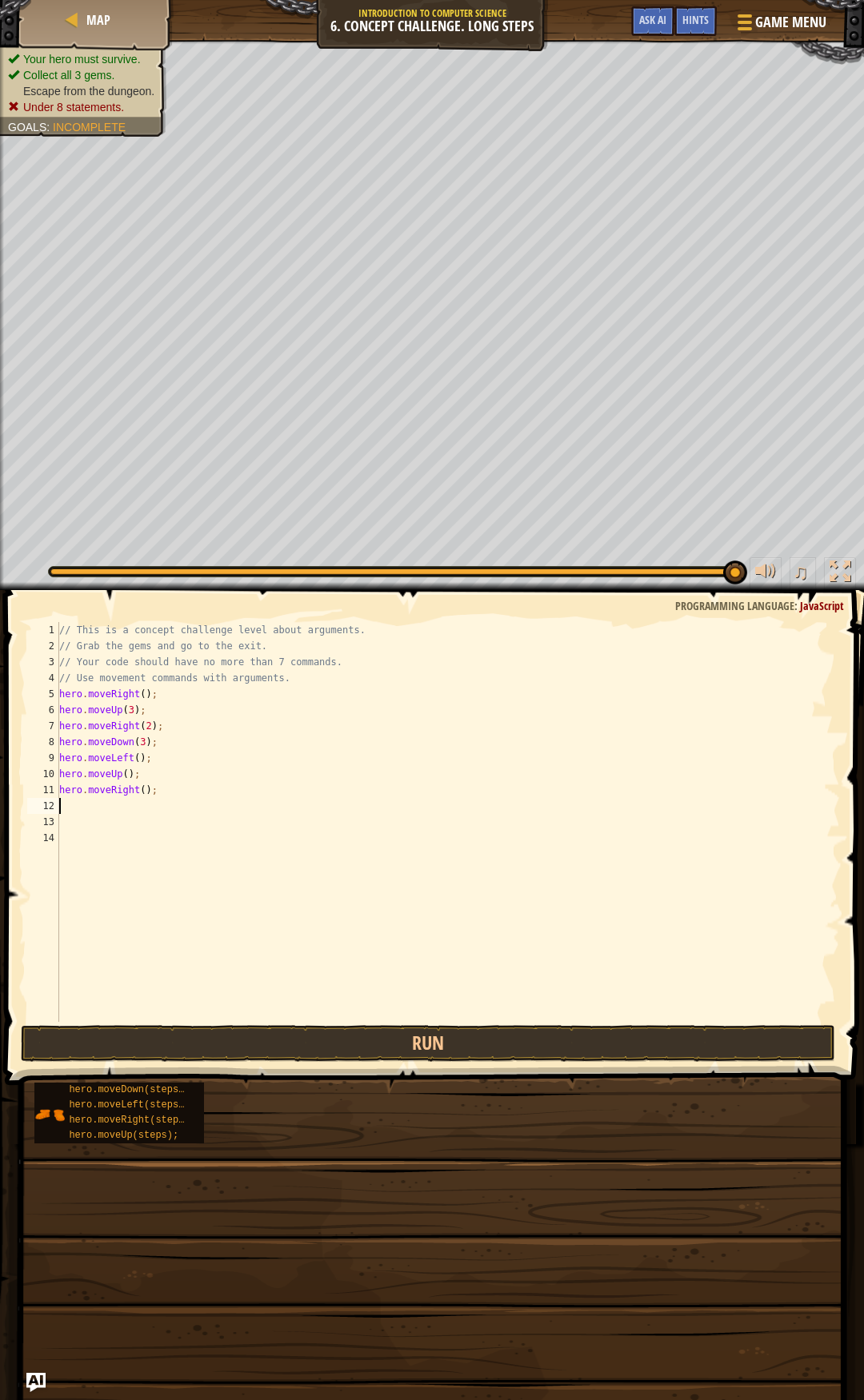
click at [140, 789] on div "// This is a concept challenge level about arguments. // Grab the gems and go t…" at bounding box center [448, 837] width 784 height 431
click at [347, 1046] on button "Run" at bounding box center [428, 1043] width 815 height 37
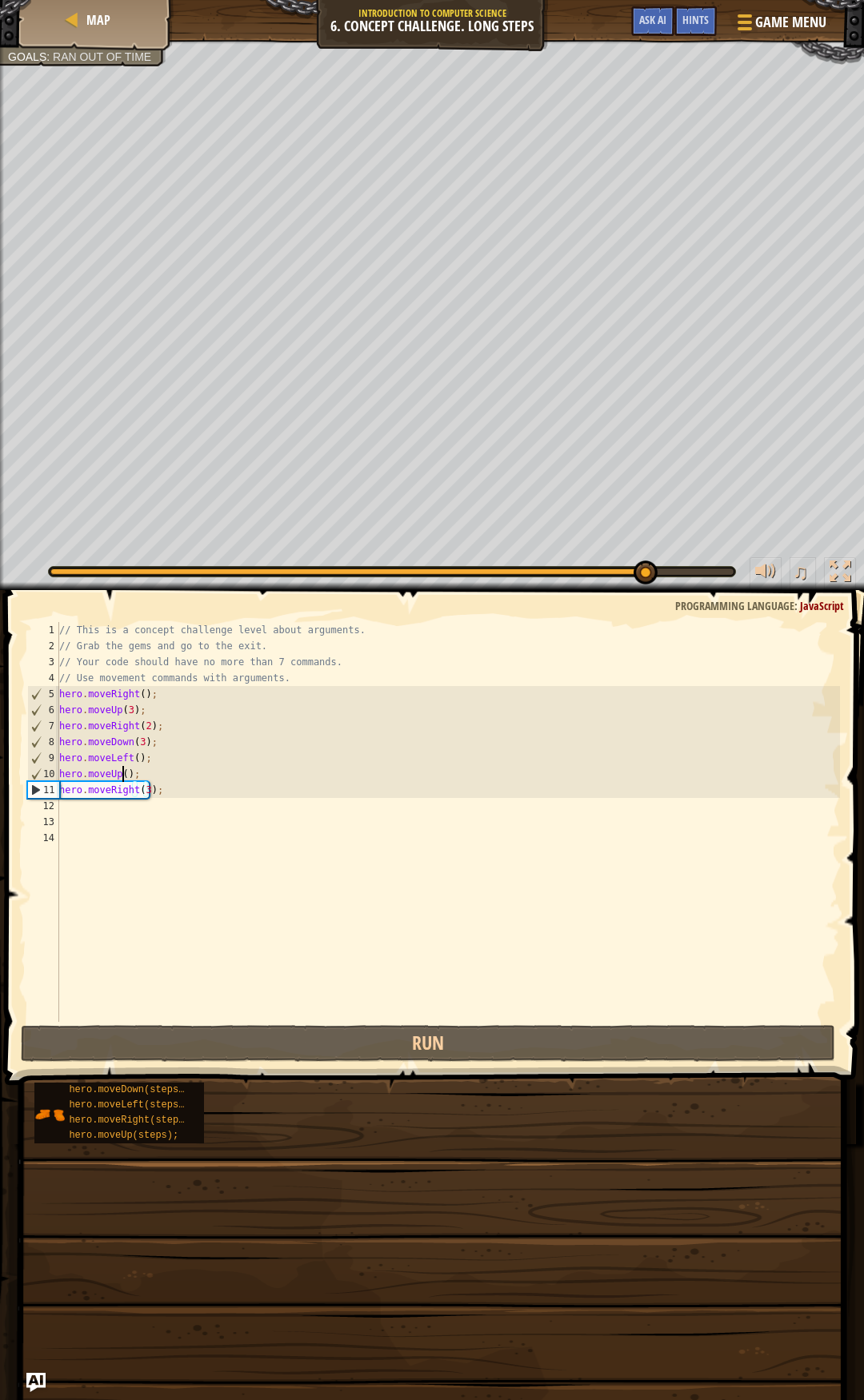
click at [121, 771] on div "// This is a concept challenge level about arguments. // Grab the gems and go t…" at bounding box center [448, 837] width 784 height 431
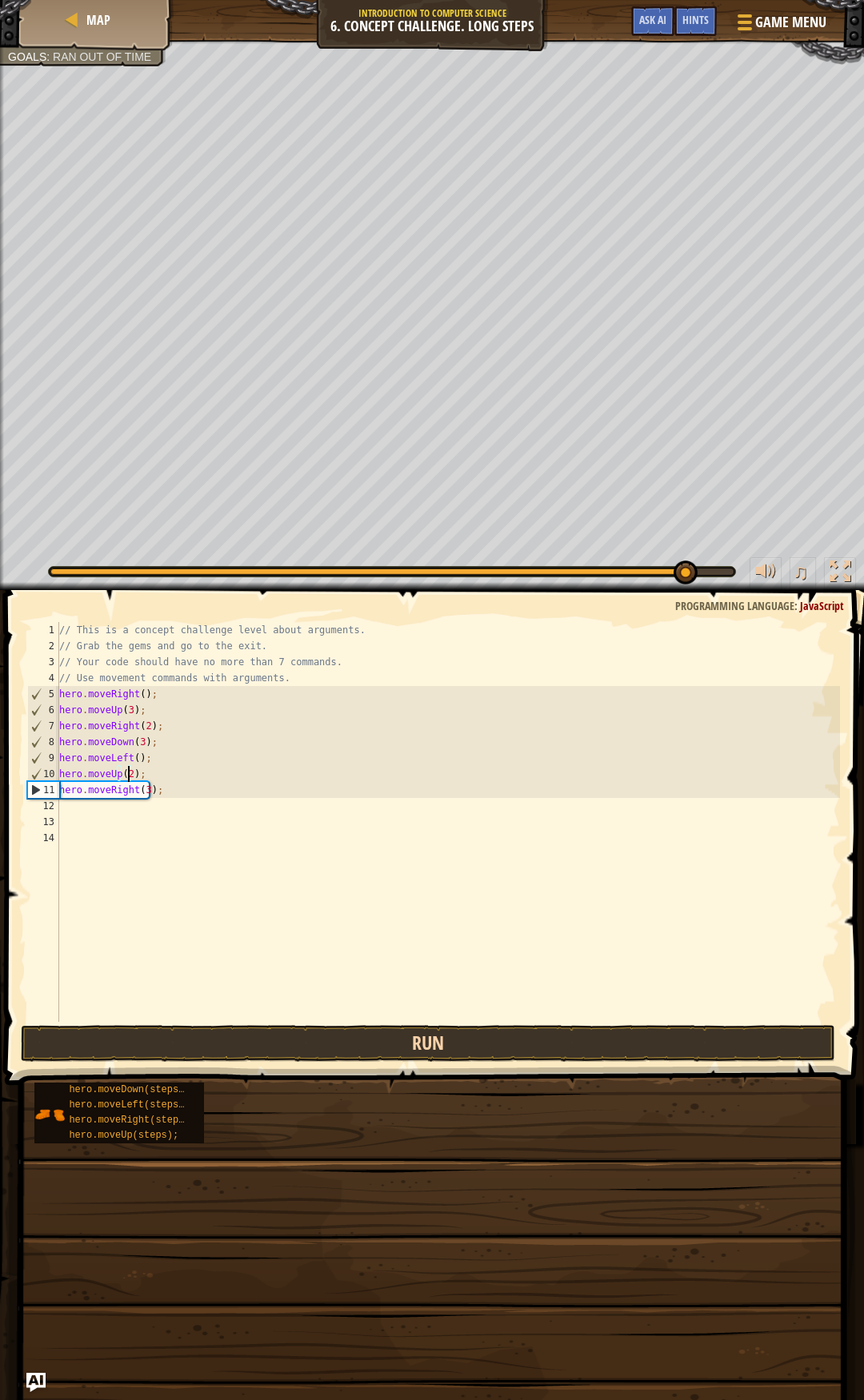
type textarea "hero.moveUp(2);"
click at [265, 1033] on button "Run" at bounding box center [428, 1043] width 815 height 37
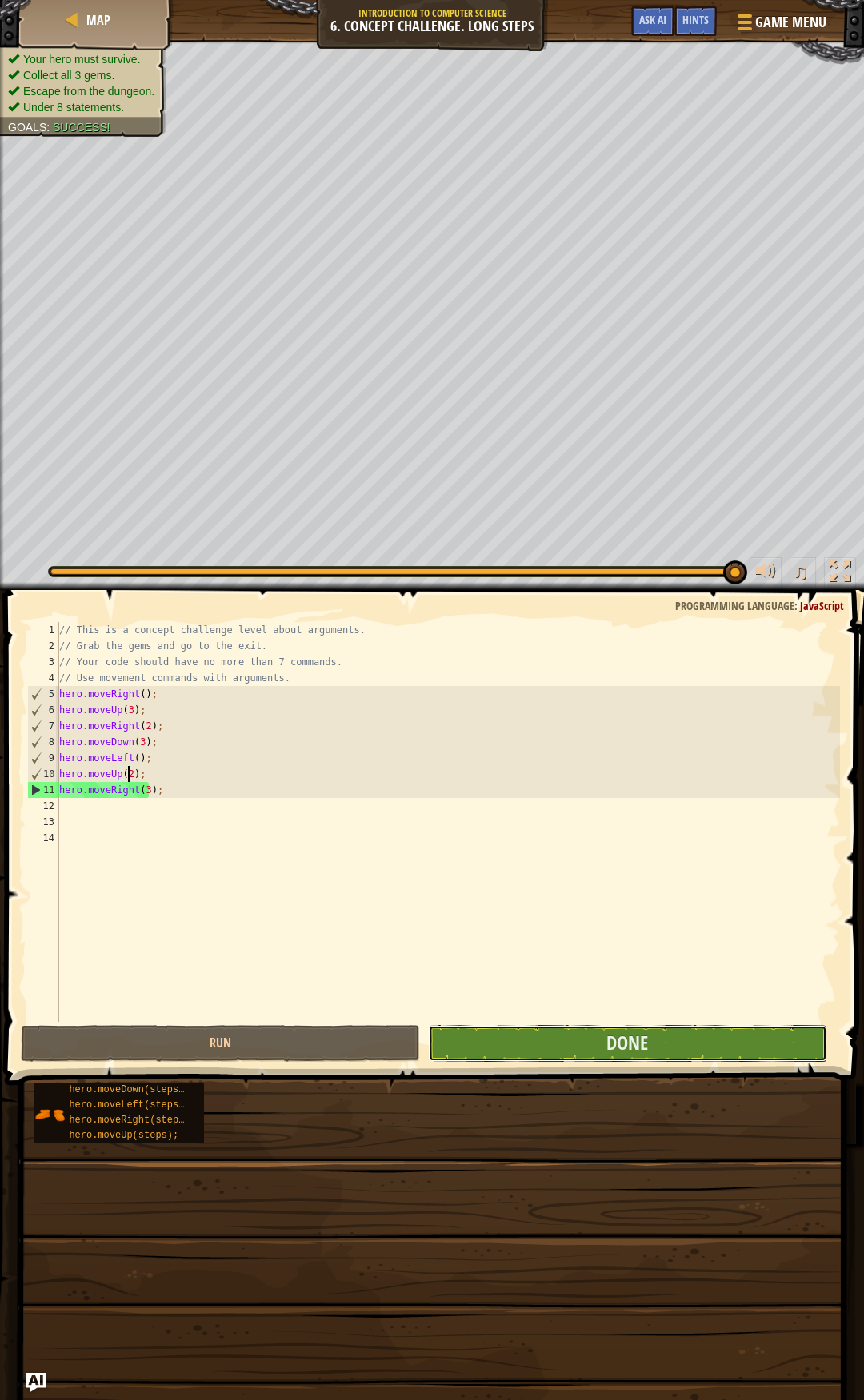
click at [540, 1033] on button "Done" at bounding box center [628, 1043] width 399 height 37
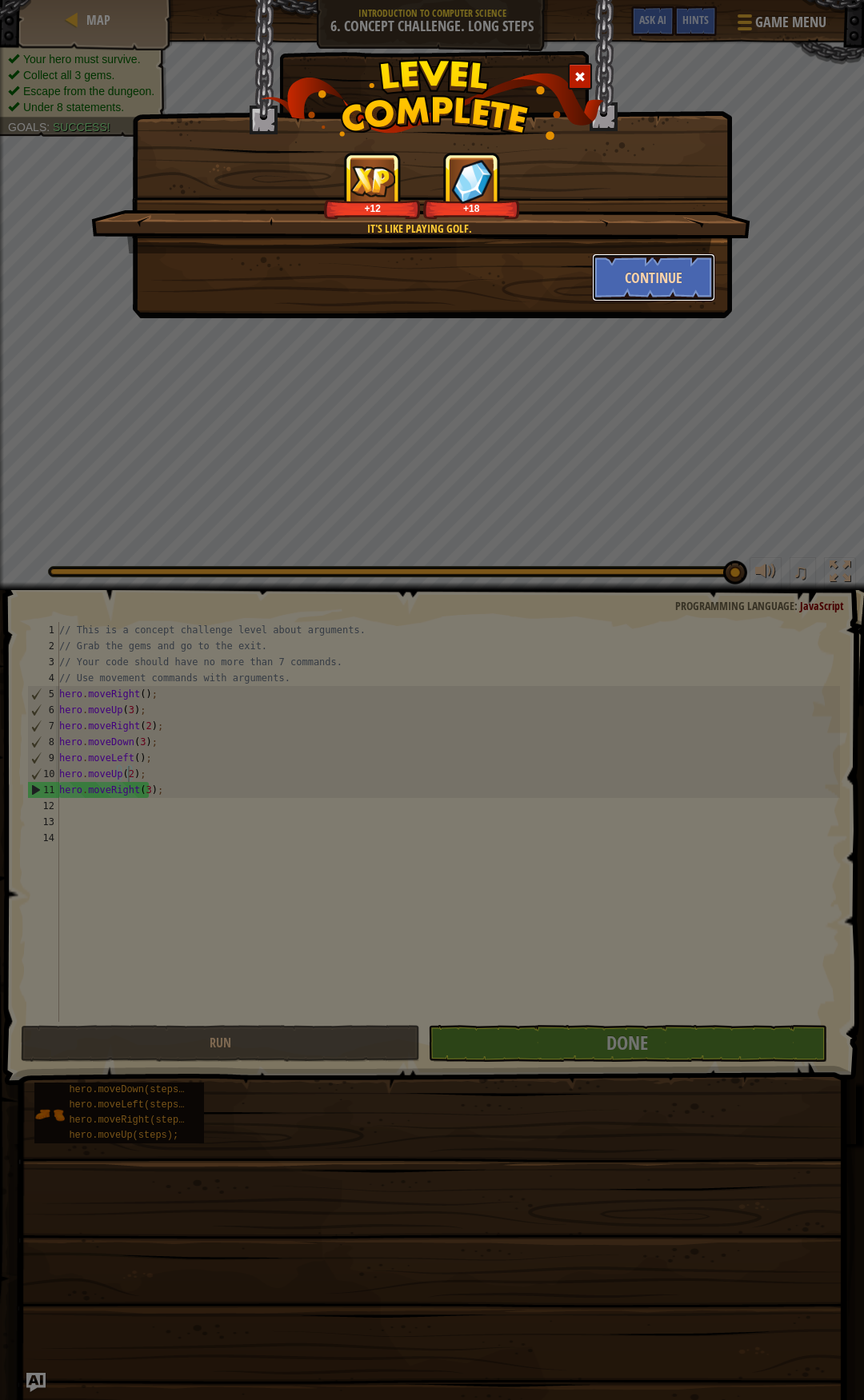
click at [641, 283] on button "Continue" at bounding box center [654, 277] width 124 height 48
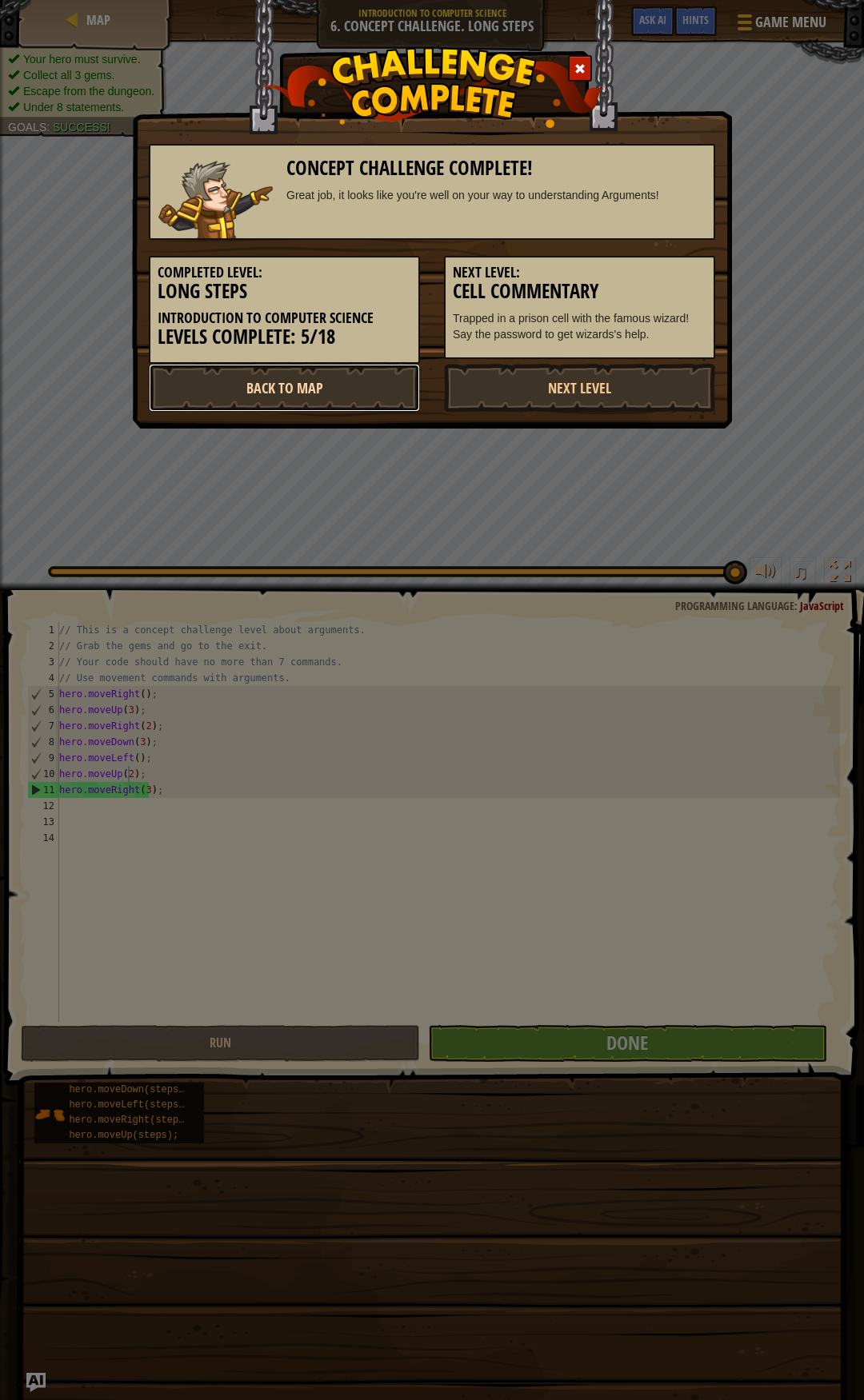
click at [264, 389] on link "Back to Map" at bounding box center [284, 388] width 271 height 48
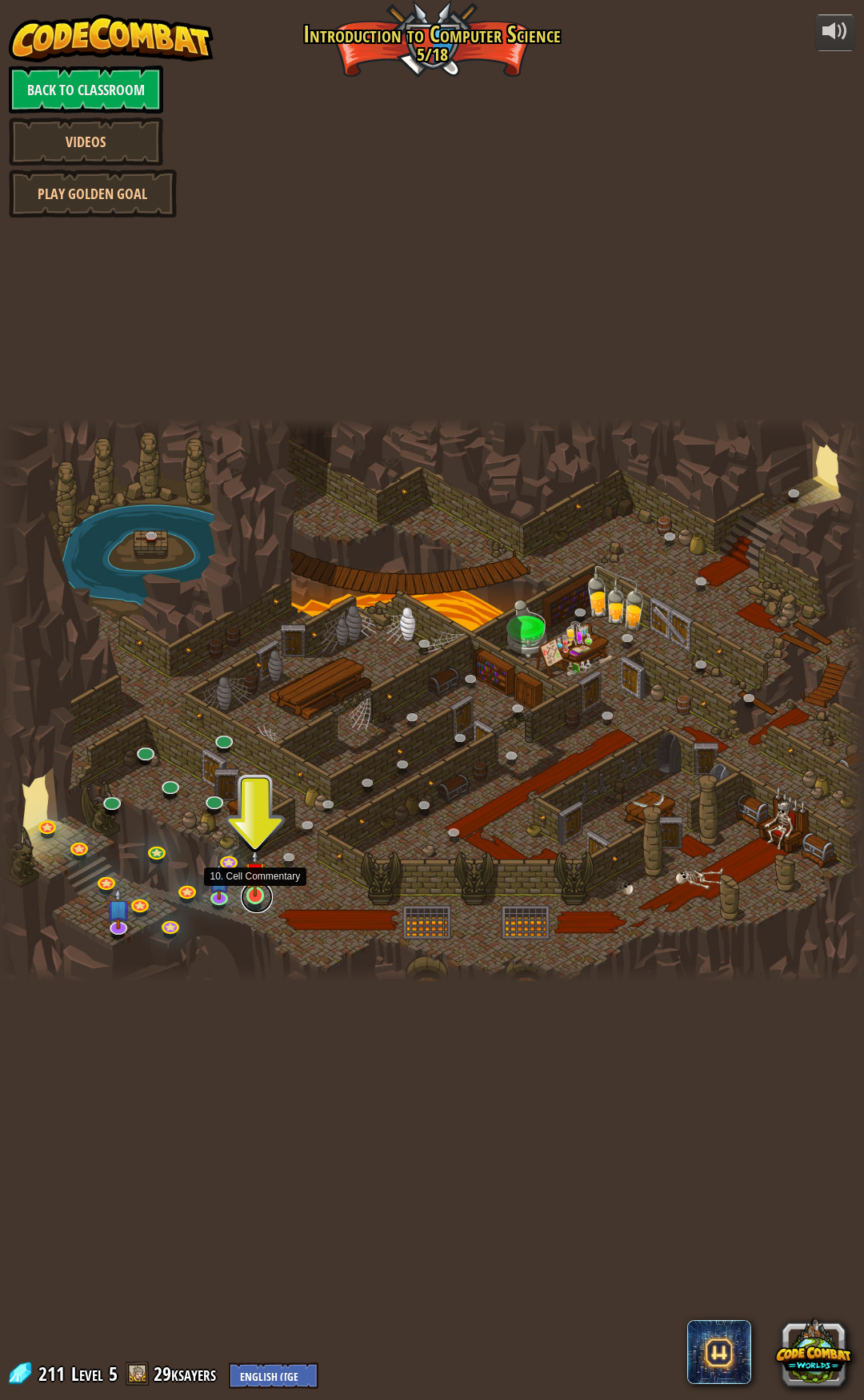
click at [252, 898] on link at bounding box center [257, 897] width 32 height 32
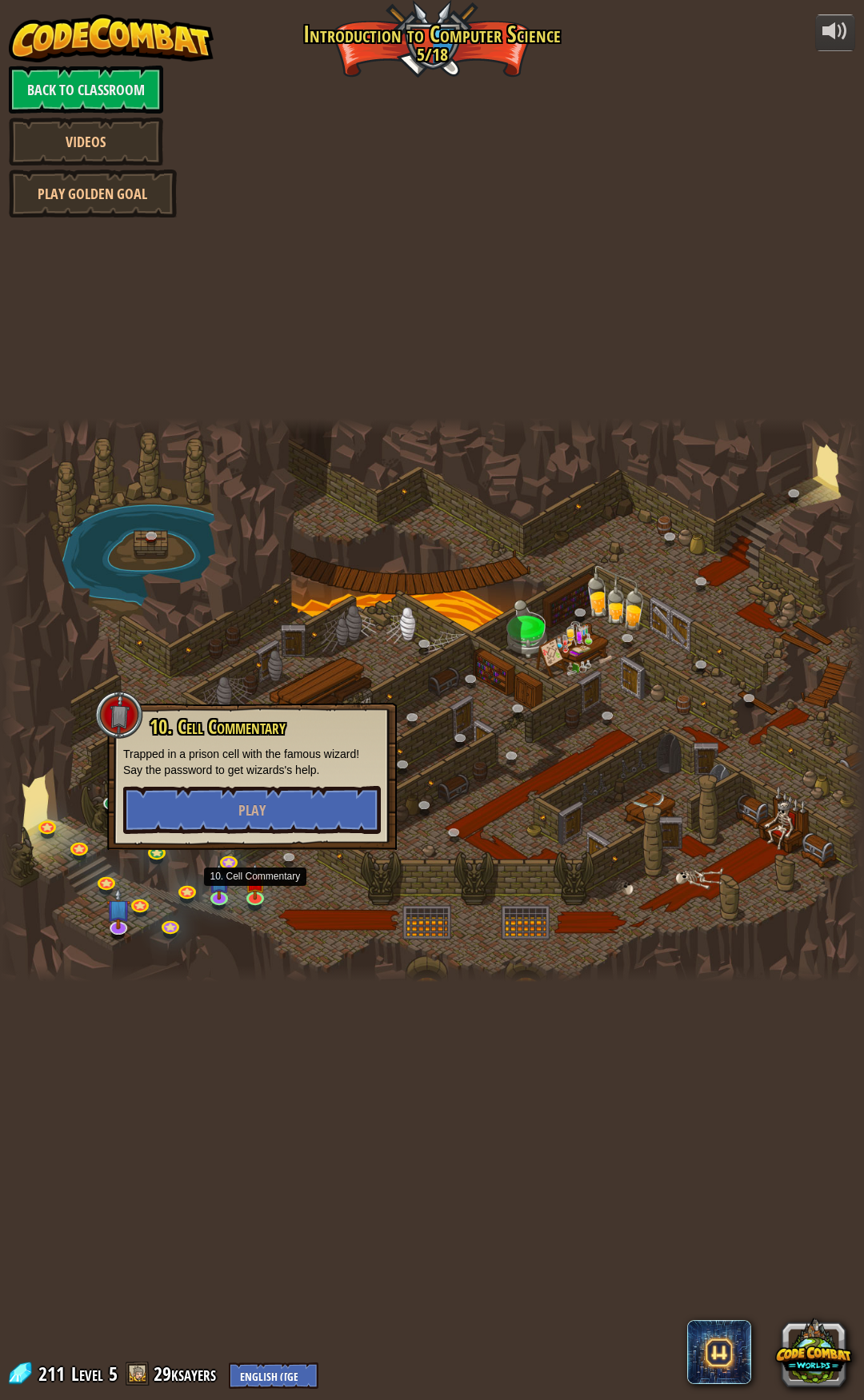
click at [261, 619] on div at bounding box center [432, 700] width 864 height 564
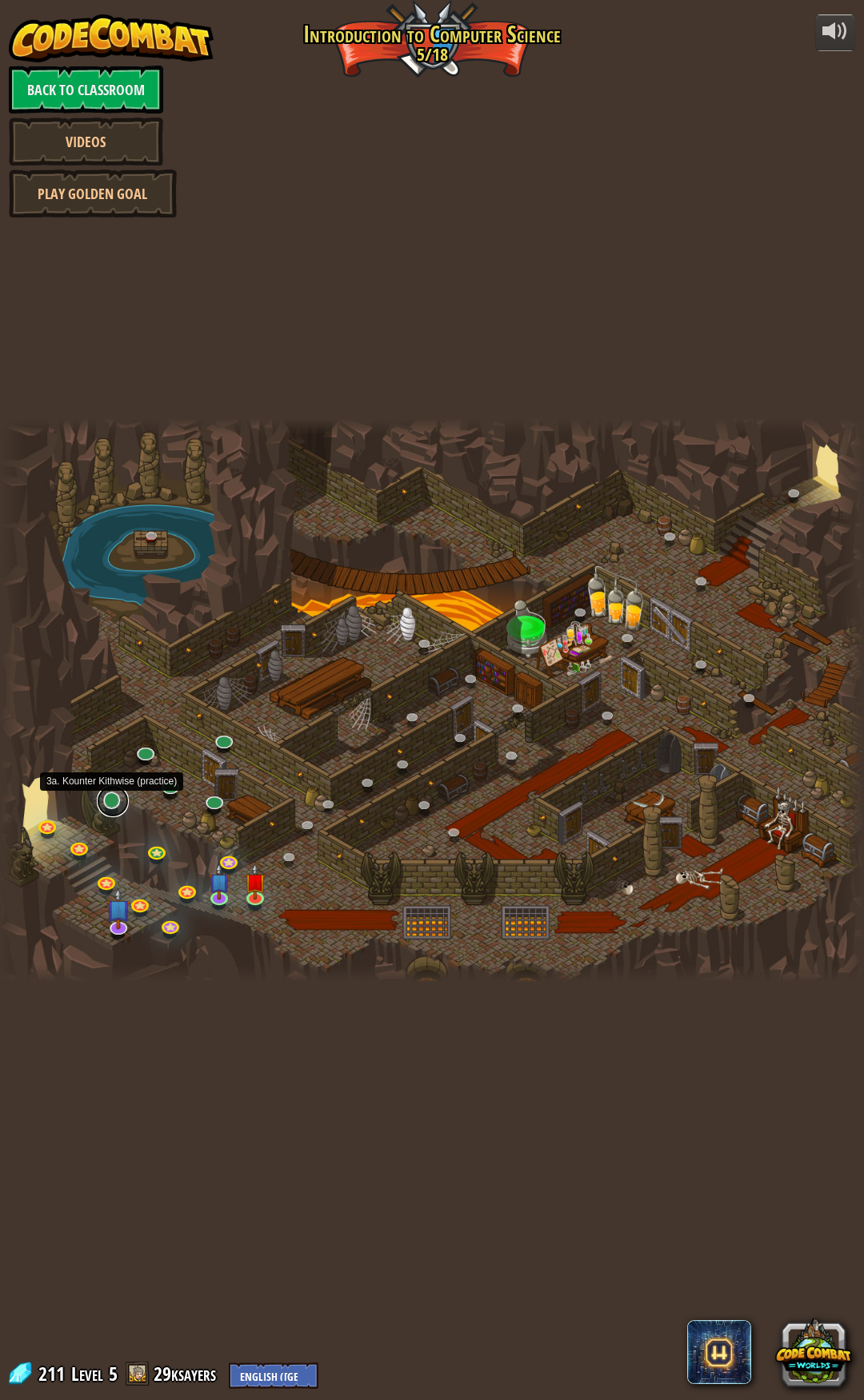
click at [111, 799] on link at bounding box center [113, 801] width 32 height 32
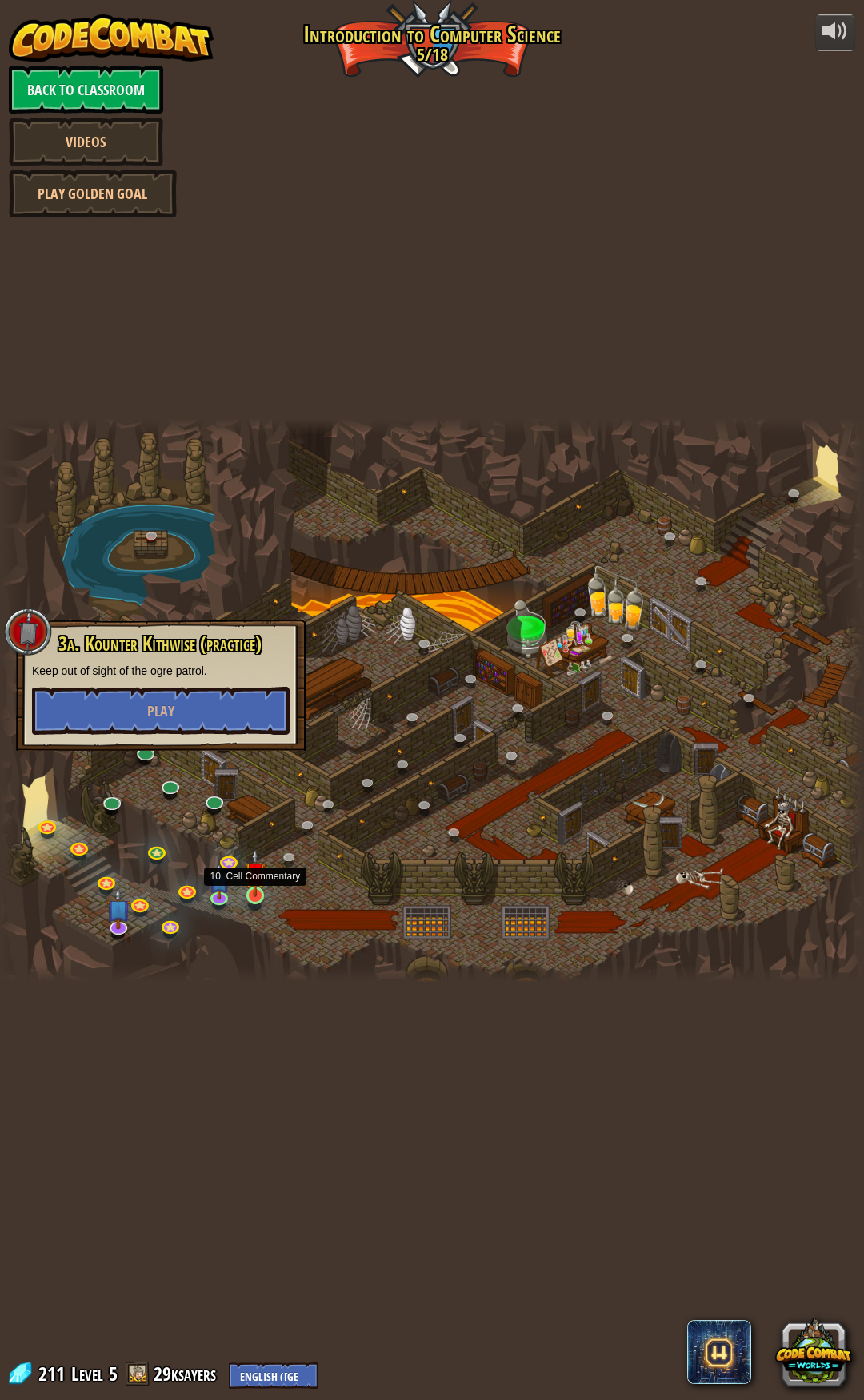
click at [247, 895] on img at bounding box center [256, 873] width 22 height 49
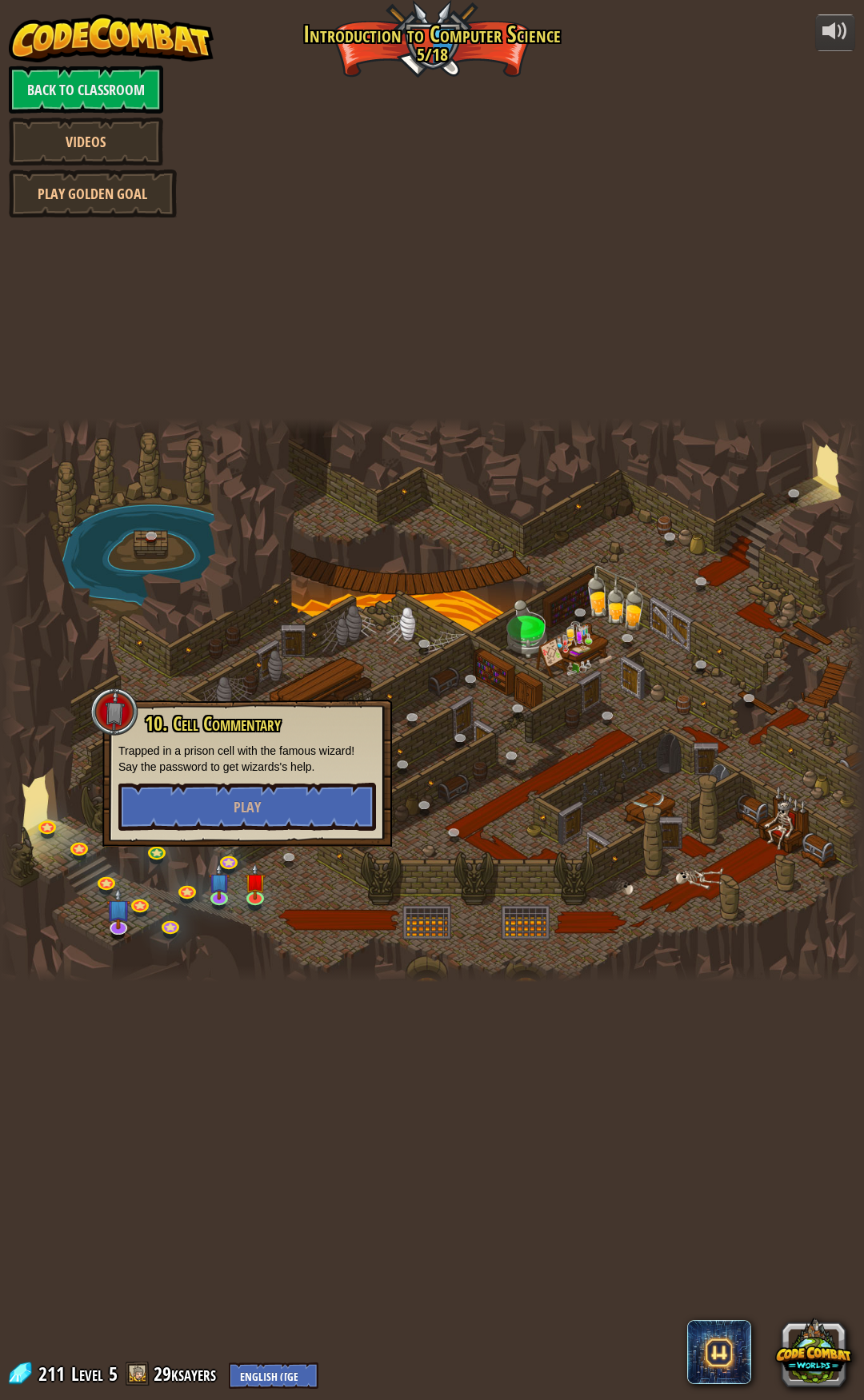
click at [257, 639] on div at bounding box center [432, 700] width 864 height 564
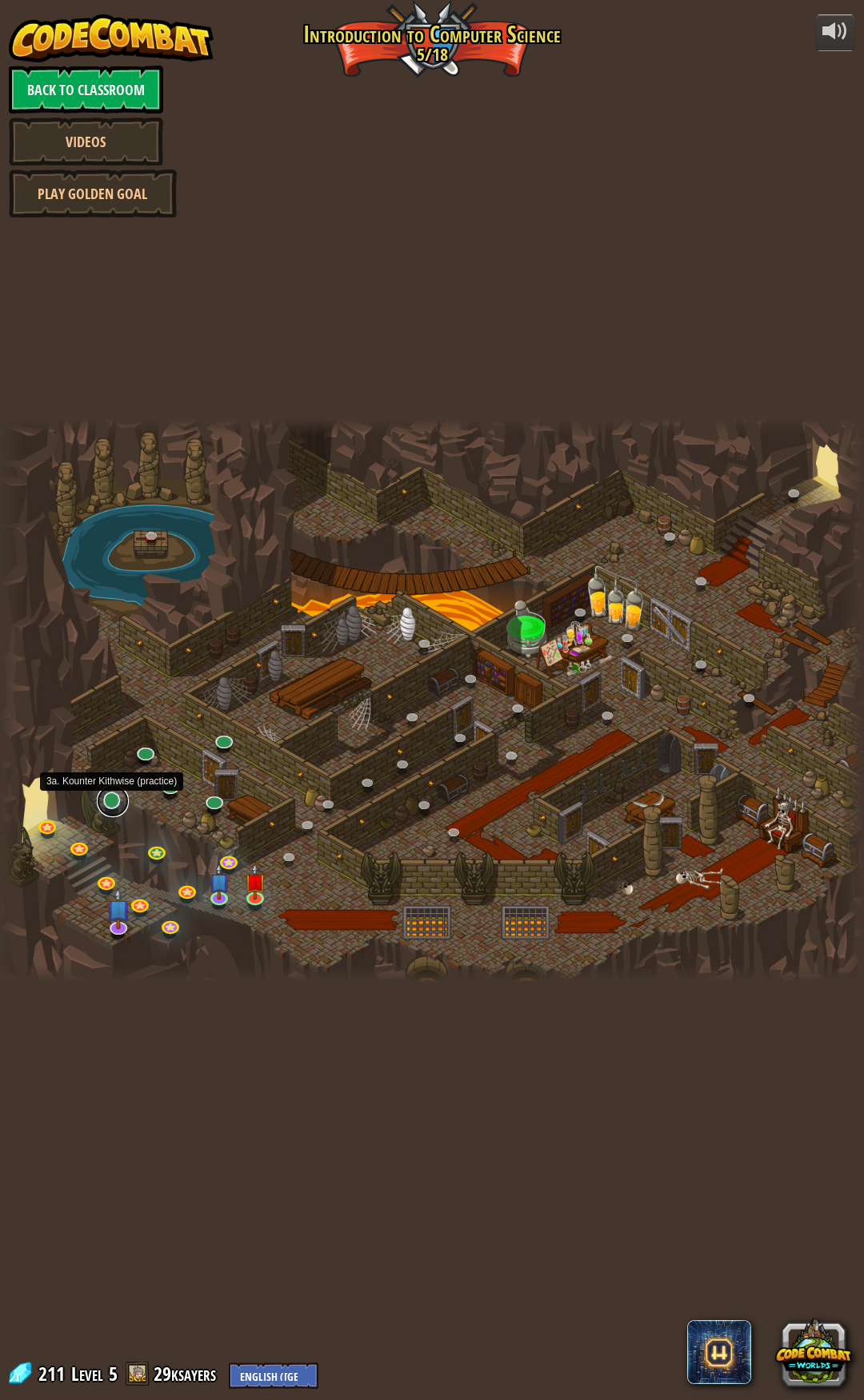
click at [118, 805] on link at bounding box center [113, 801] width 32 height 32
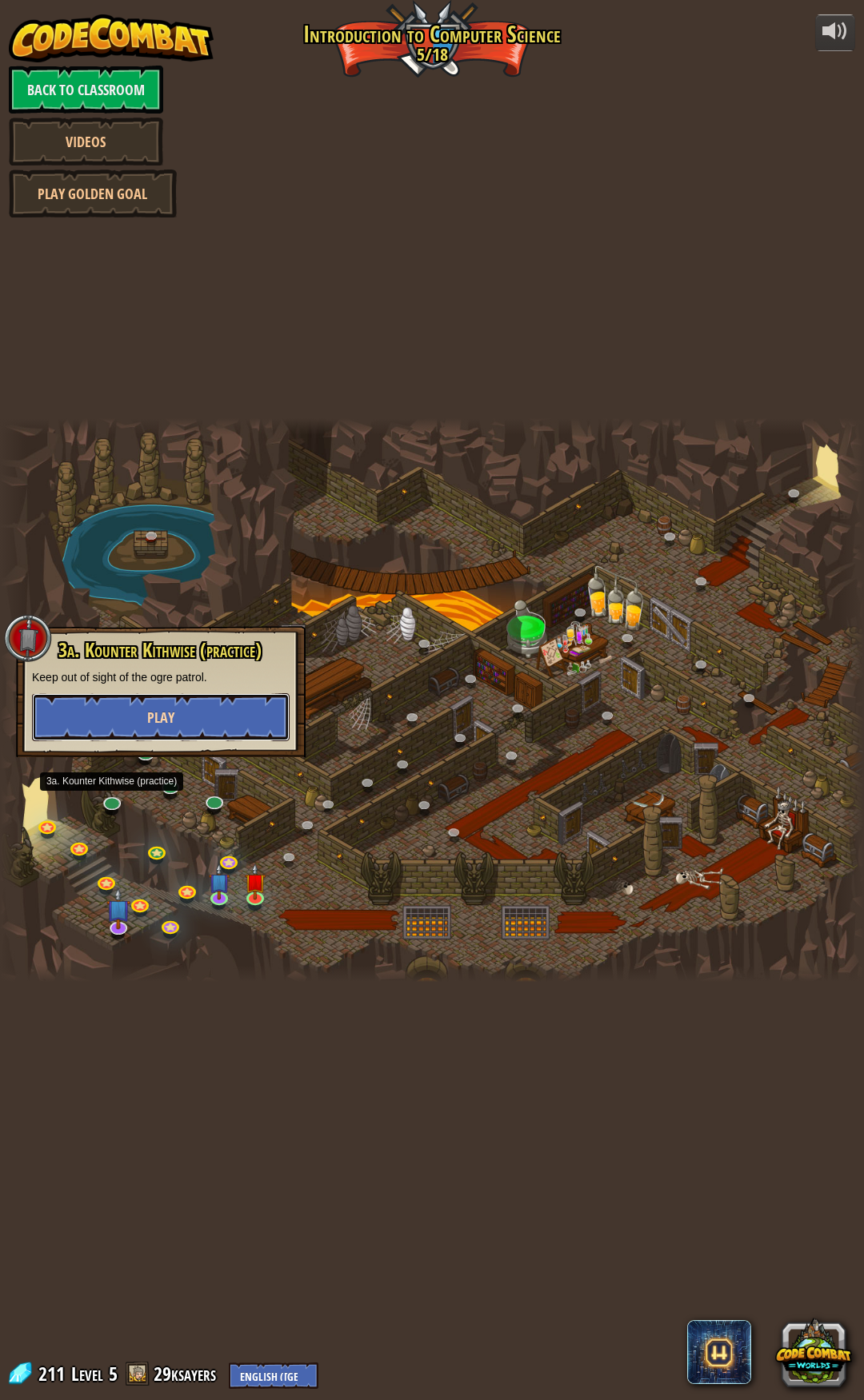
click at [177, 711] on button "Play" at bounding box center [161, 716] width 257 height 48
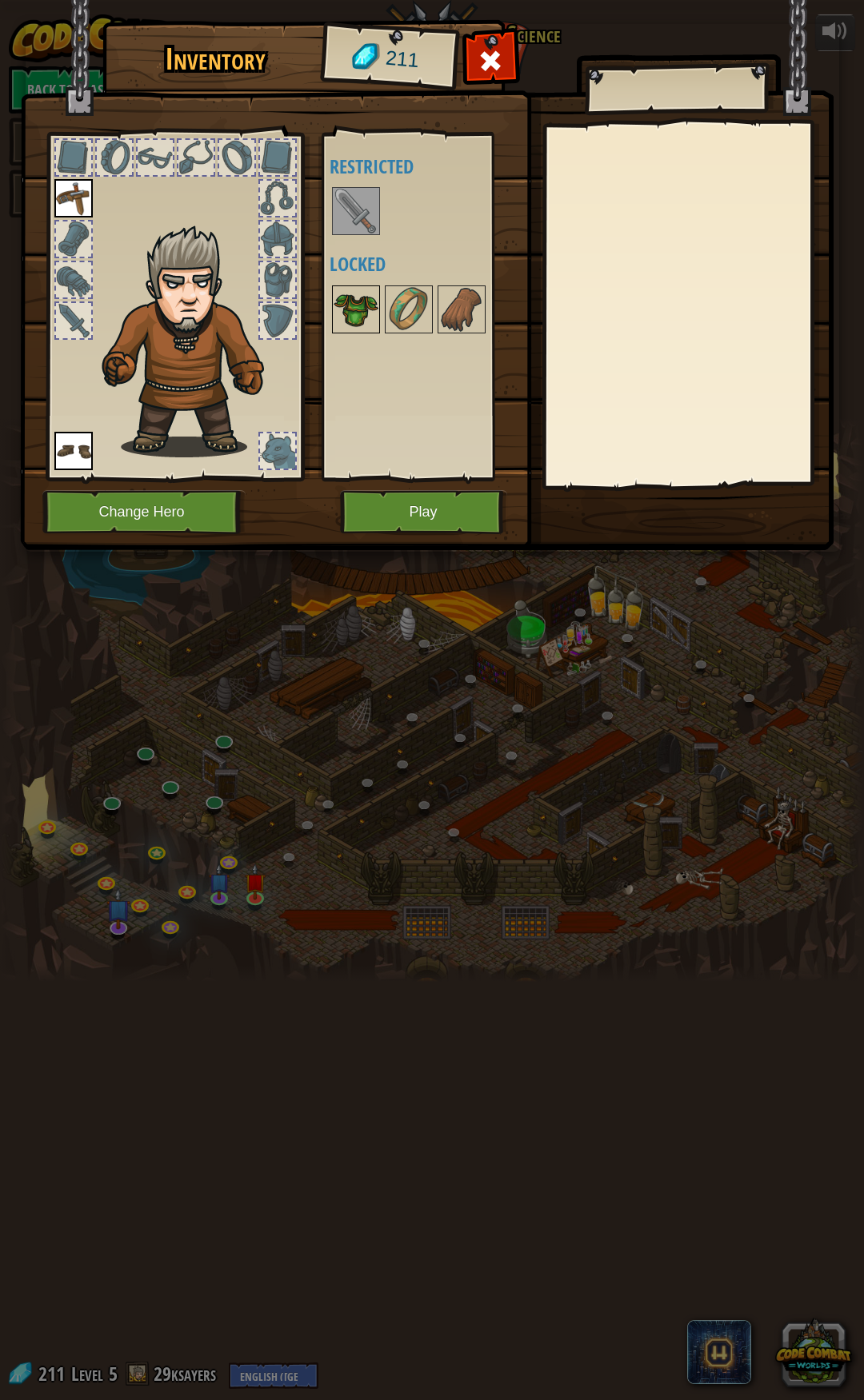
click at [344, 315] on img at bounding box center [355, 309] width 45 height 45
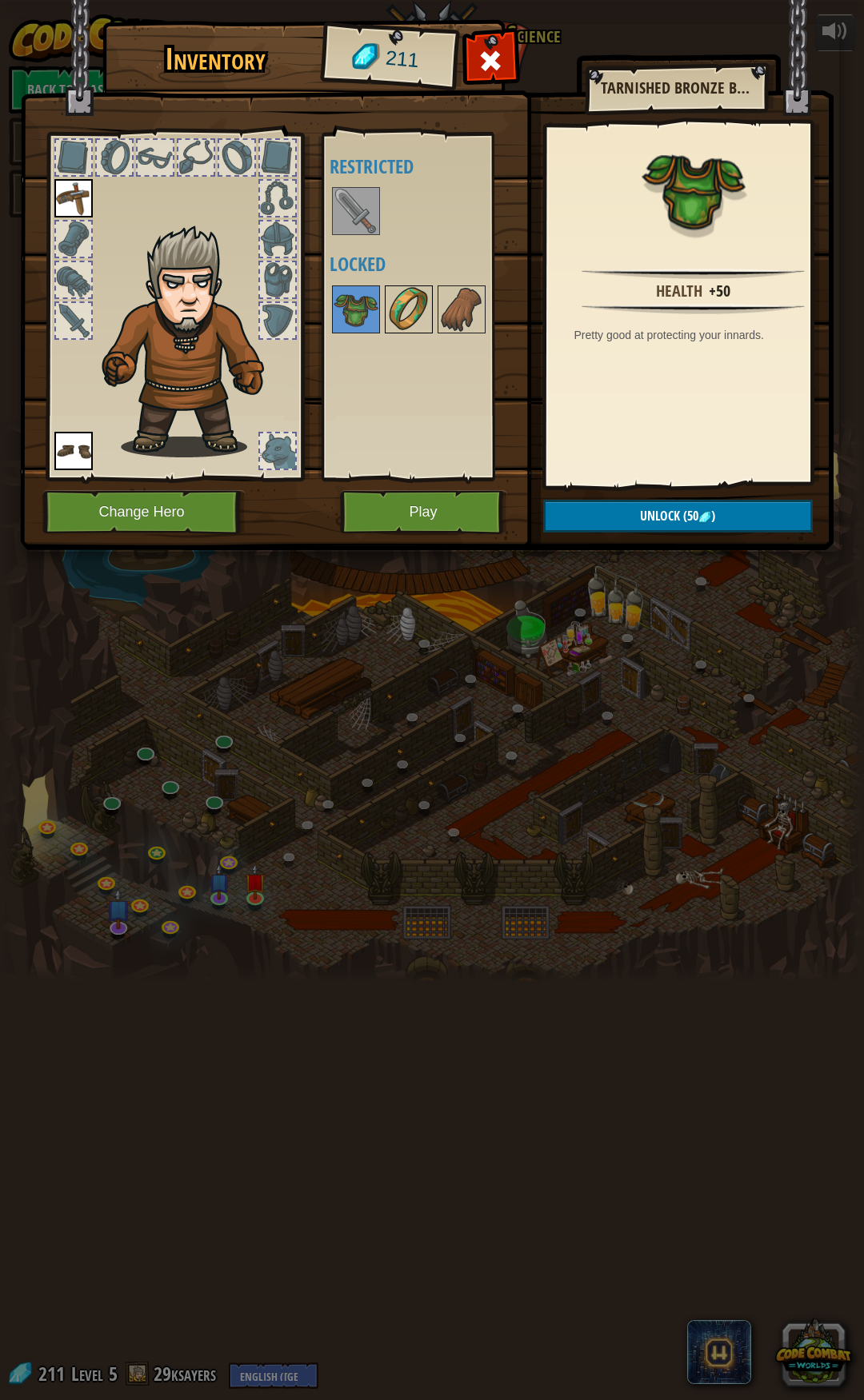
click at [416, 319] on img at bounding box center [408, 309] width 45 height 45
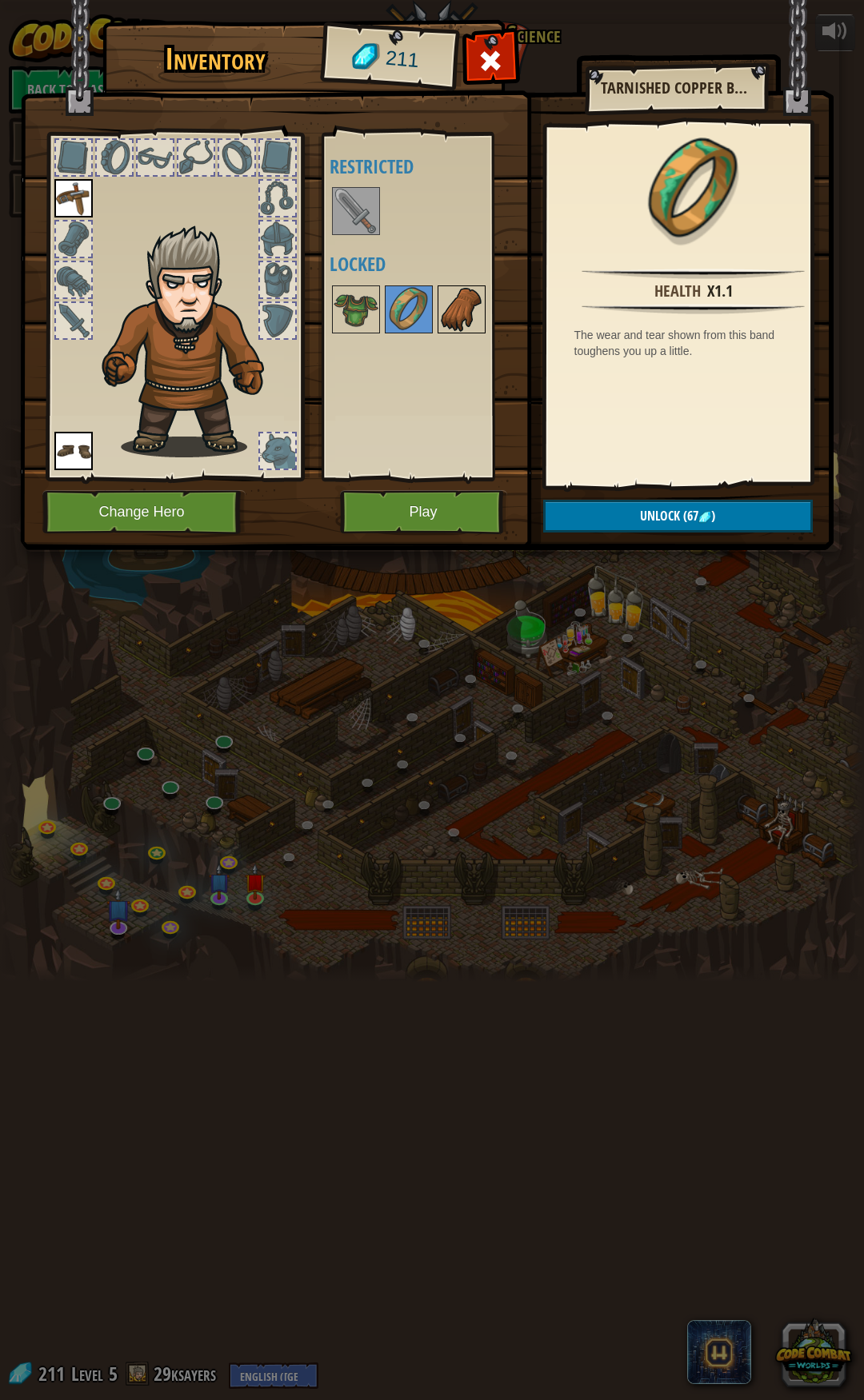
click at [451, 310] on img at bounding box center [461, 309] width 45 height 45
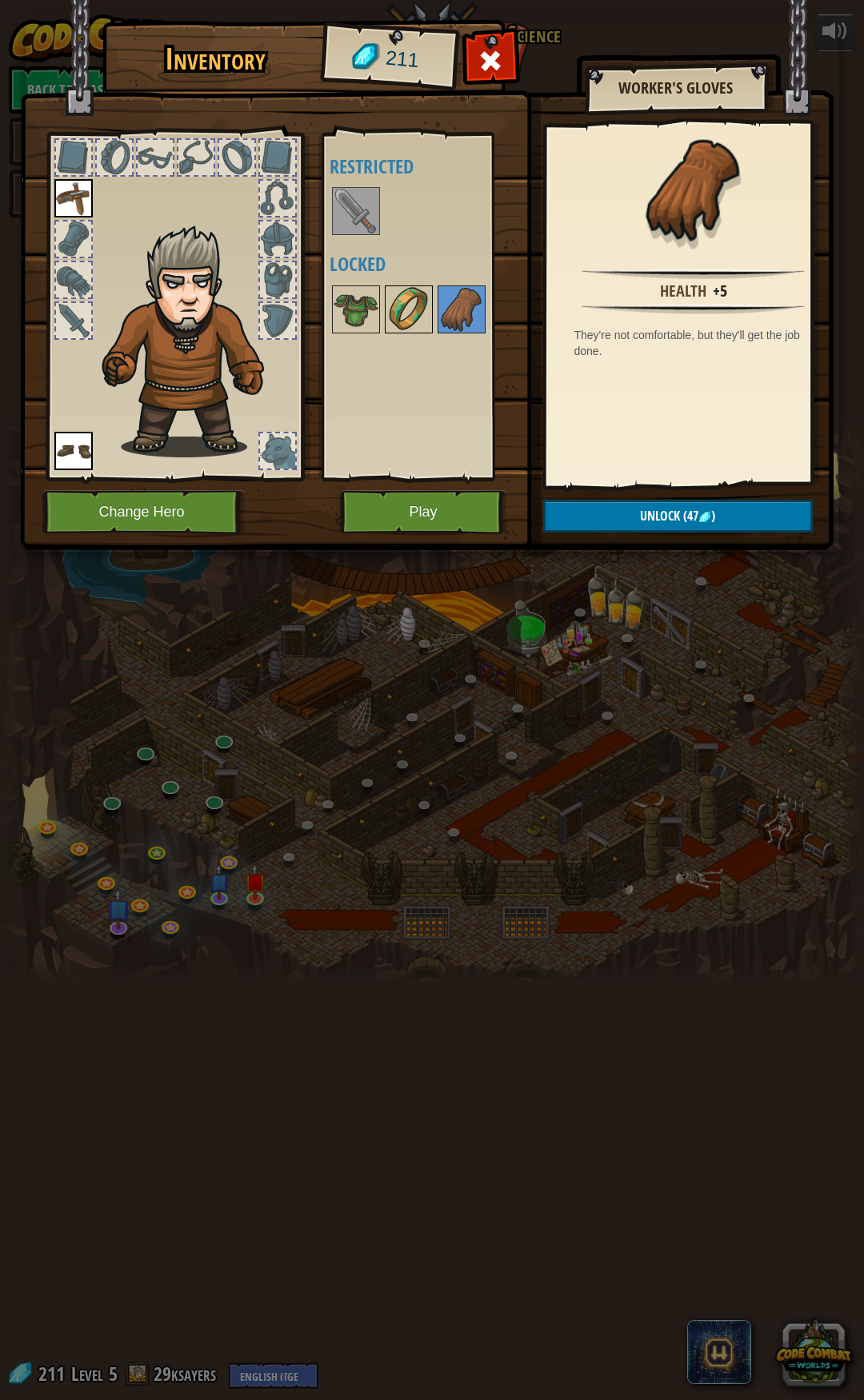
click at [405, 301] on img at bounding box center [408, 309] width 45 height 45
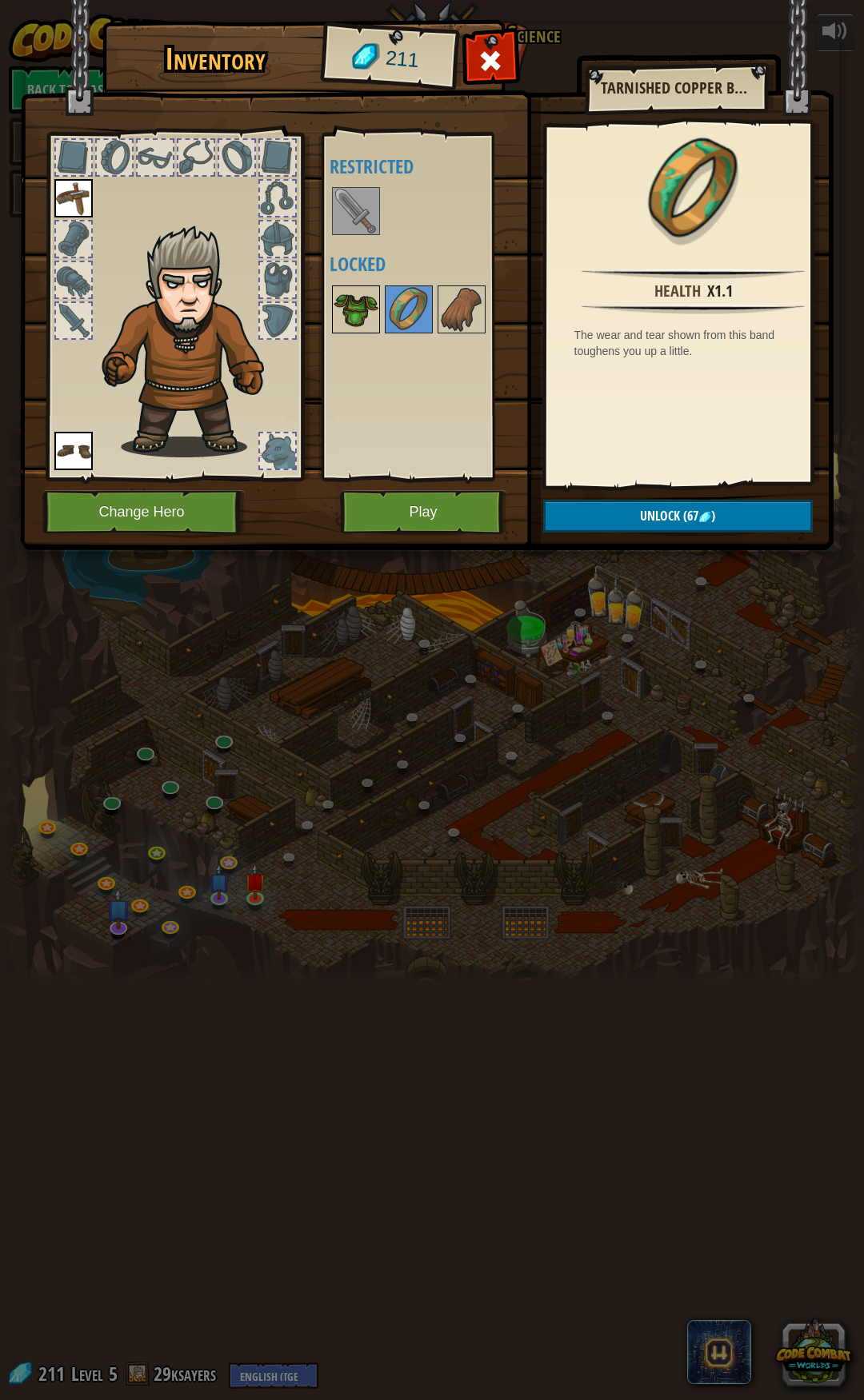
click at [358, 305] on img at bounding box center [355, 309] width 45 height 45
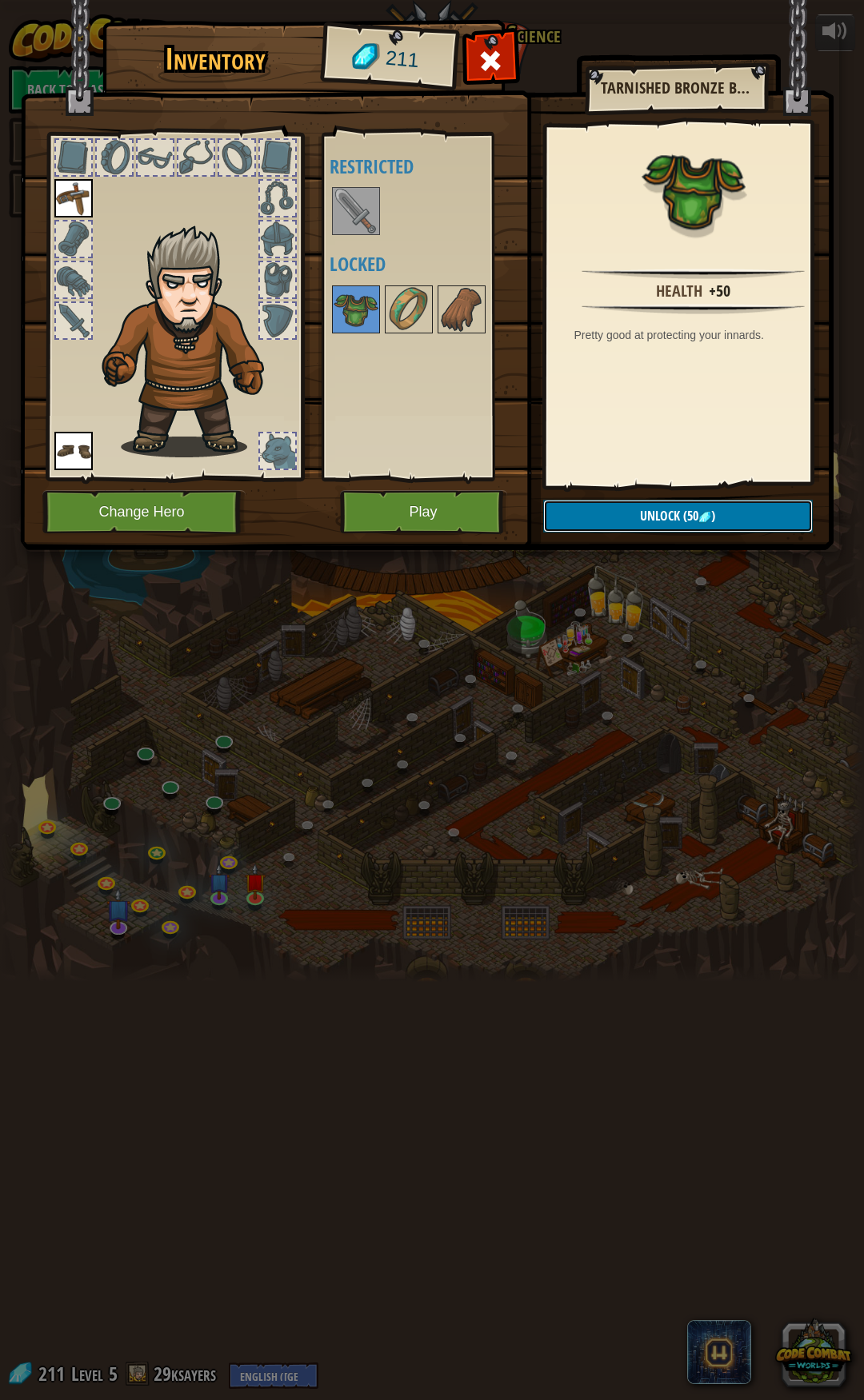
click at [667, 511] on span "Unlock" at bounding box center [660, 515] width 40 height 18
click at [663, 511] on button "Confirm" at bounding box center [678, 515] width 269 height 33
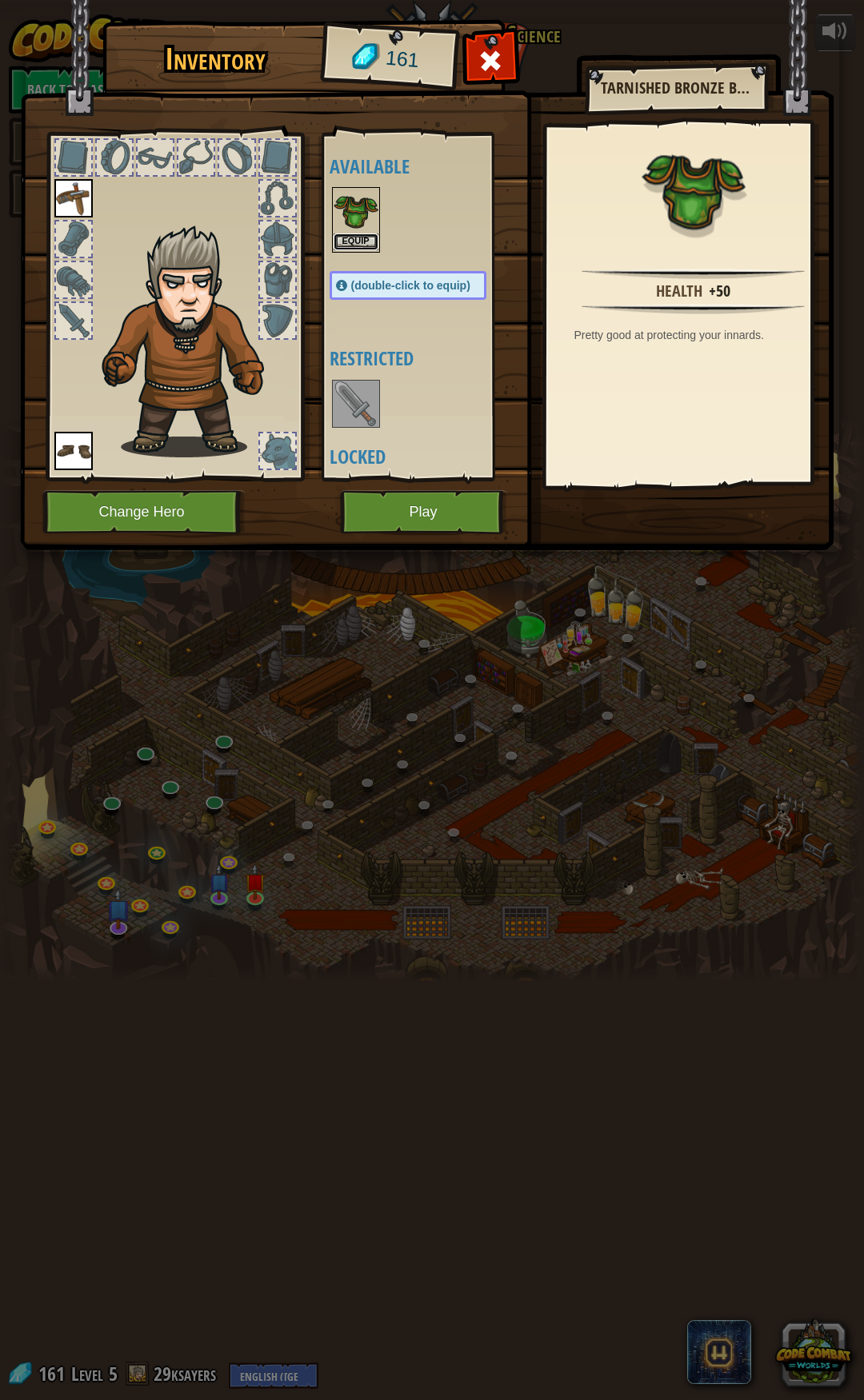
click at [354, 235] on button "Equip" at bounding box center [355, 242] width 45 height 17
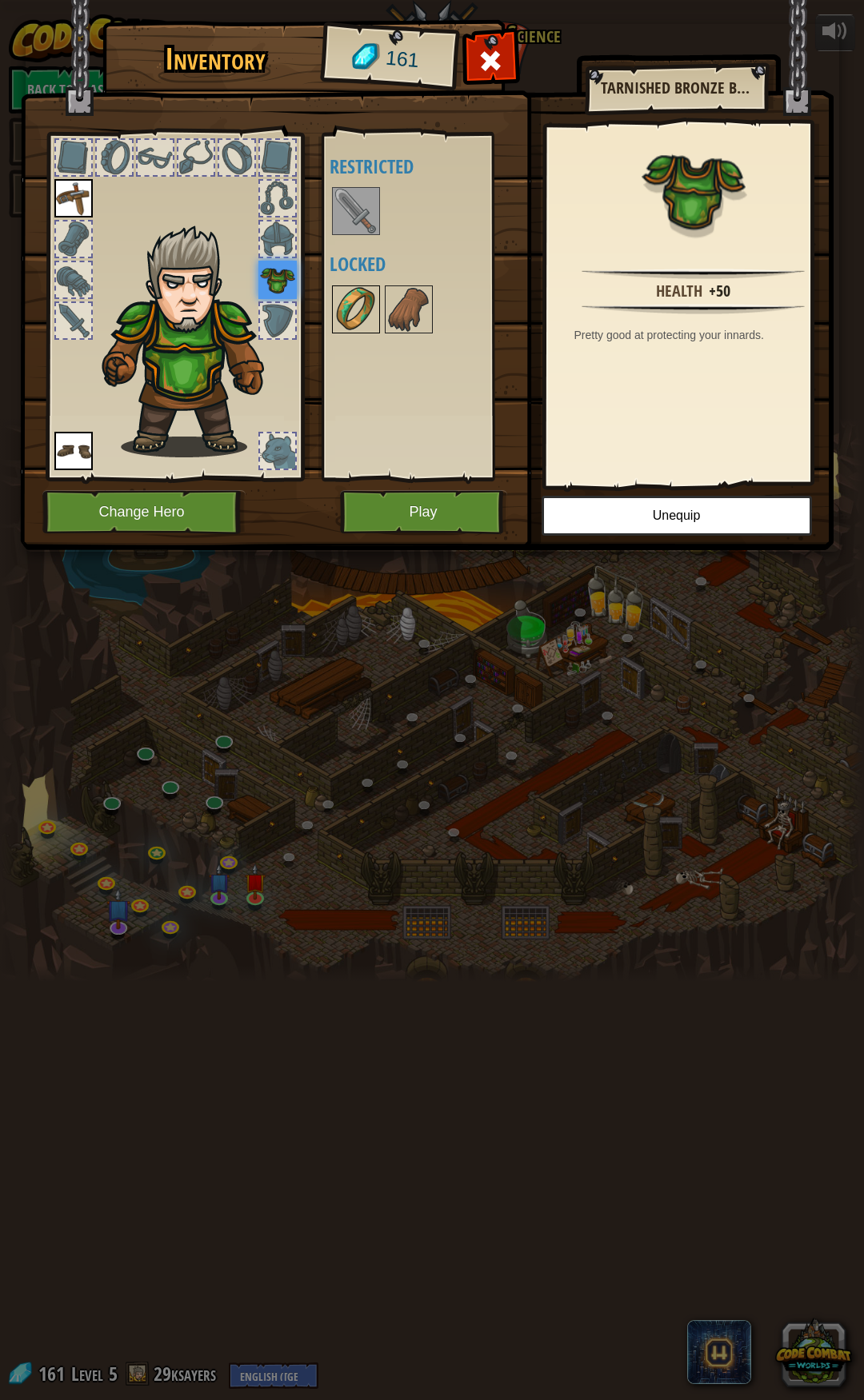
click at [358, 300] on img at bounding box center [355, 309] width 45 height 45
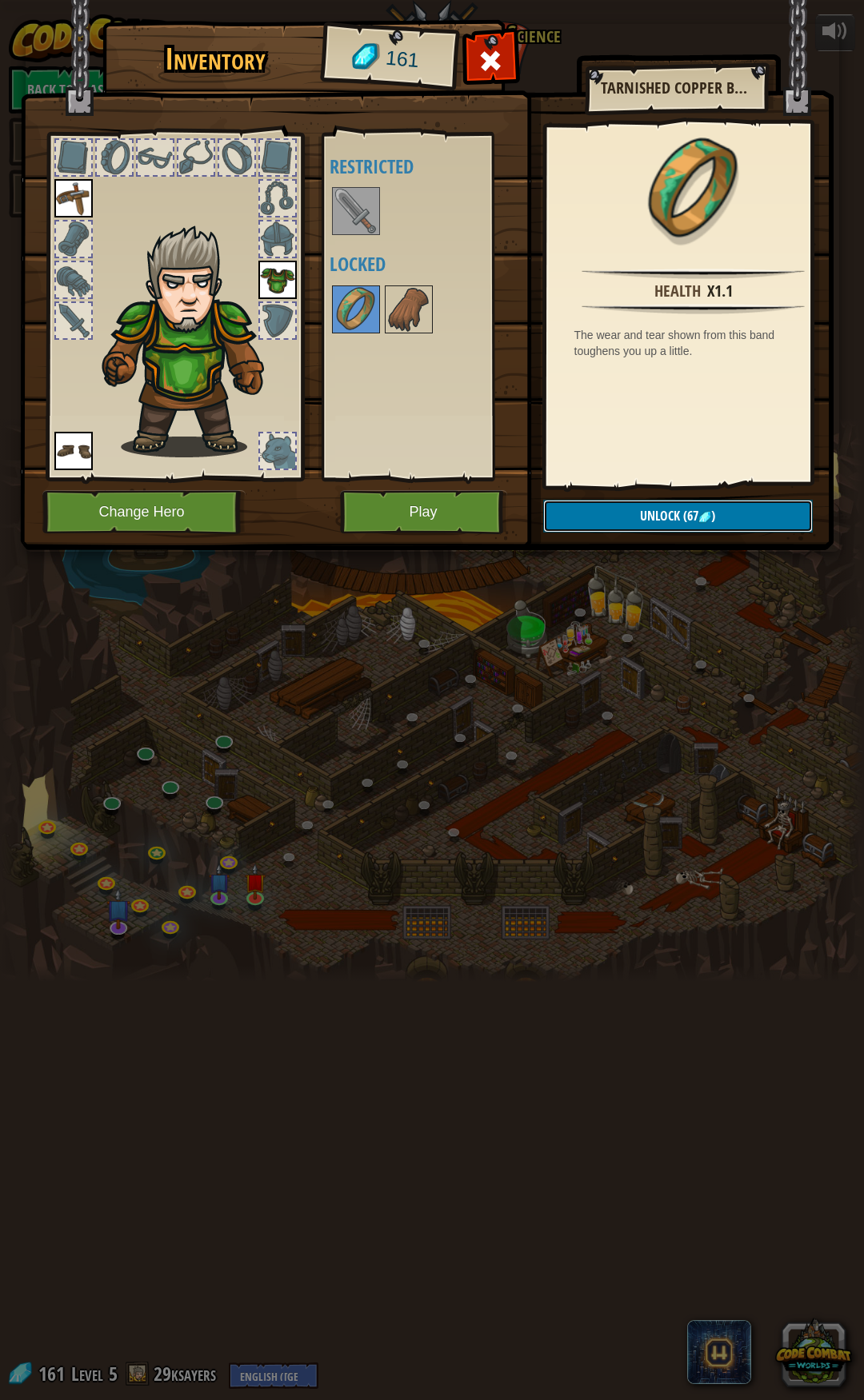
click at [611, 521] on button "Unlock (67 )" at bounding box center [678, 515] width 269 height 33
click at [594, 514] on button "Confirm" at bounding box center [678, 515] width 269 height 33
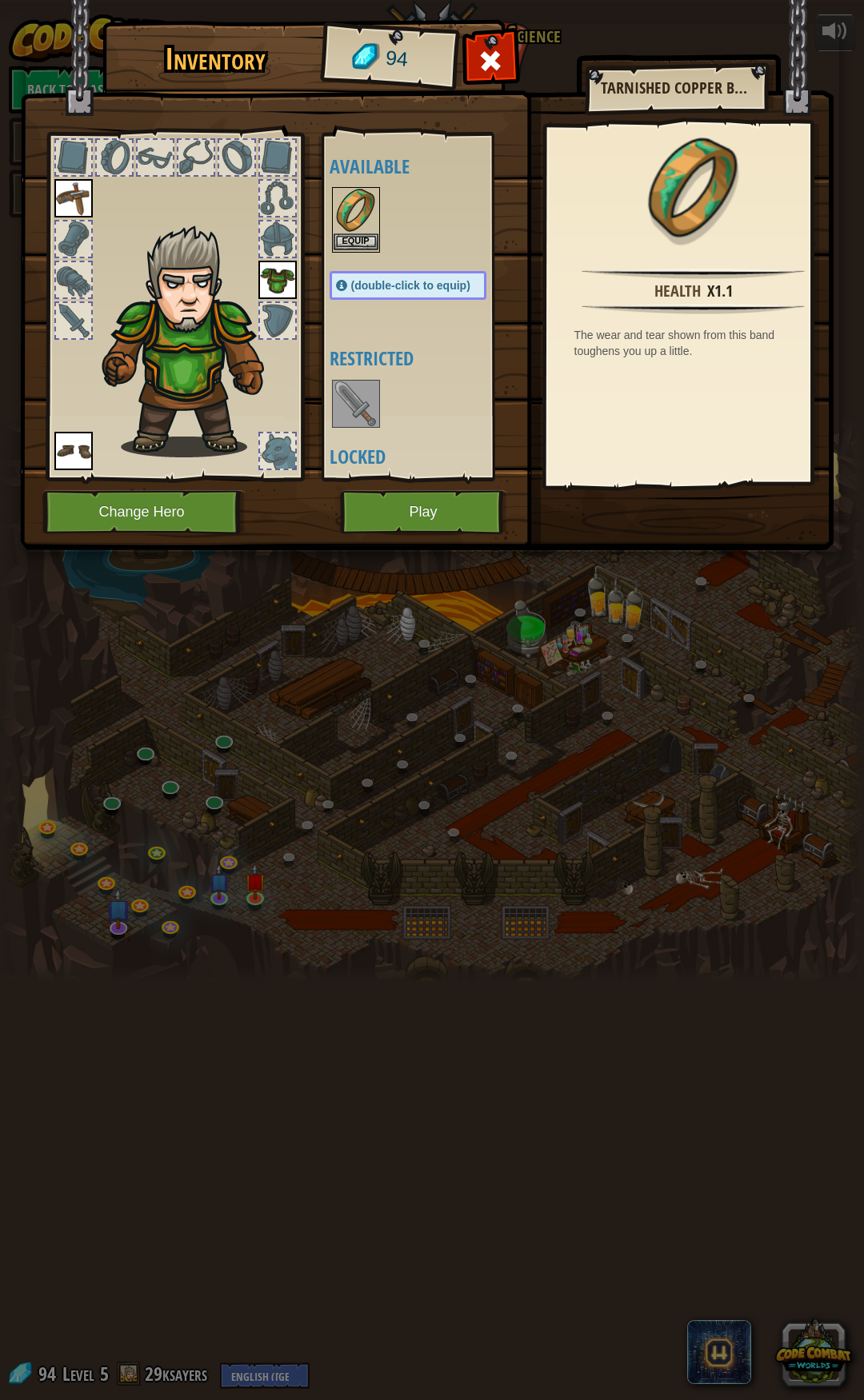
click at [342, 209] on img at bounding box center [355, 210] width 45 height 45
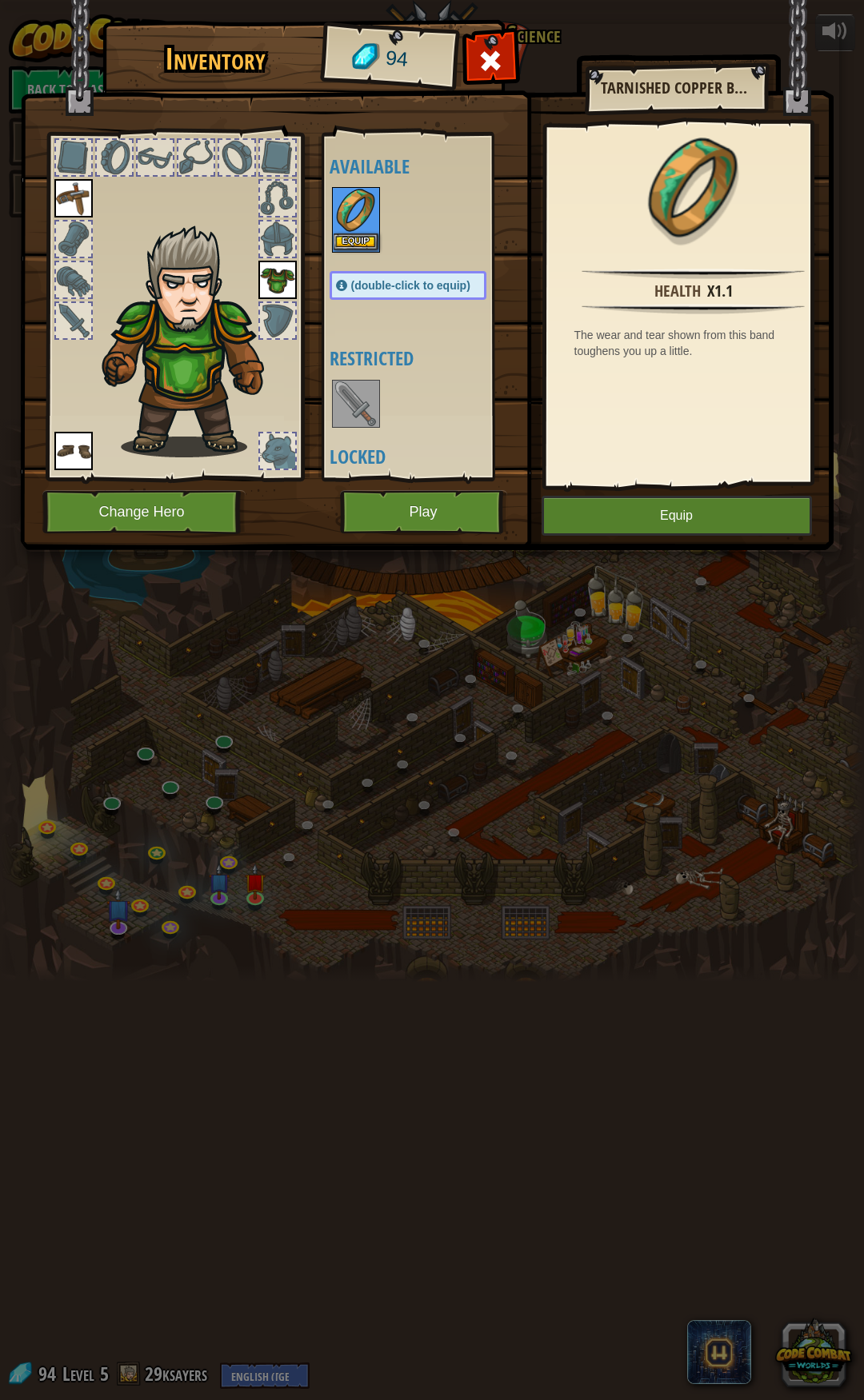
click at [342, 209] on img at bounding box center [355, 210] width 45 height 45
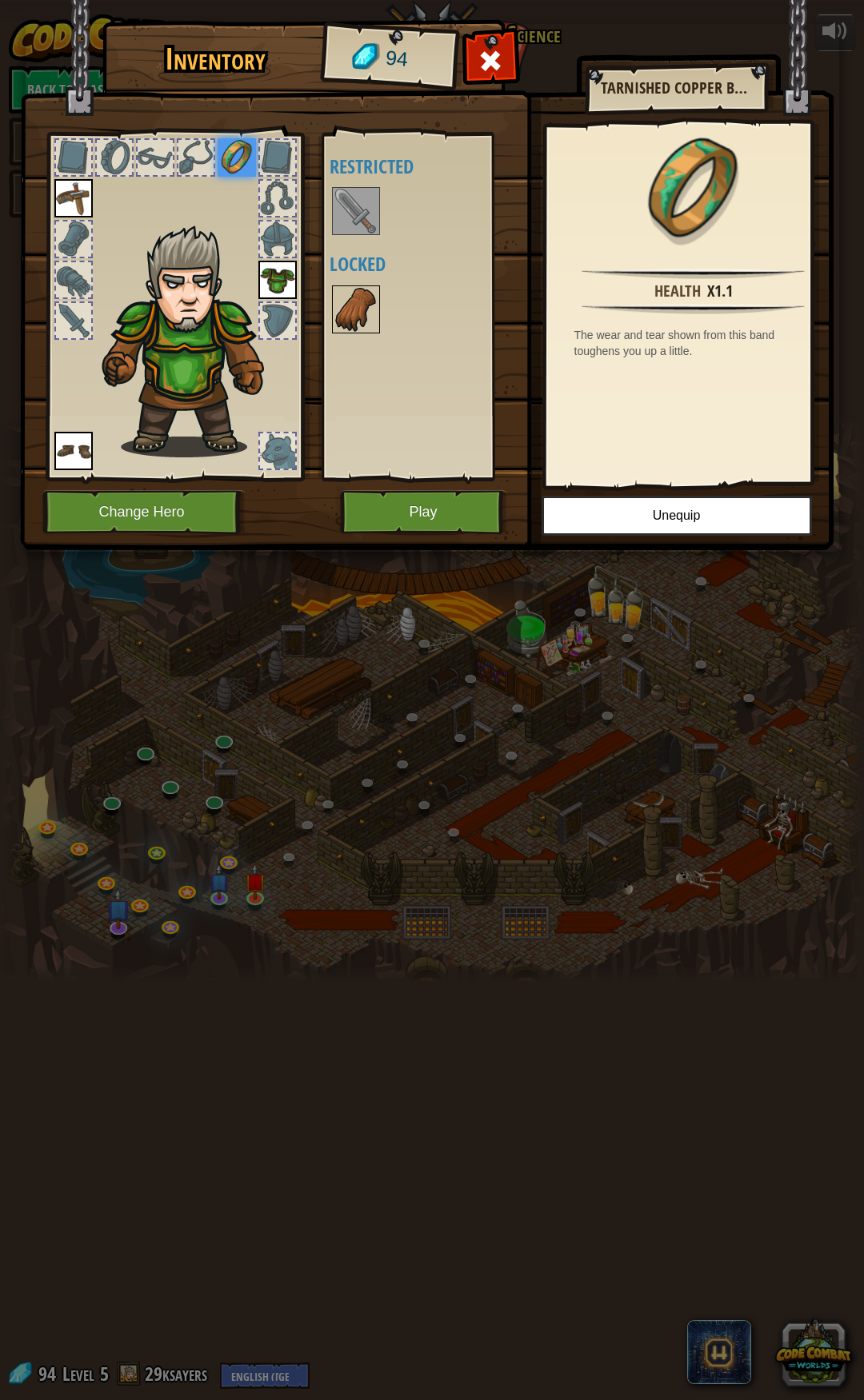
click at [349, 304] on img at bounding box center [355, 309] width 45 height 45
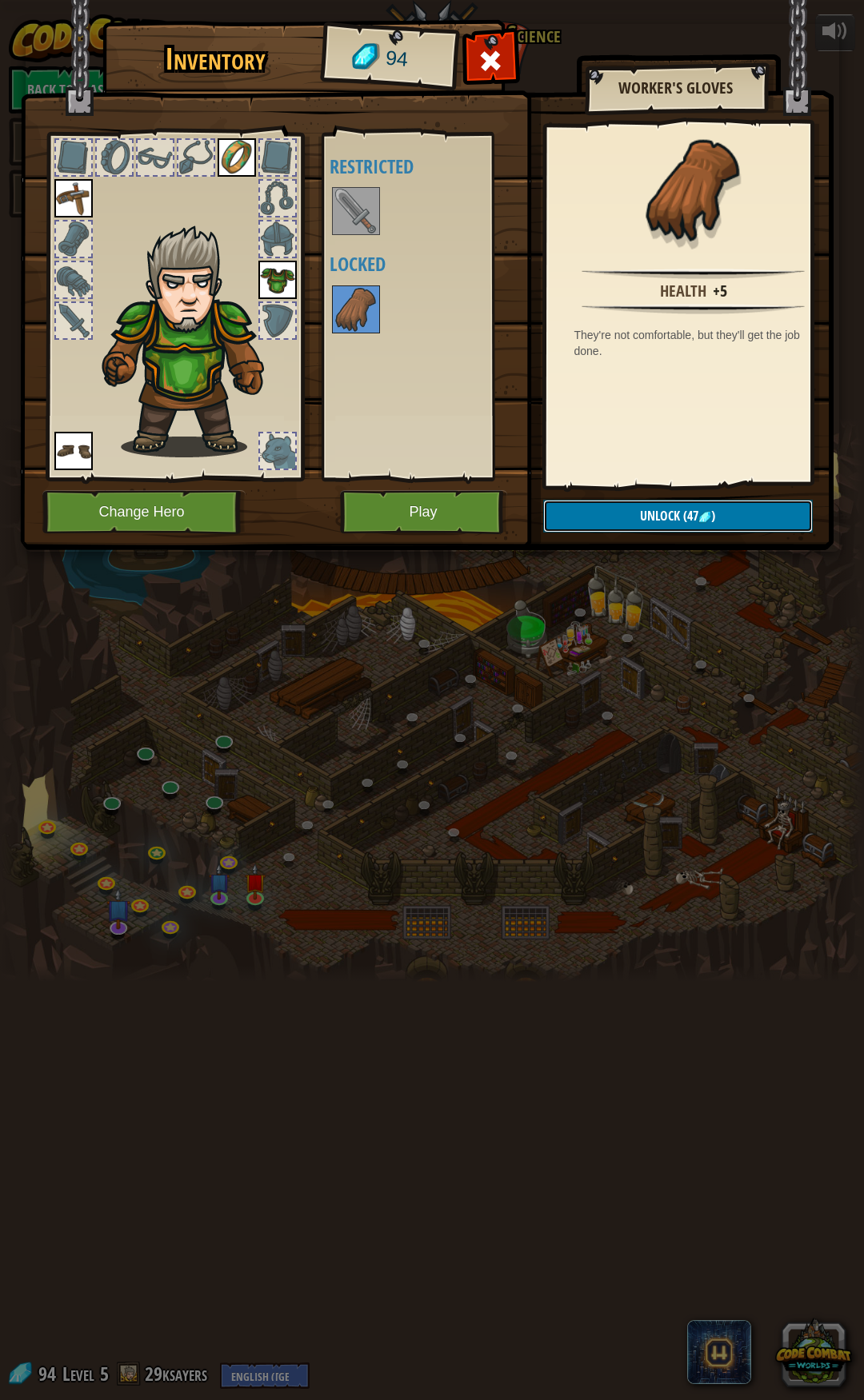
drag, startPoint x: 661, startPoint y: 512, endPoint x: 642, endPoint y: 505, distance: 20.2
click at [661, 512] on span "Unlock" at bounding box center [660, 515] width 40 height 18
click at [627, 504] on button "Confirm" at bounding box center [678, 515] width 269 height 33
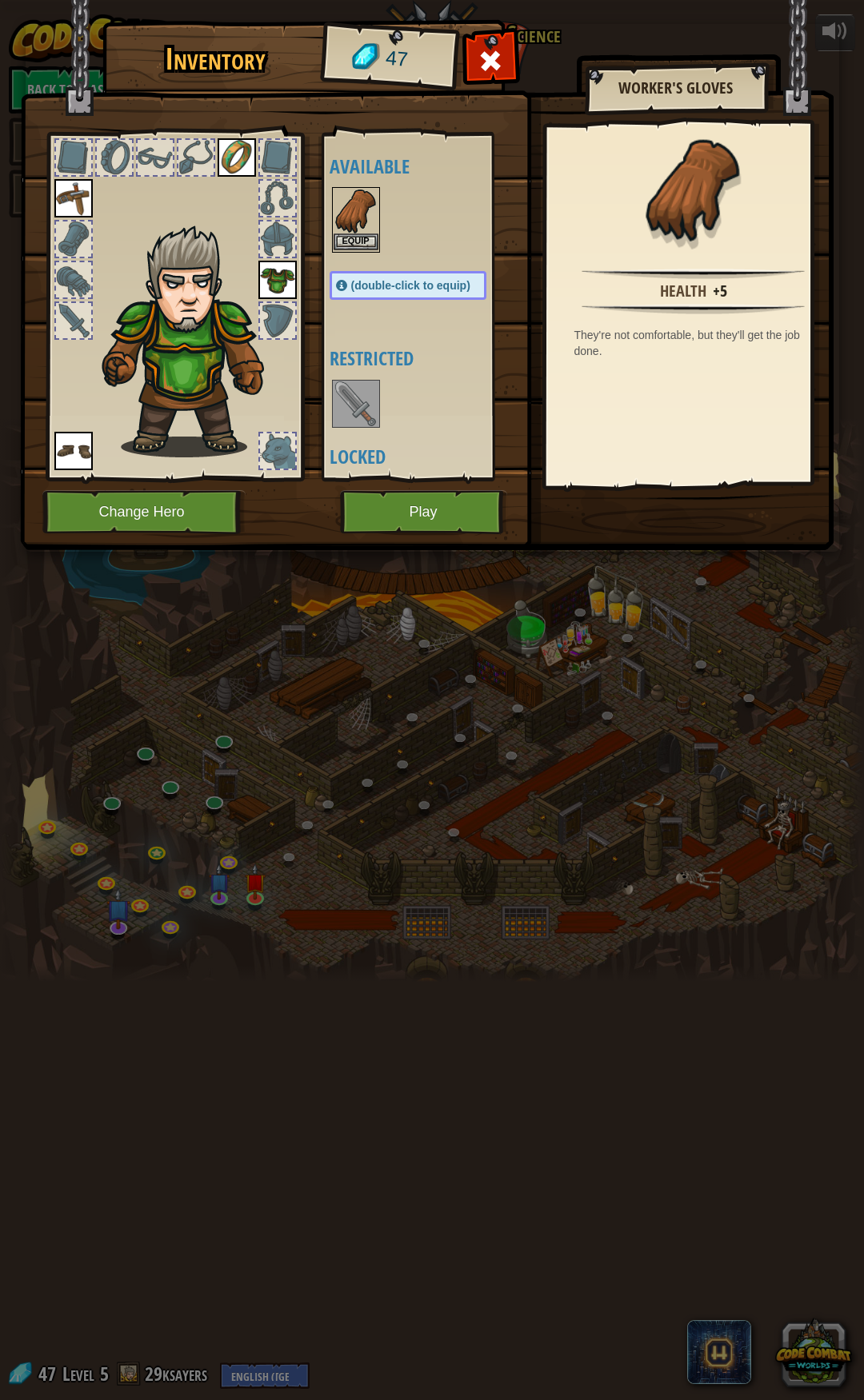
click at [344, 222] on img at bounding box center [355, 210] width 45 height 45
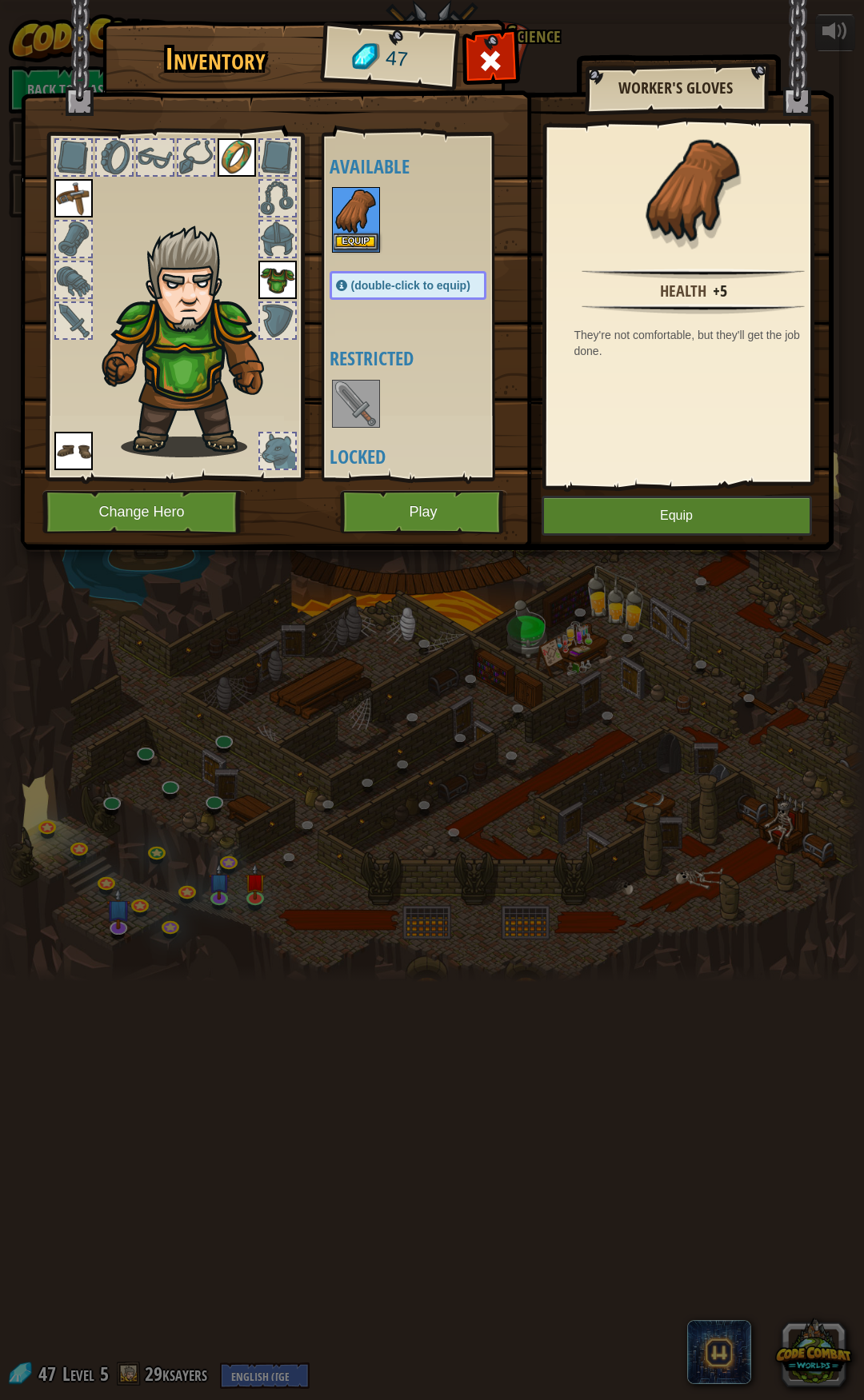
click at [344, 222] on img at bounding box center [355, 210] width 45 height 45
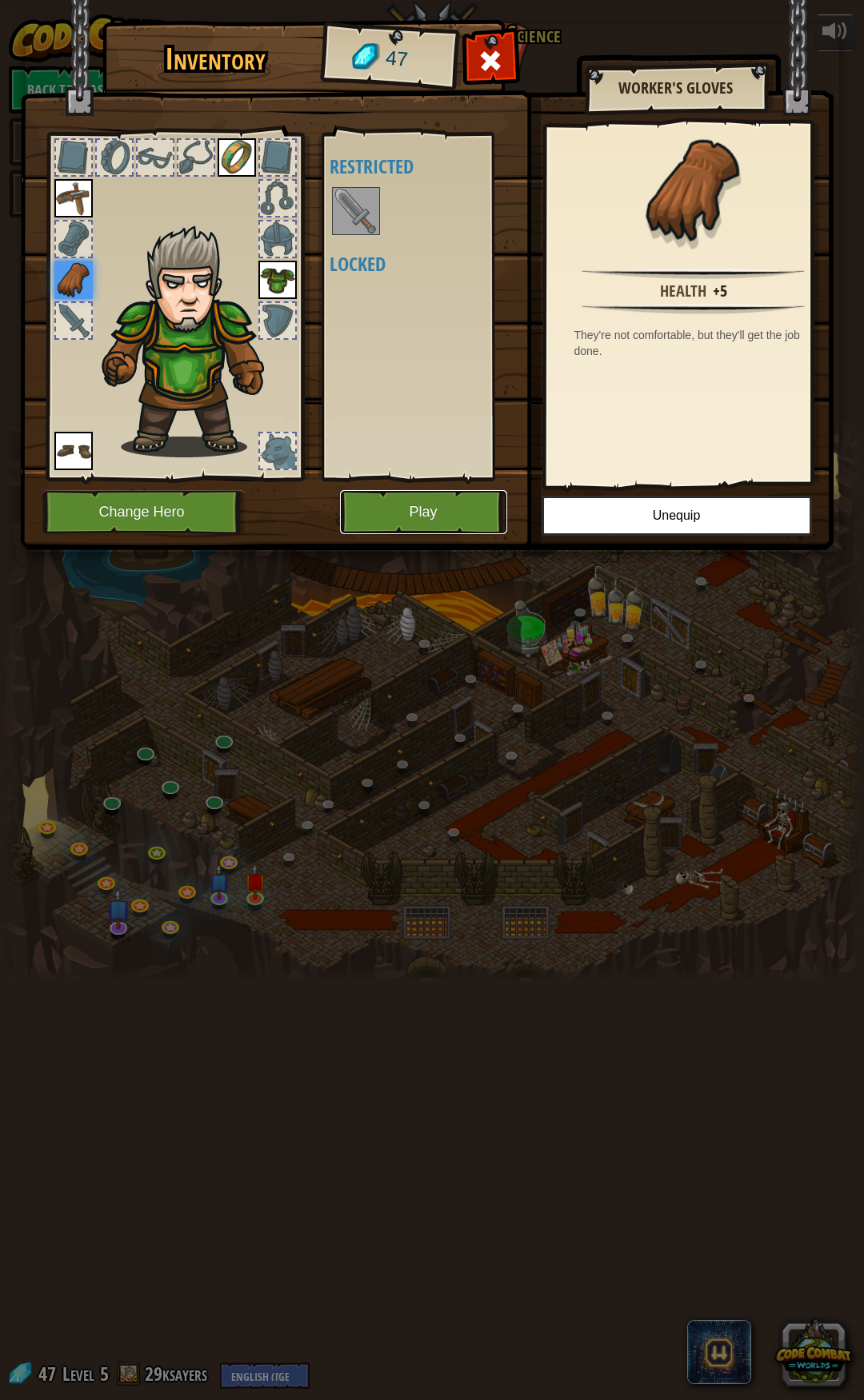
click at [416, 515] on button "Play" at bounding box center [423, 512] width 167 height 44
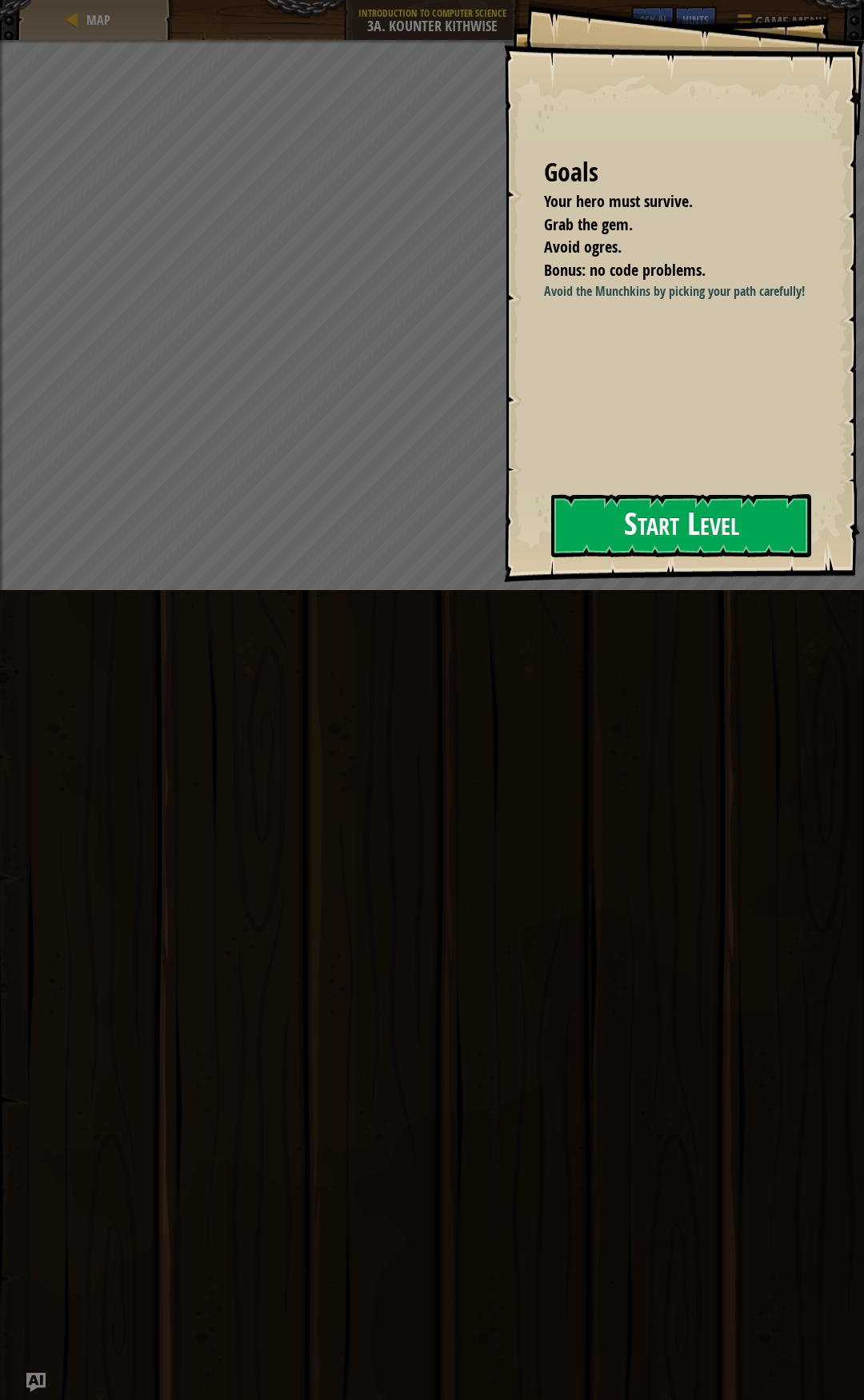
click at [602, 525] on button "Start Level" at bounding box center [681, 526] width 260 height 63
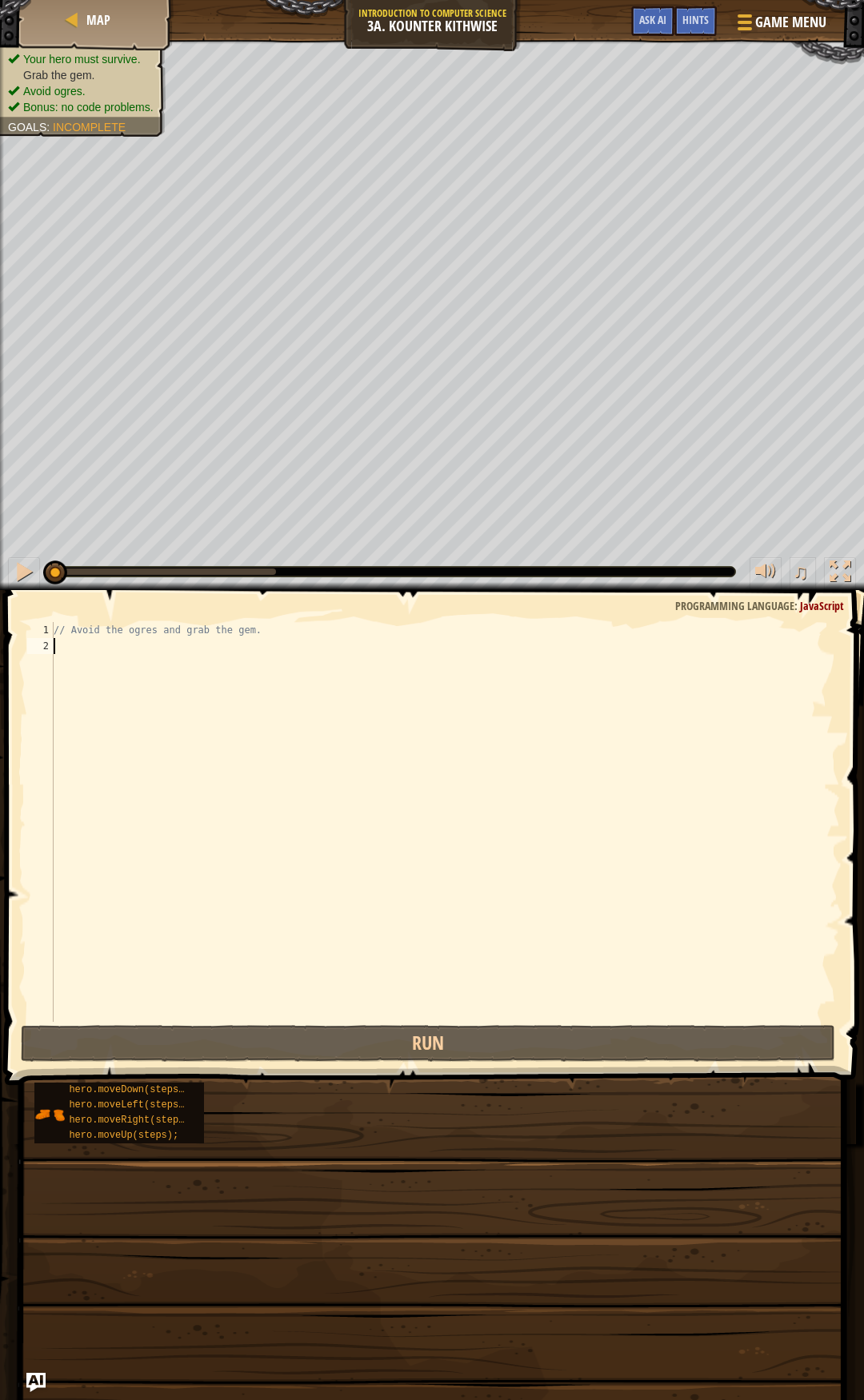
type textarea "h"
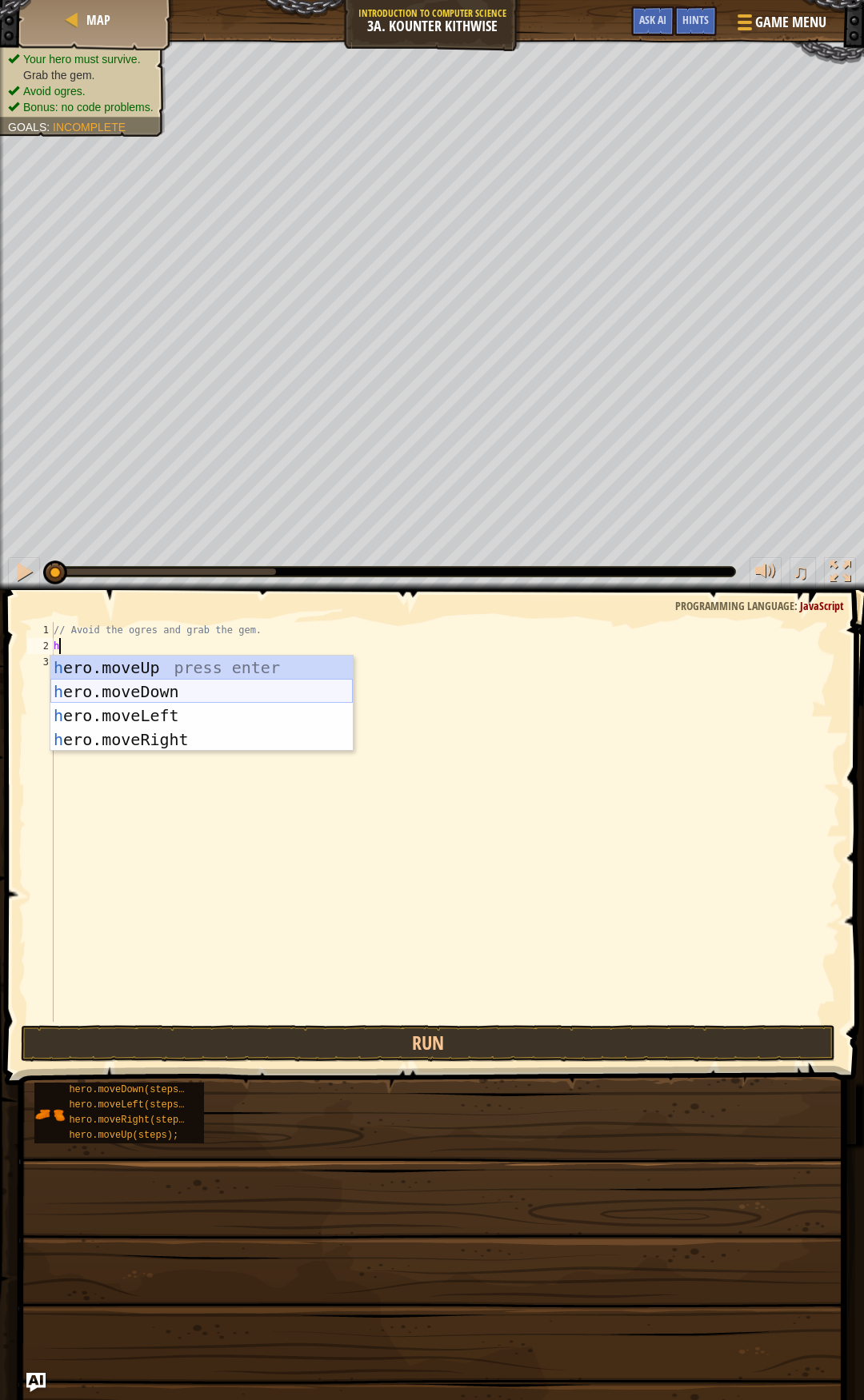
click at [203, 689] on div "h ero.moveUp press enter h ero.moveDown press enter h ero.moveLeft press enter …" at bounding box center [201, 727] width 302 height 144
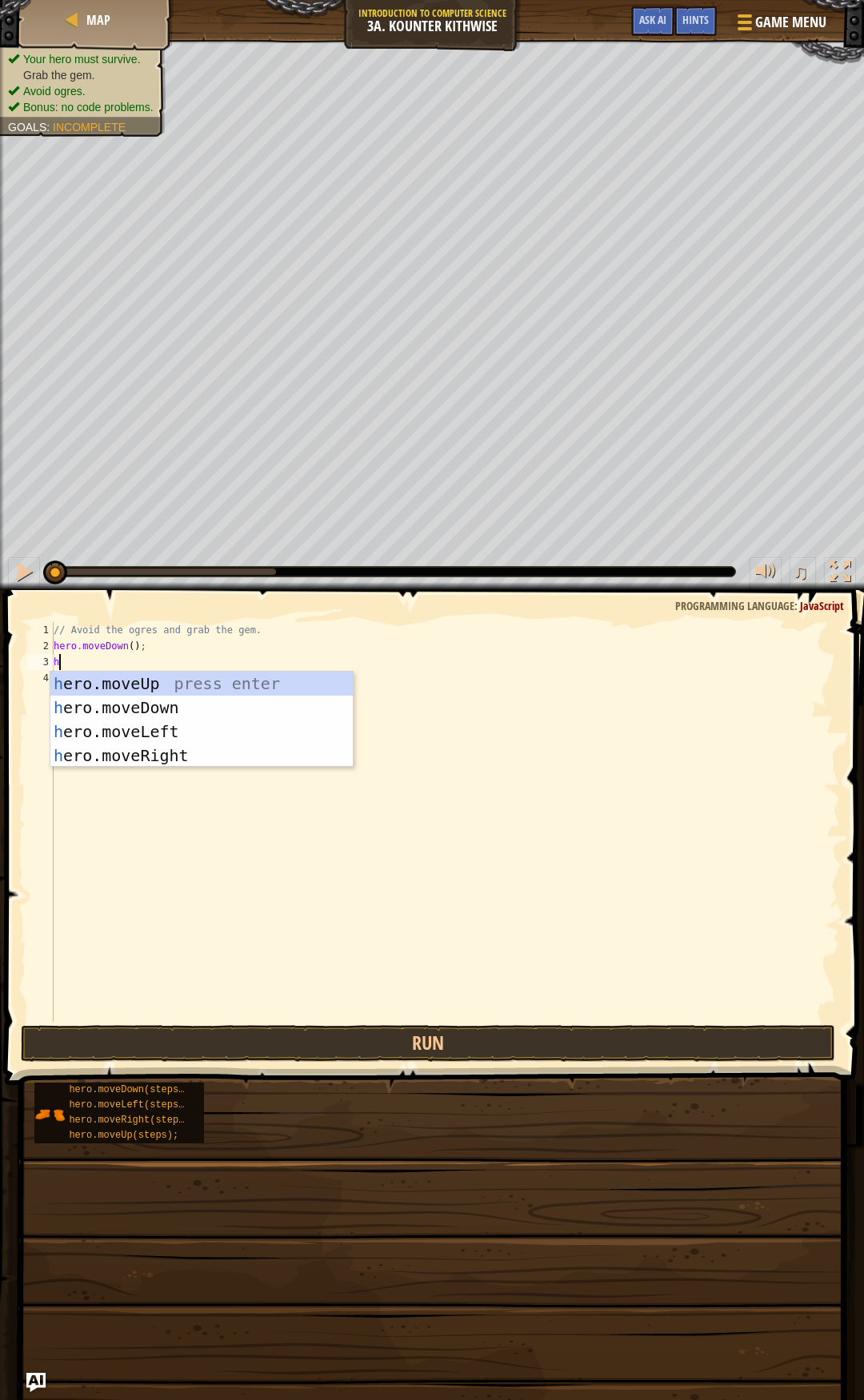
type textarea "he"
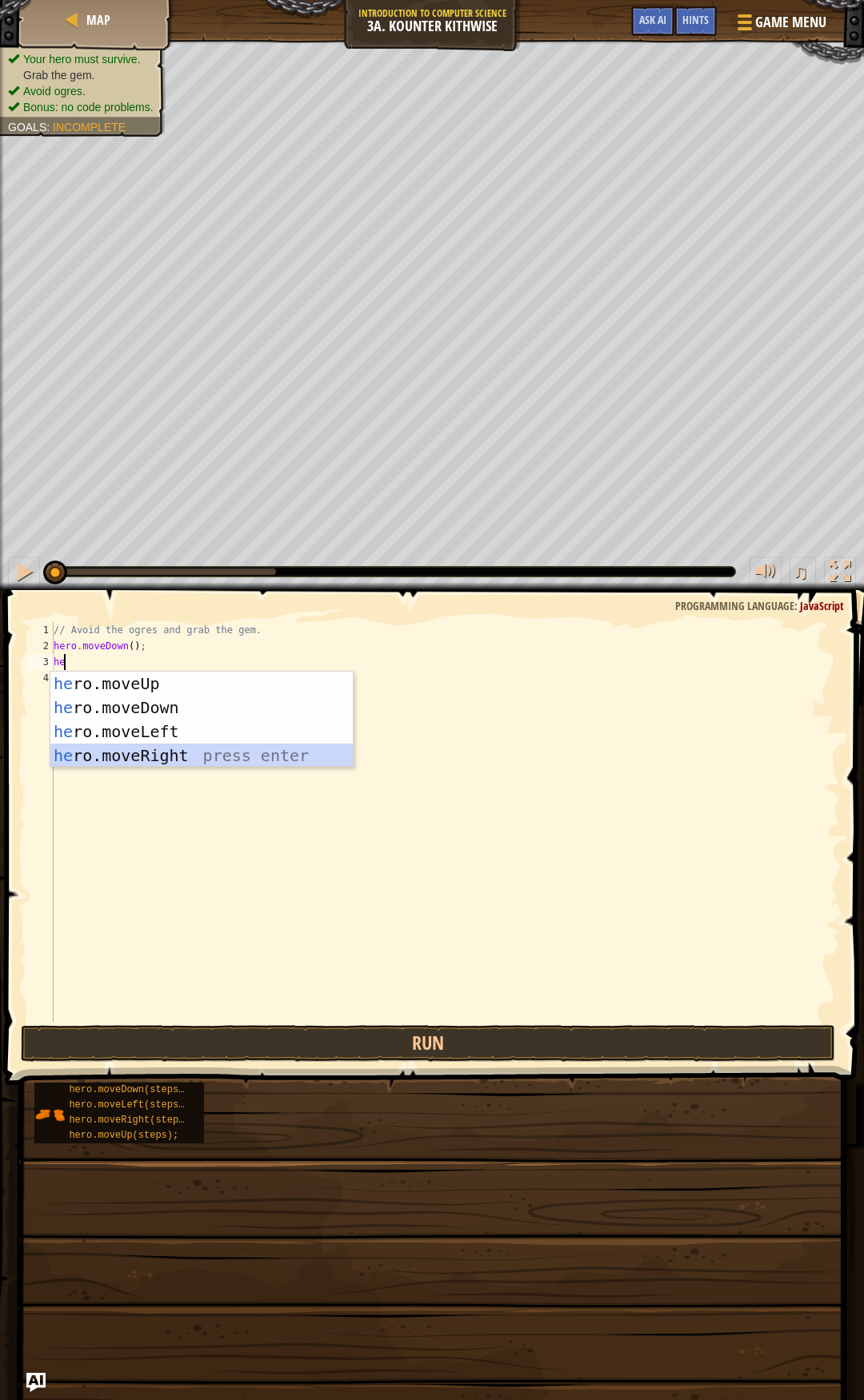
click at [179, 754] on div "he ro.moveUp press enter he ro.moveDown press enter he ro.moveLeft press enter …" at bounding box center [201, 743] width 302 height 144
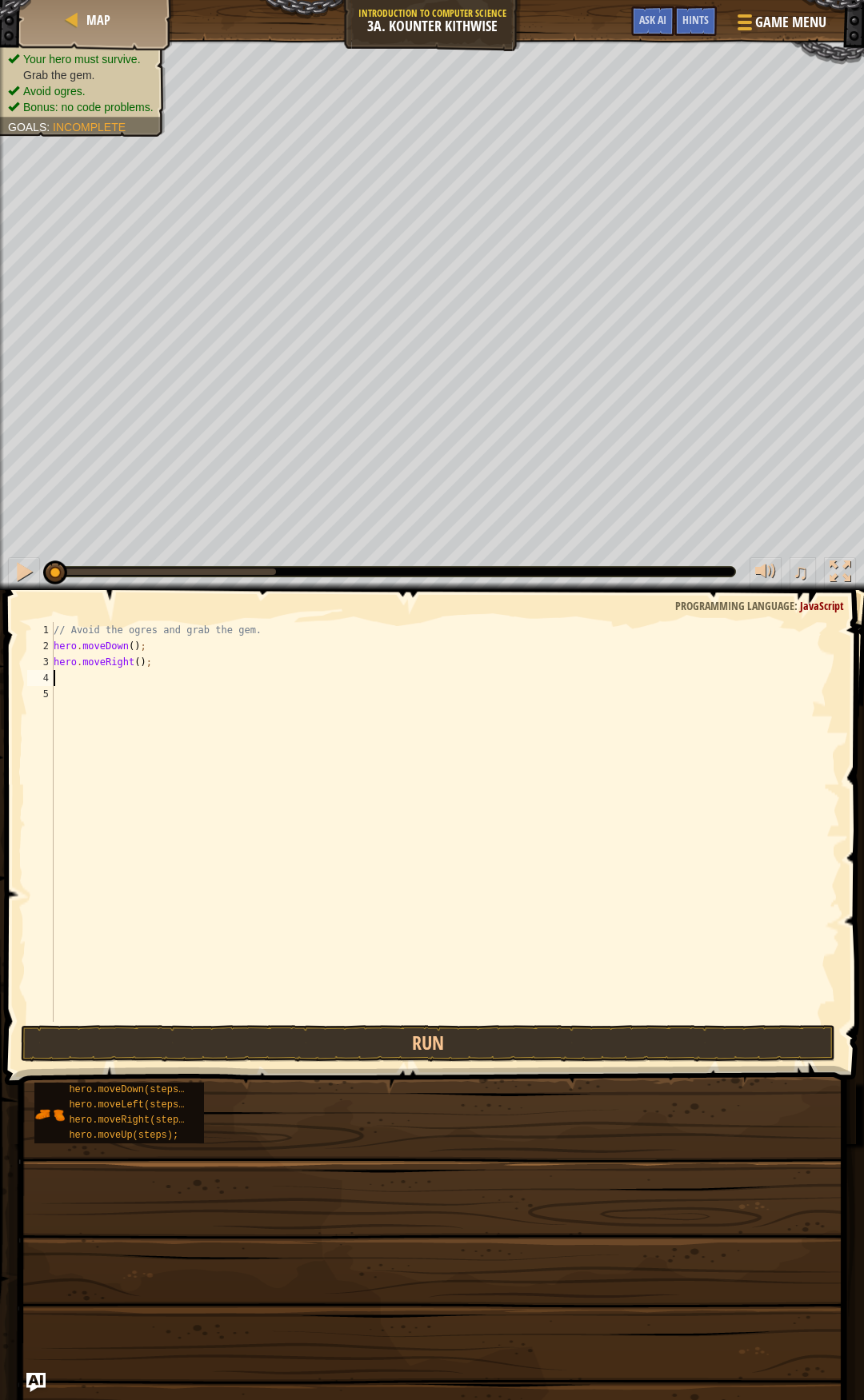
click at [135, 660] on div "// Avoid the ogres and grab the gem. hero . moveDown ( ) ; hero . moveRight ( )…" at bounding box center [445, 837] width 789 height 431
click at [470, 1028] on button "Run" at bounding box center [428, 1043] width 815 height 37
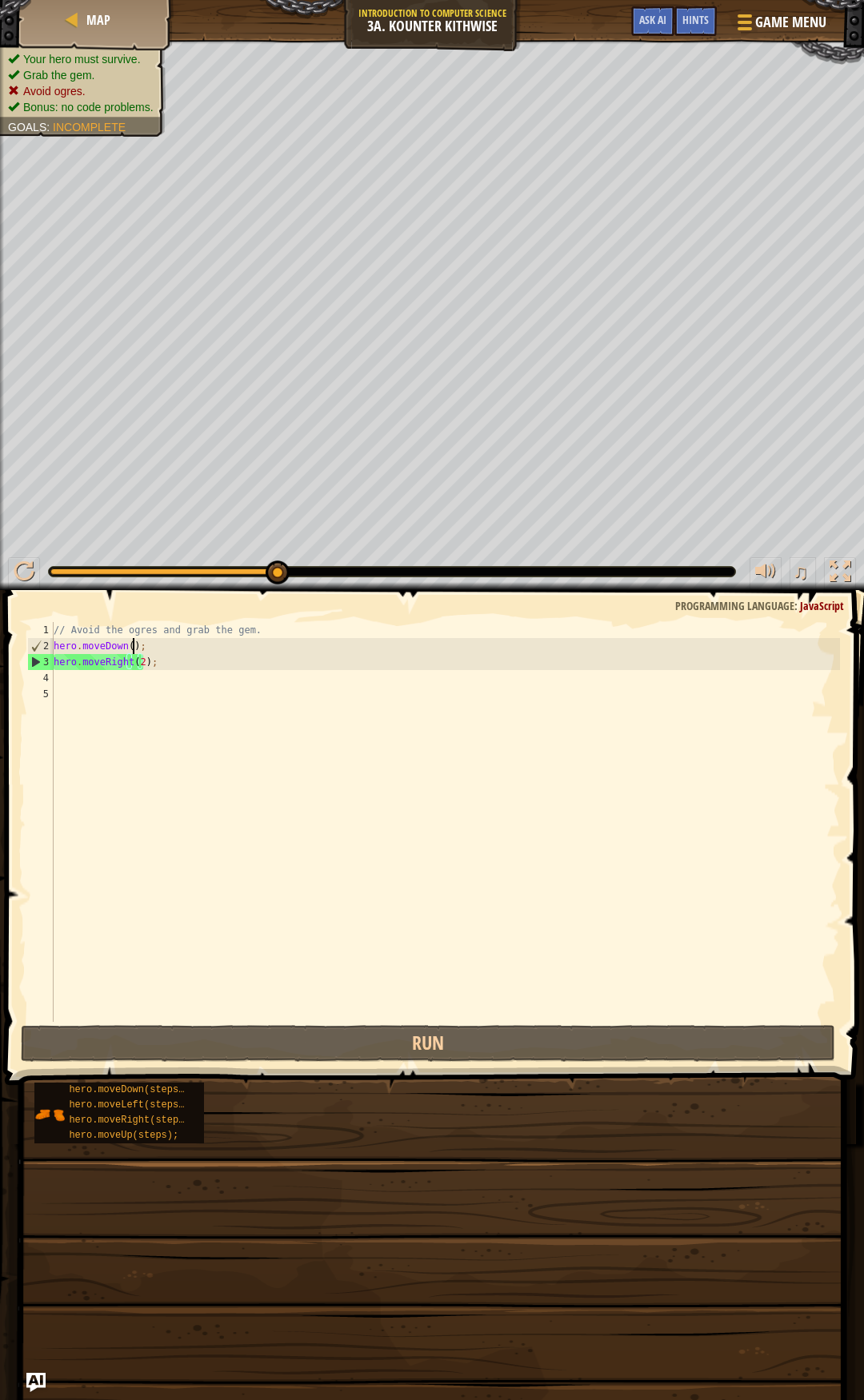
click at [130, 642] on div "// Avoid the ogres and grab the gem. hero . moveDown ( ) ; hero . moveRight ( 2…" at bounding box center [445, 837] width 789 height 431
click at [130, 643] on div "// Avoid the ogres and grab the gem. hero . moveDown ( ) ; hero . moveRight ( 2…" at bounding box center [445, 837] width 789 height 431
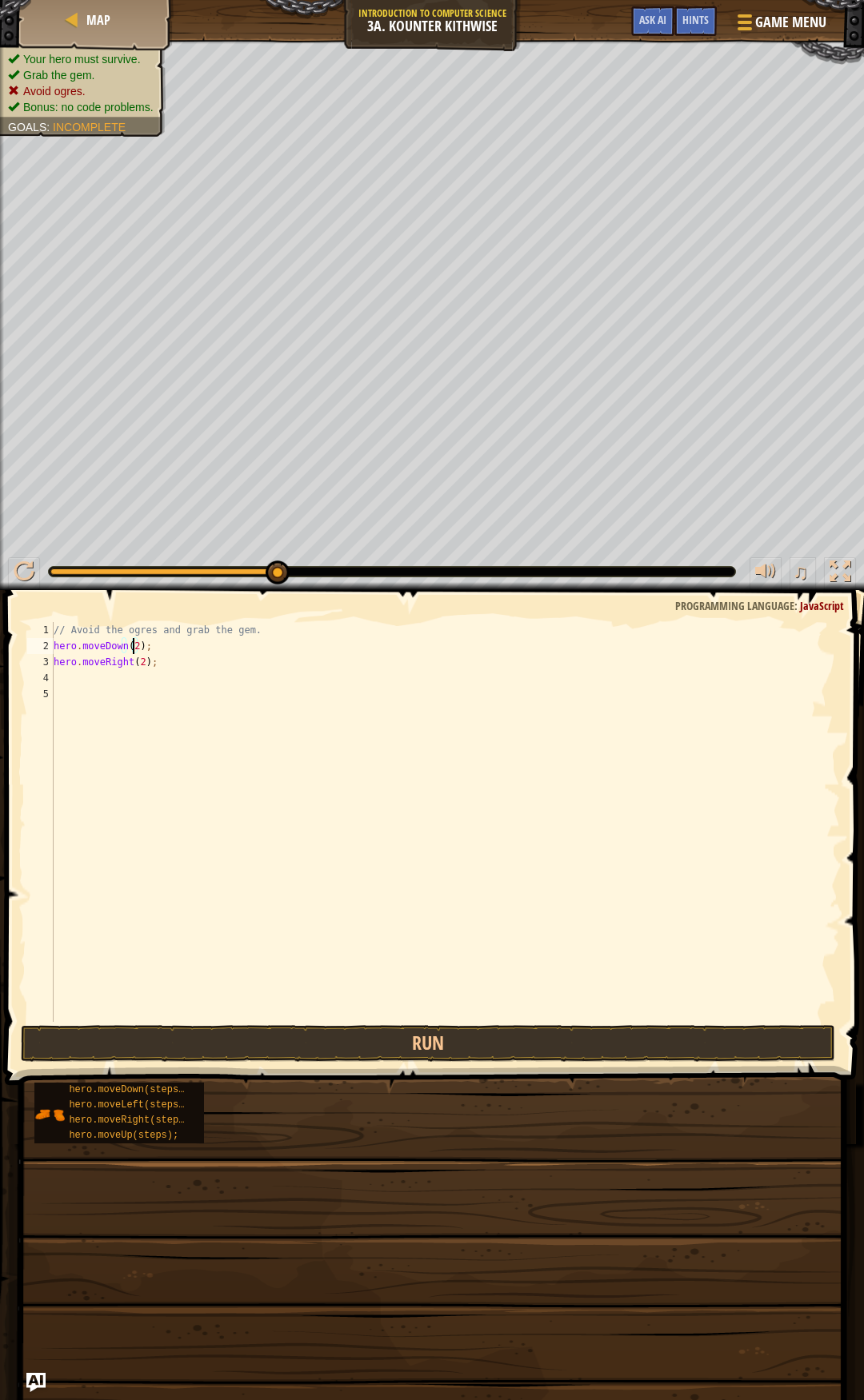
click at [135, 664] on div "// Avoid the ogres and grab the gem. hero . moveDown ( 2 ) ; hero . moveRight (…" at bounding box center [445, 837] width 789 height 431
type textarea "hero.moveRight();"
click at [138, 681] on div "// Avoid the ogres and grab the gem. hero . moveDown ( 2 ) ; hero . moveRight (…" at bounding box center [445, 837] width 789 height 431
type textarea "he"
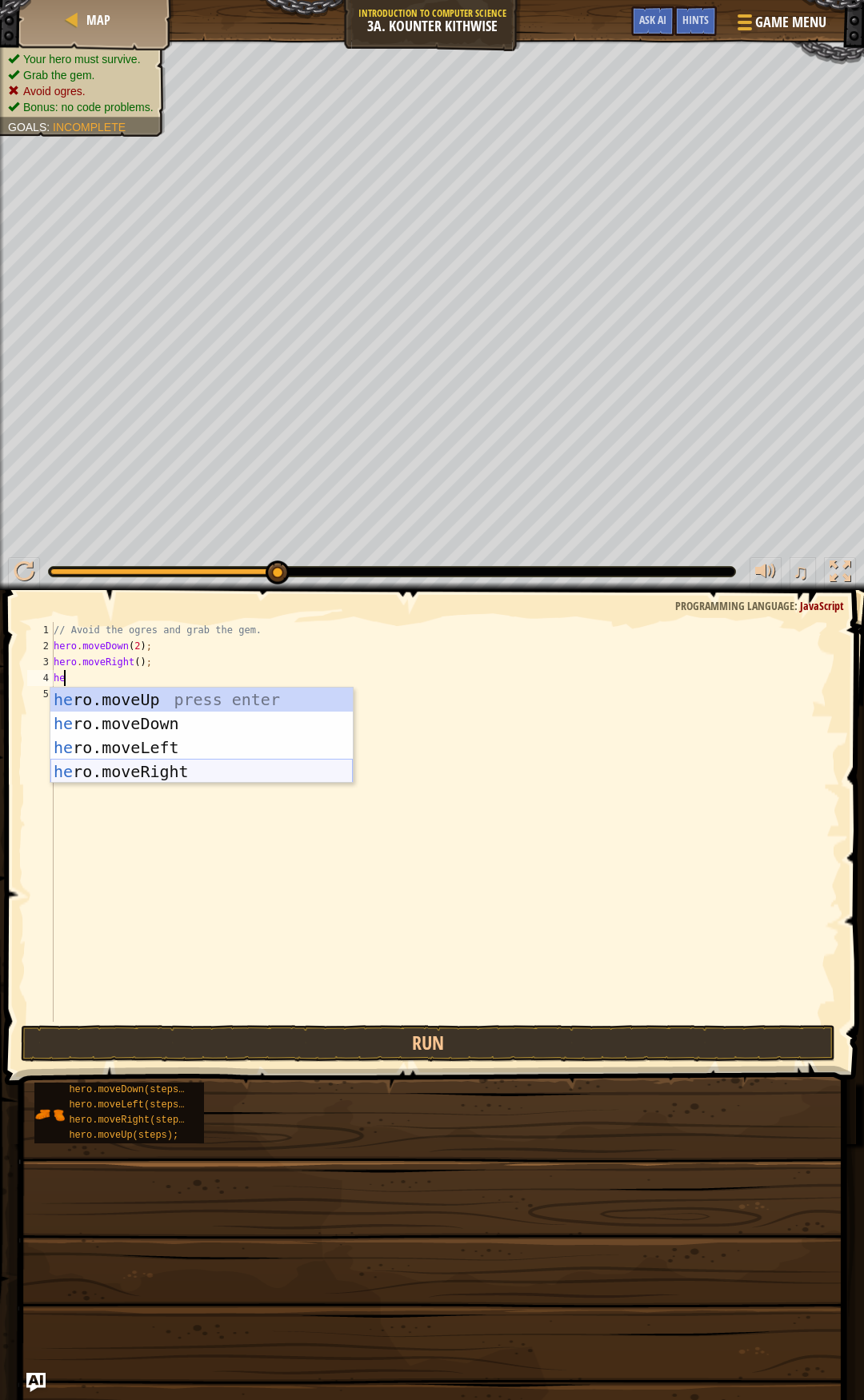
click at [160, 763] on div "he ro.moveUp press enter he ro.moveDown press enter he ro.moveLeft press enter …" at bounding box center [201, 759] width 302 height 144
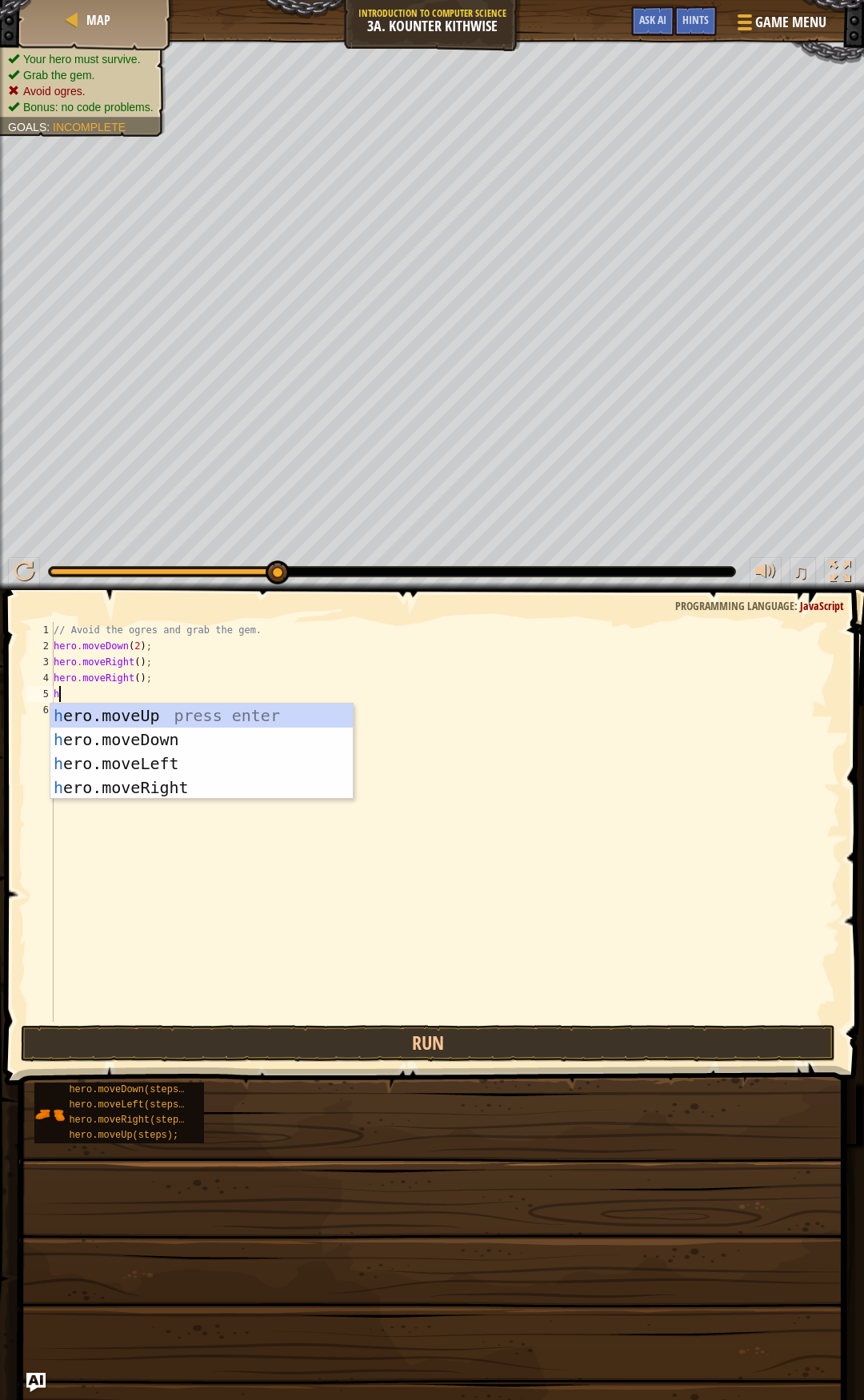
type textarea "he"
click at [144, 718] on div "he ro.moveUp press enter he ro.moveDown press enter he ro.moveLeft press enter …" at bounding box center [201, 775] width 302 height 144
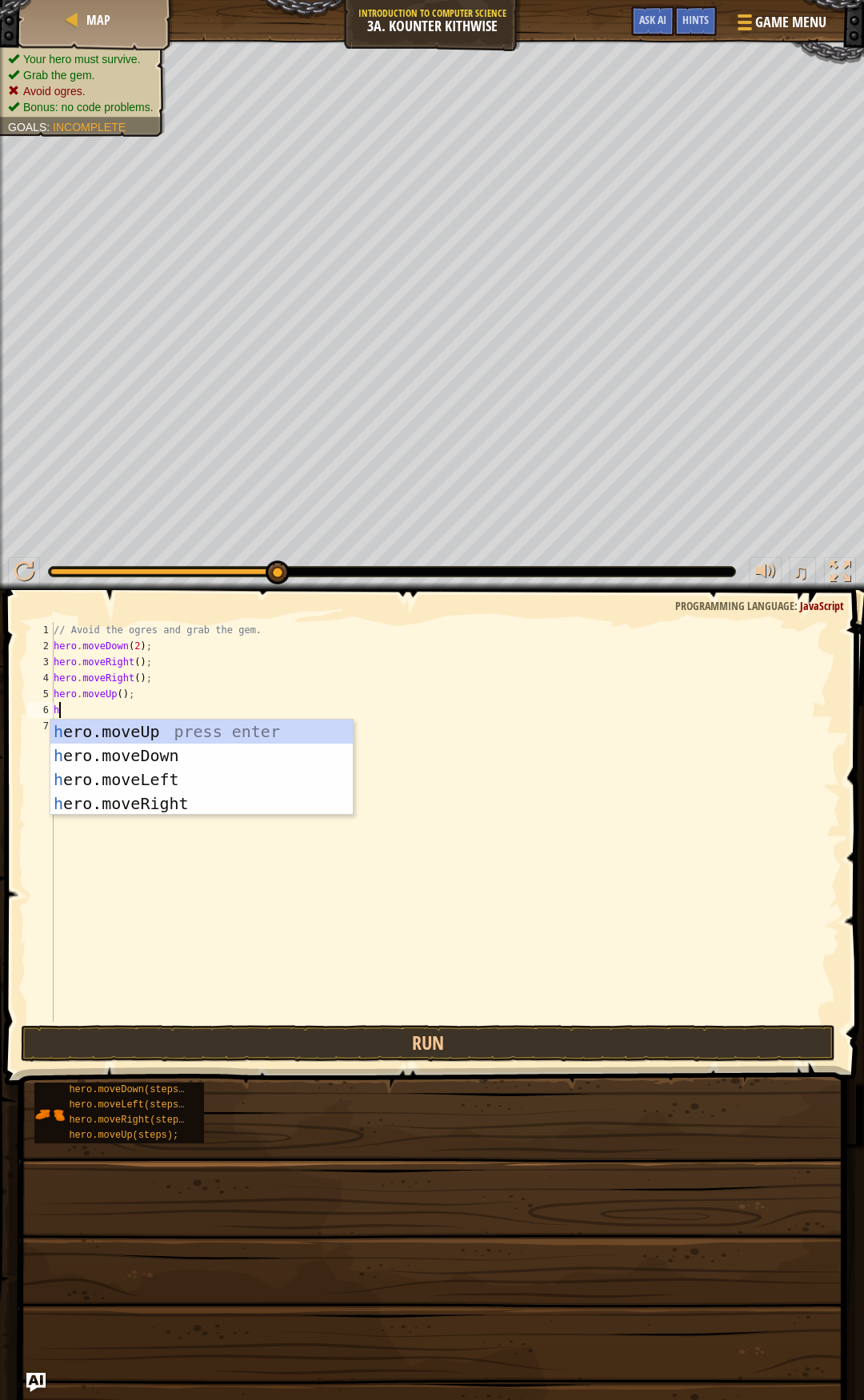
type textarea "he"
click at [181, 797] on div "he ro.moveUp press enter he ro.moveDown press enter he ro.moveLeft press enter …" at bounding box center [201, 791] width 302 height 144
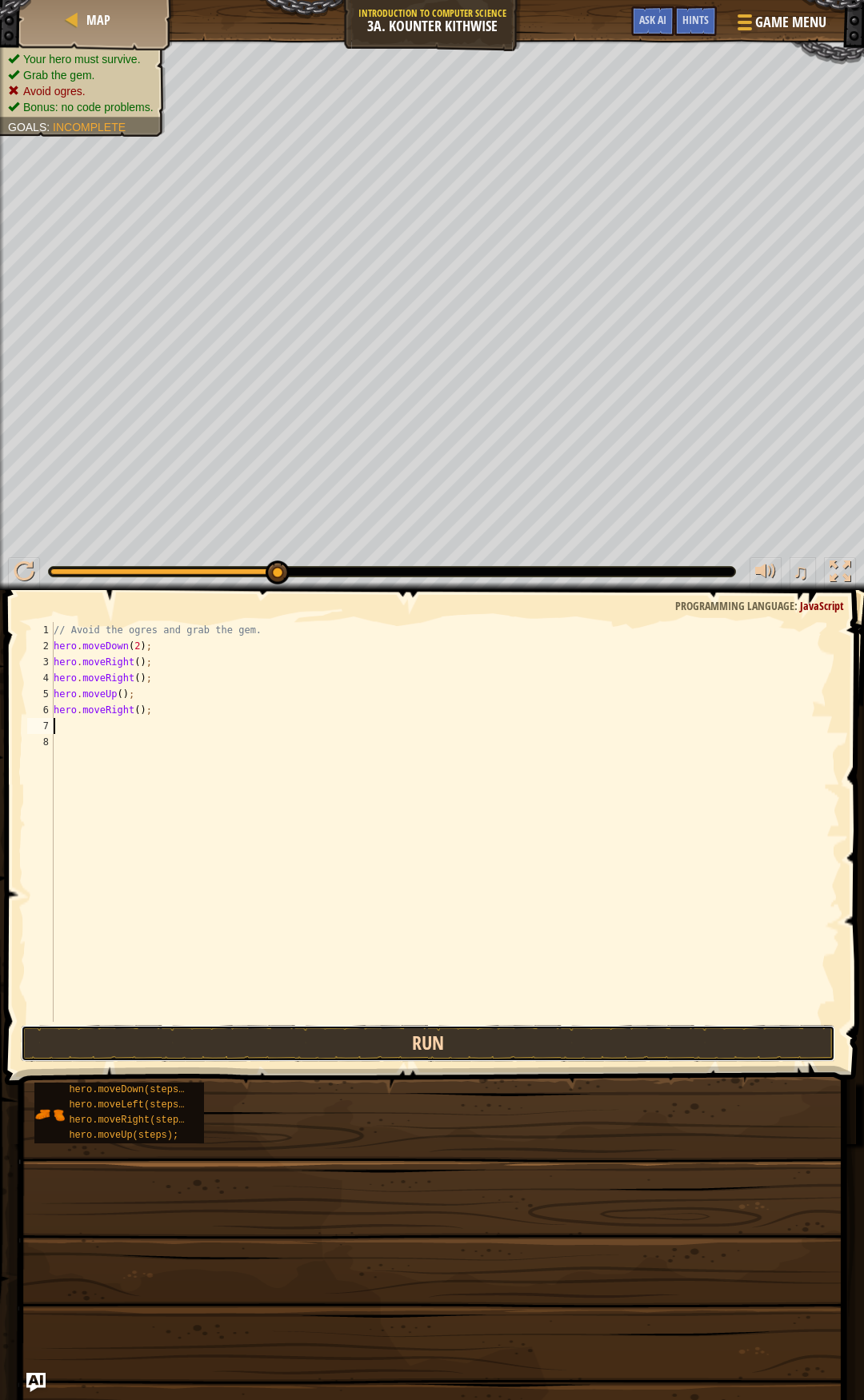
click at [538, 1051] on button "Run" at bounding box center [428, 1043] width 815 height 37
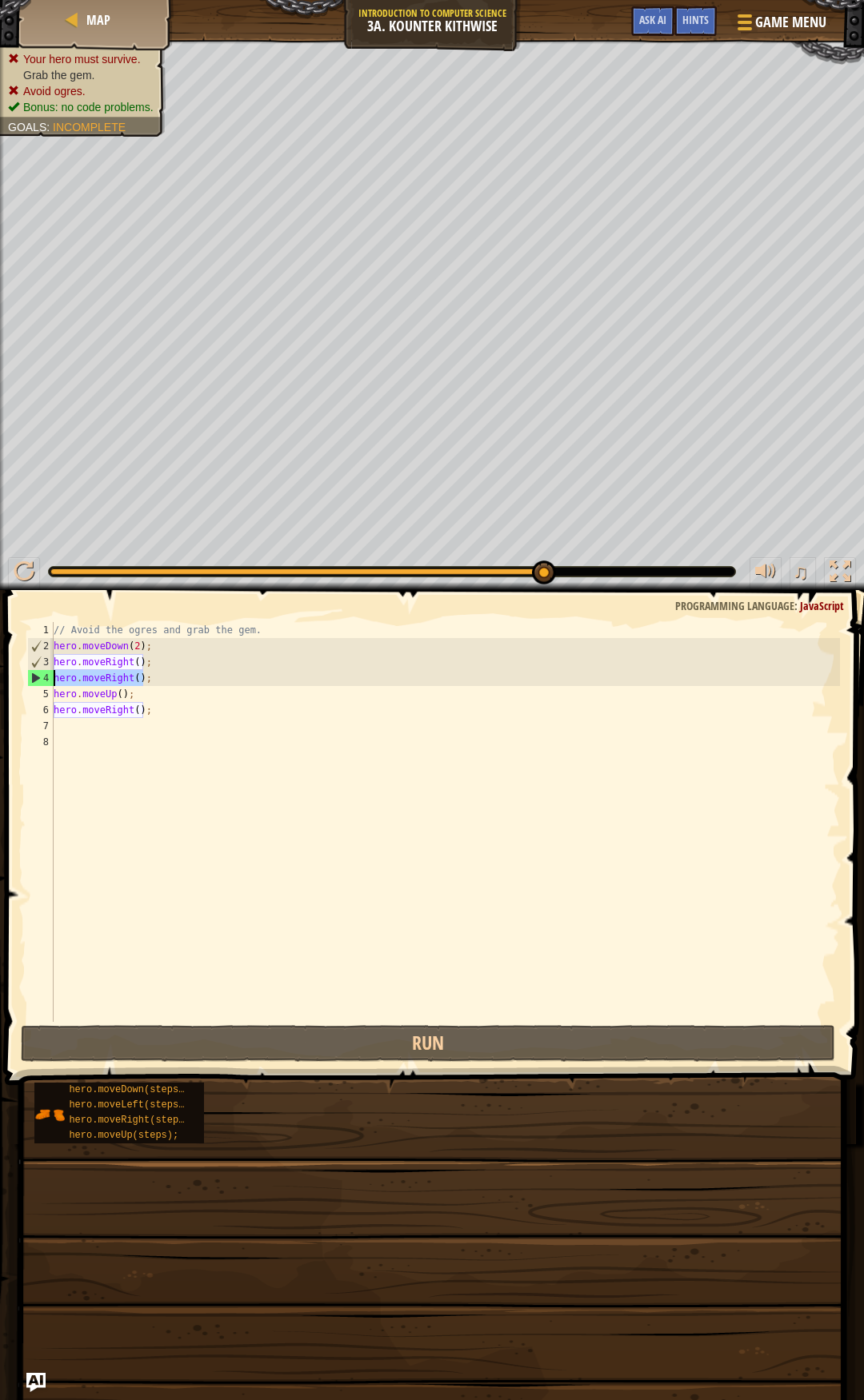
drag, startPoint x: 146, startPoint y: 675, endPoint x: 48, endPoint y: 678, distance: 98.0
click at [48, 678] on div "1 2 3 4 5 6 7 8 // Avoid the ogres and grab the gem. hero . moveDown ( 2 ) ; he…" at bounding box center [432, 822] width 816 height 399
type textarea "hero.moveRight();"
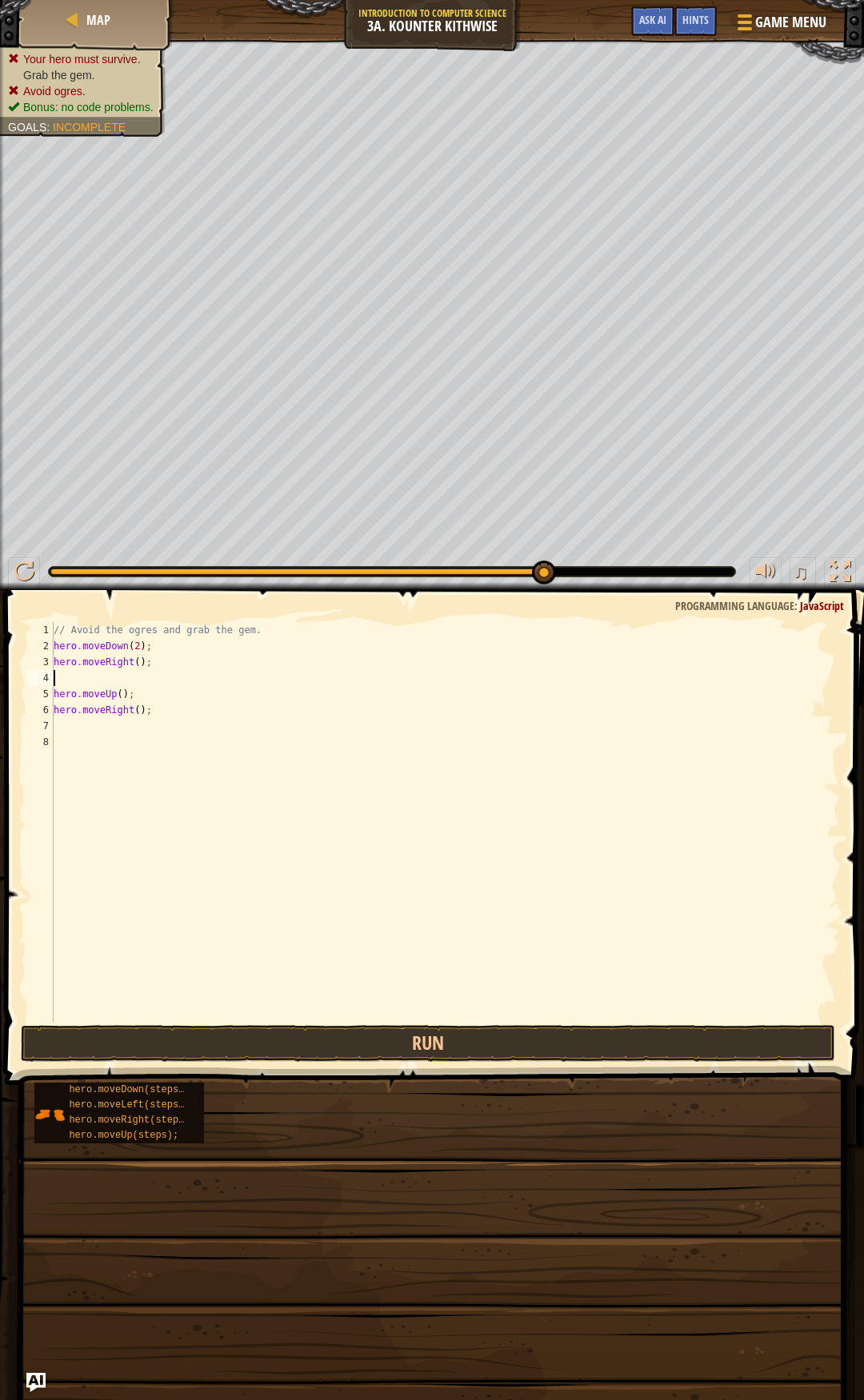
type textarea "hero.moveRight();"
click at [302, 1048] on button "Run" at bounding box center [428, 1043] width 815 height 37
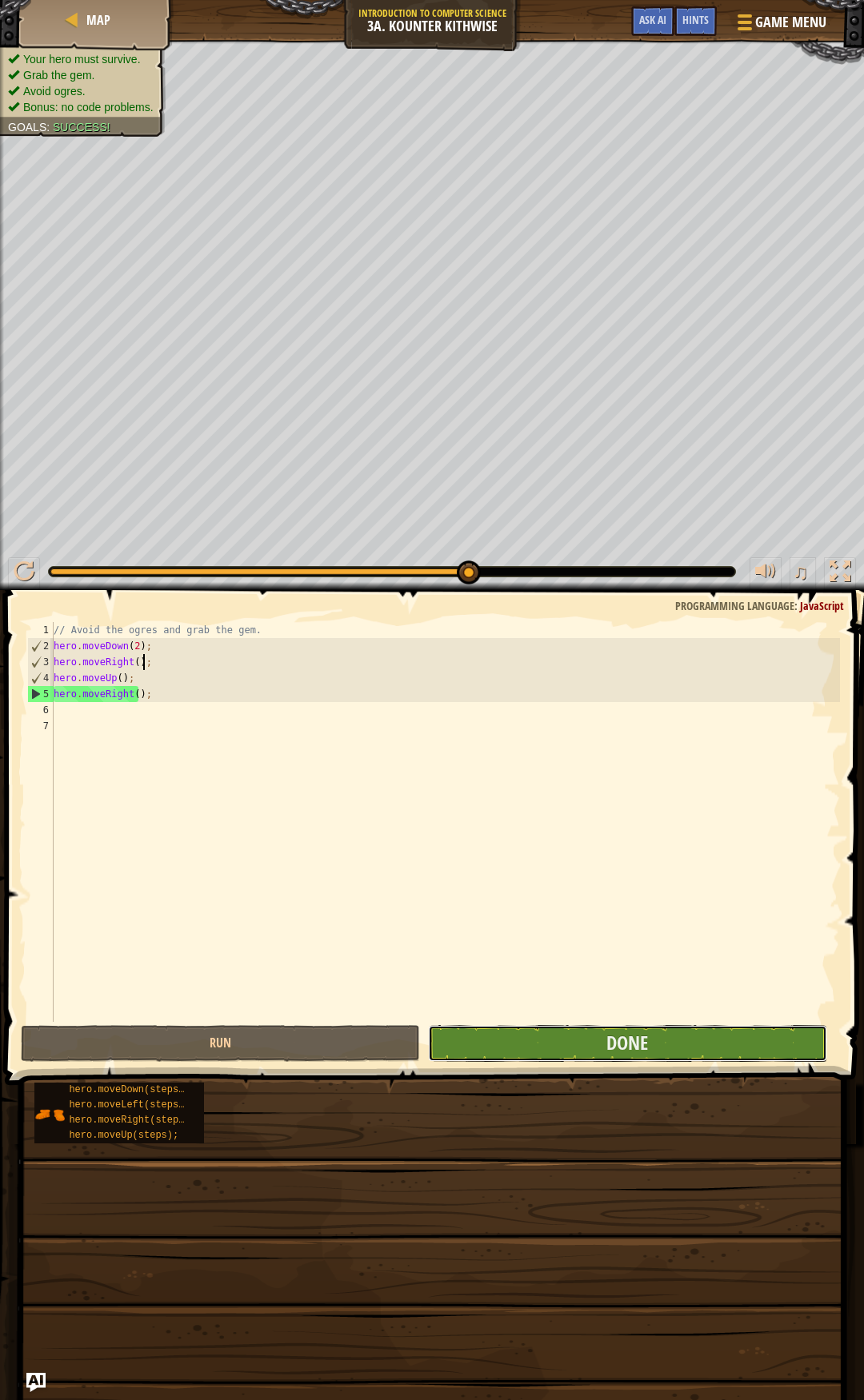
click at [549, 1053] on button "Done" at bounding box center [628, 1043] width 399 height 37
